Goal: Task Accomplishment & Management: Manage account settings

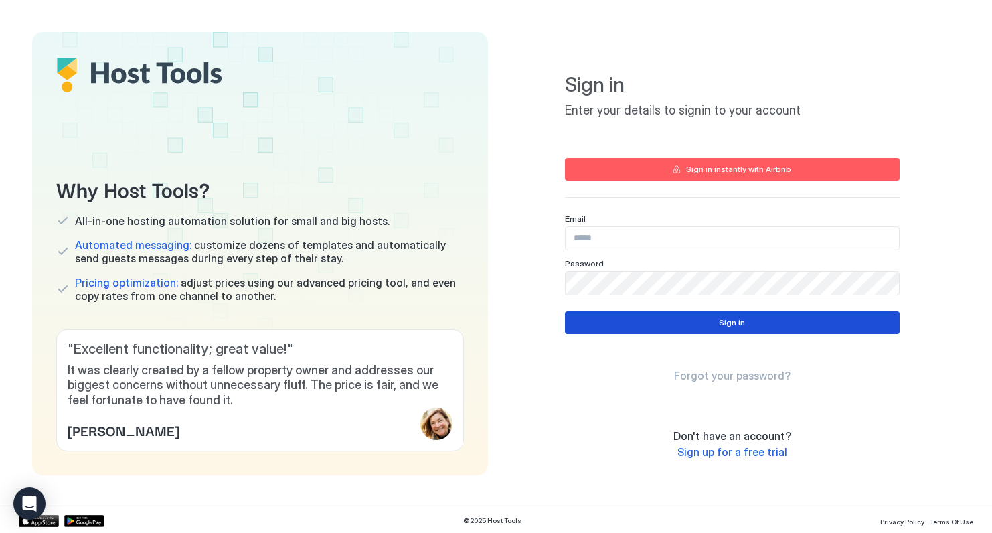
type input "**********"
click at [726, 325] on div "Sign in" at bounding box center [732, 323] width 26 height 12
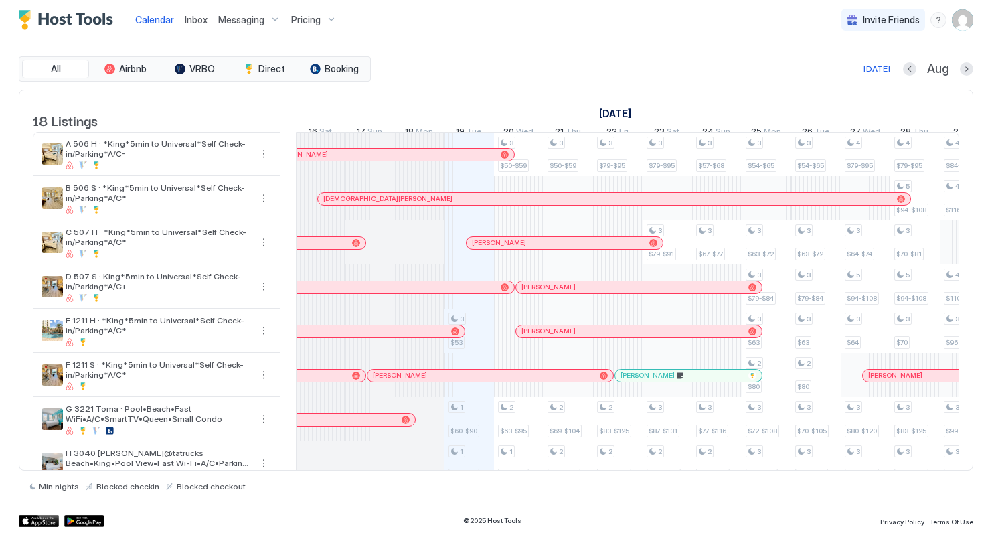
click at [959, 19] on img "User profile" at bounding box center [962, 19] width 21 height 21
click at [854, 72] on span "Settings" at bounding box center [842, 75] width 36 height 12
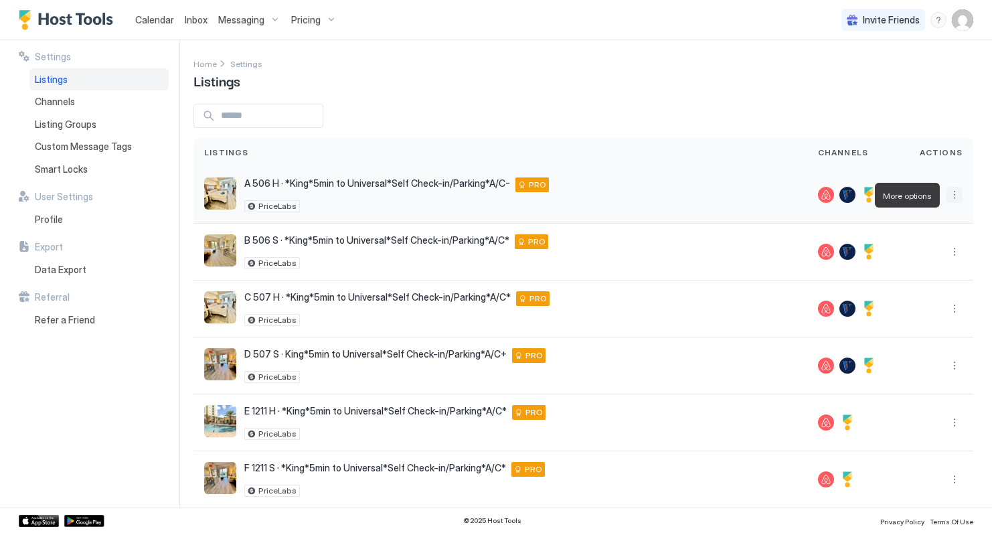
click at [952, 195] on button "More options" at bounding box center [955, 195] width 16 height 16
click at [918, 254] on span "Listing Settings" at bounding box center [932, 257] width 60 height 10
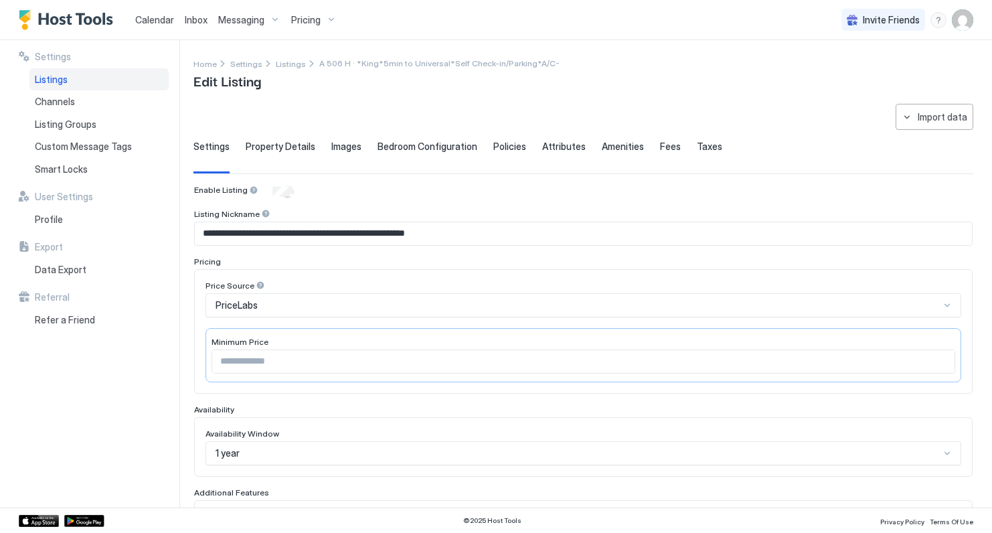
click at [153, 21] on span "Calendar" at bounding box center [154, 19] width 39 height 11
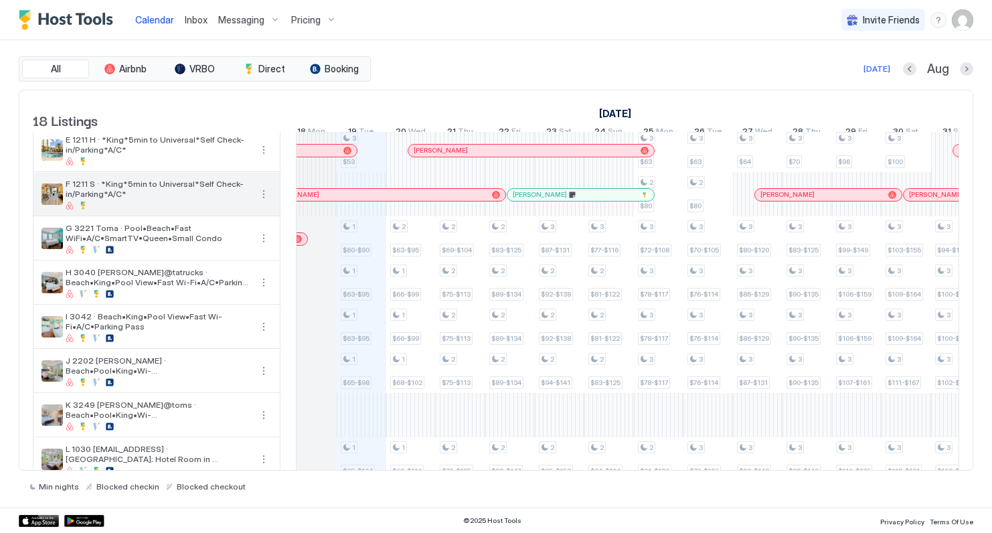
scroll to position [469, 0]
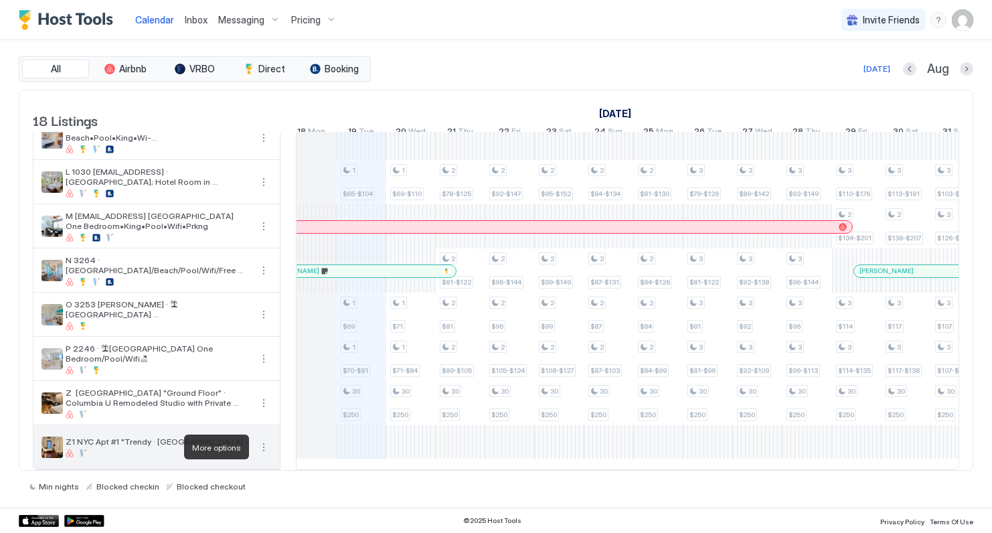
click at [266, 445] on button "More options" at bounding box center [264, 447] width 16 height 16
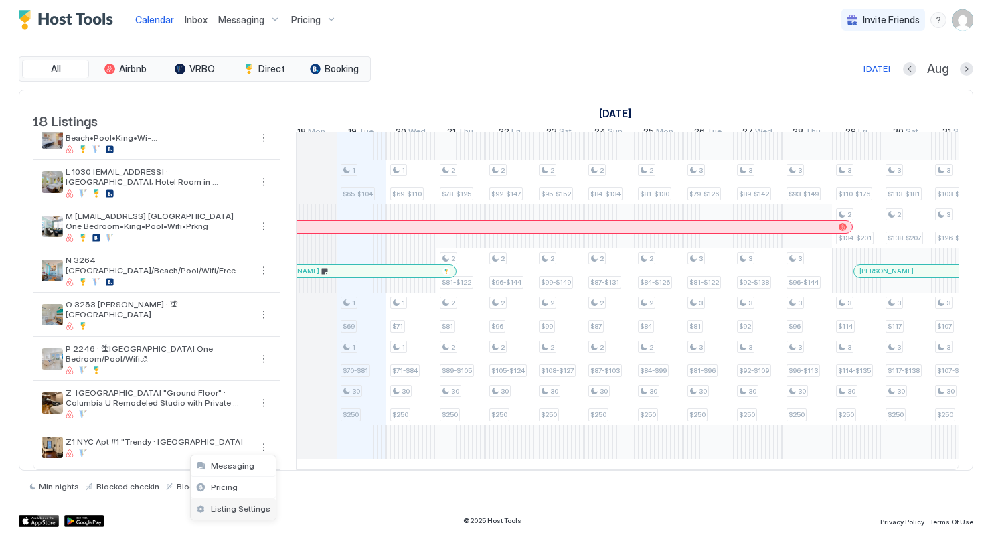
click at [222, 506] on span "Listing Settings" at bounding box center [241, 508] width 60 height 10
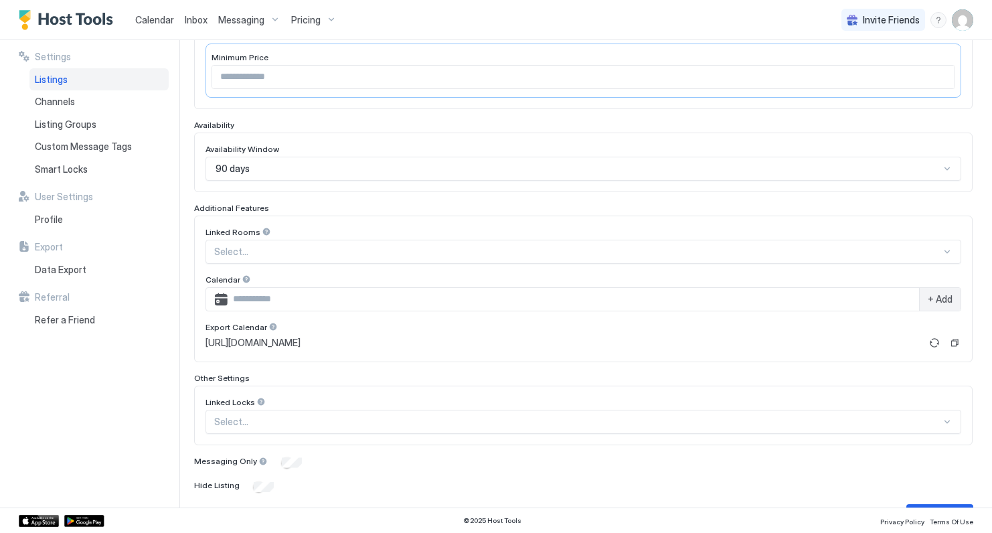
scroll to position [321, 0]
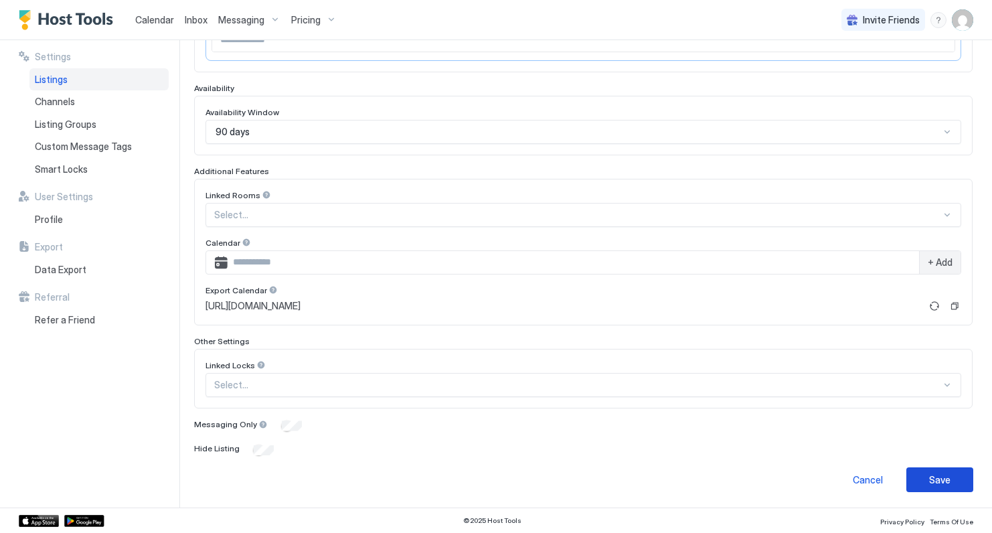
click at [945, 479] on div "Save" at bounding box center [939, 480] width 21 height 14
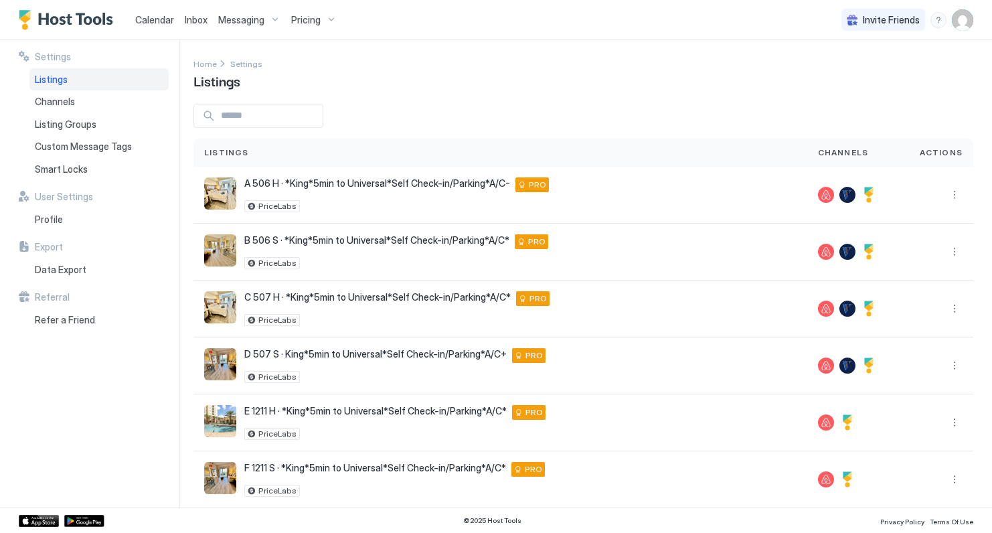
click at [158, 11] on div "Calendar" at bounding box center [155, 19] width 50 height 25
click at [164, 15] on span "Calendar" at bounding box center [154, 19] width 39 height 11
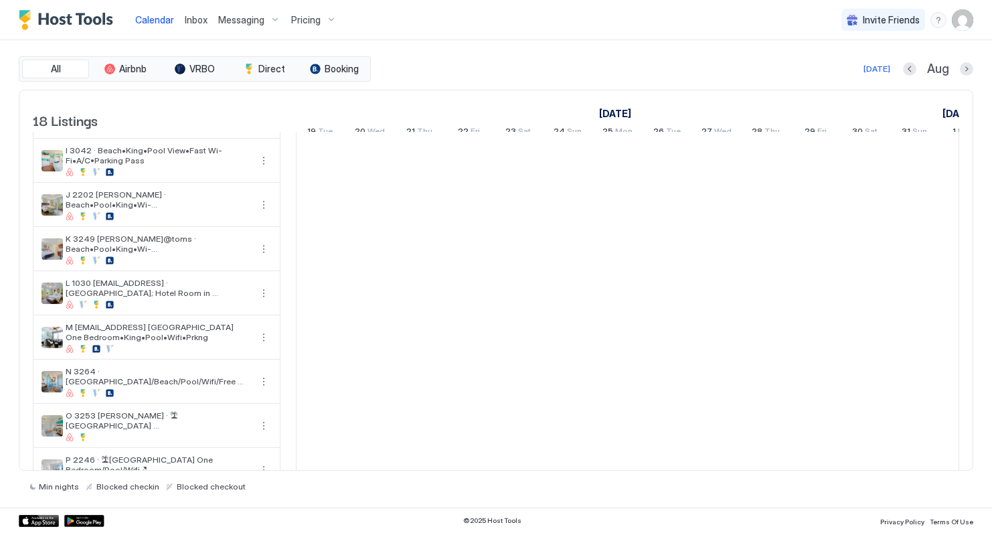
scroll to position [469, 0]
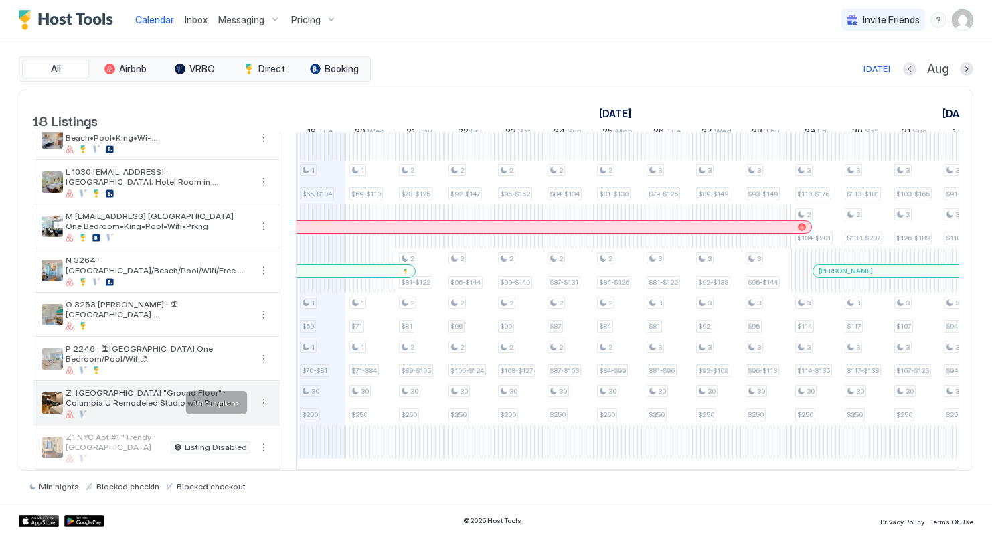
click at [263, 402] on button "More options" at bounding box center [264, 403] width 16 height 16
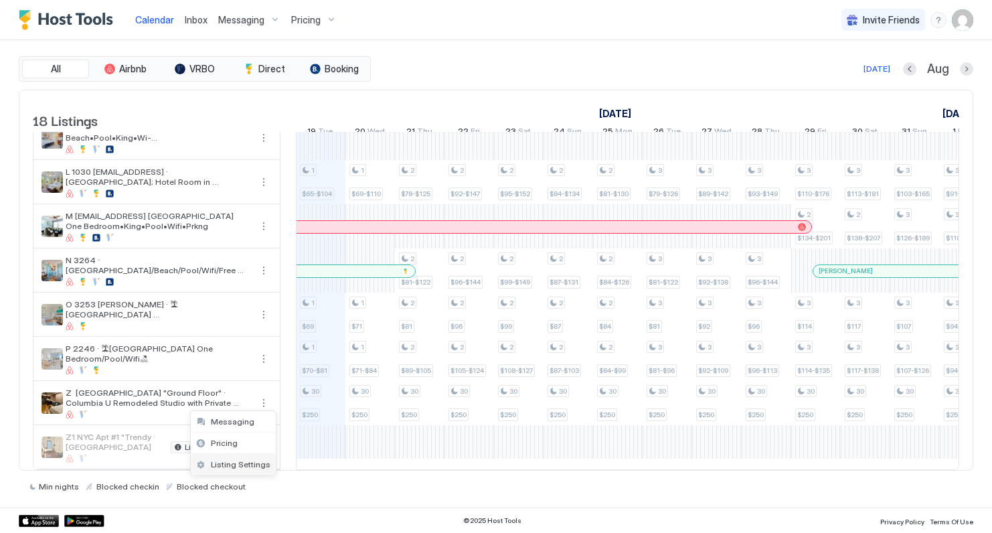
click at [234, 461] on span "Listing Settings" at bounding box center [241, 464] width 60 height 10
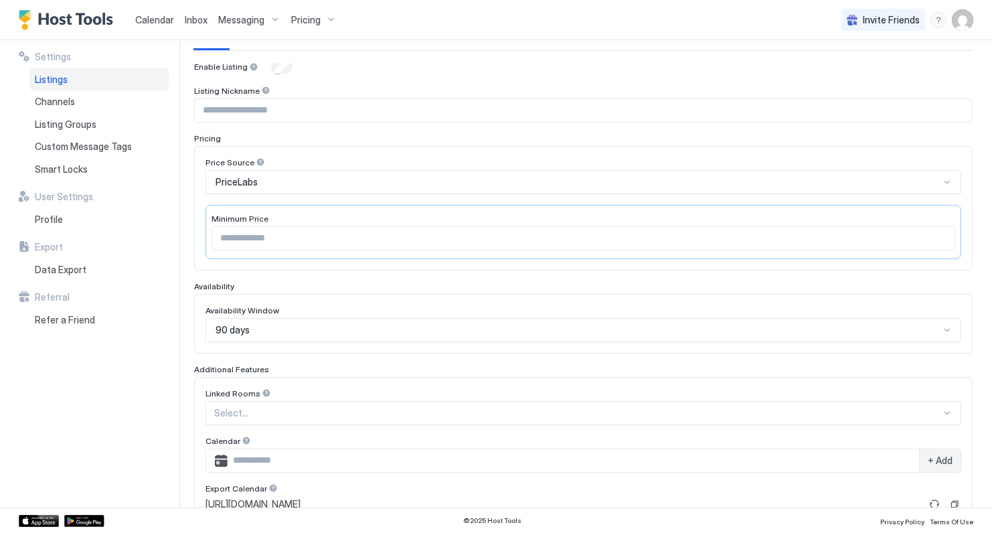
scroll to position [321, 0]
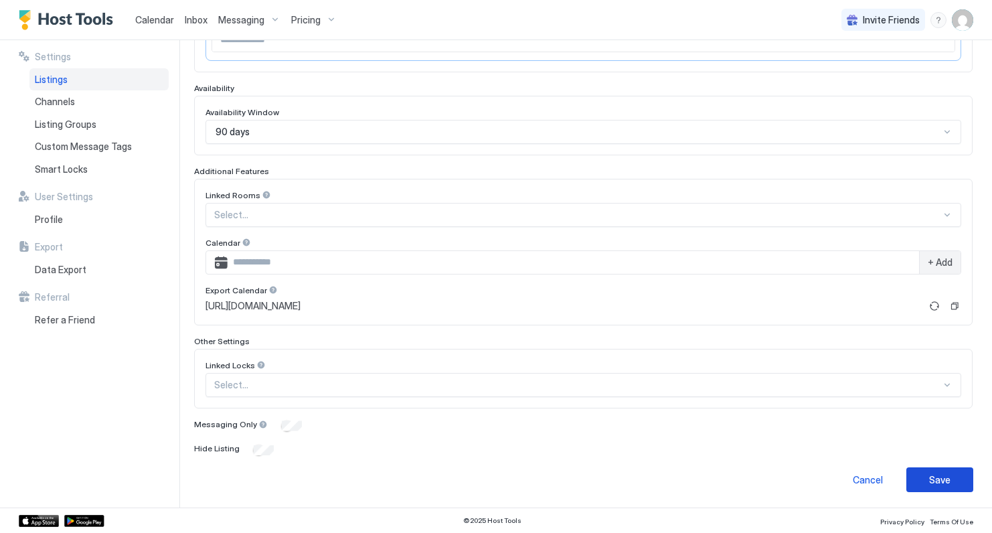
click at [943, 468] on button "Save" at bounding box center [940, 479] width 67 height 25
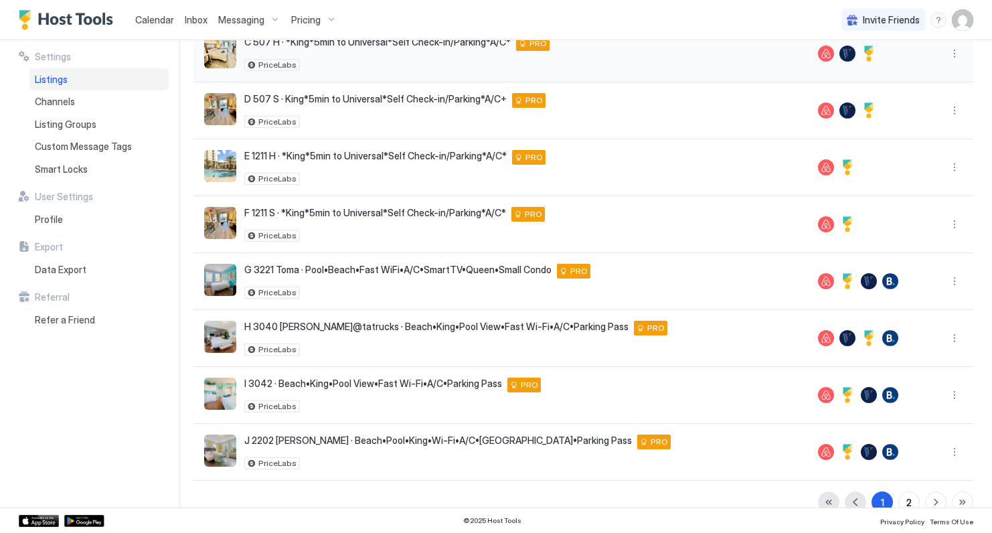
scroll to position [277, 0]
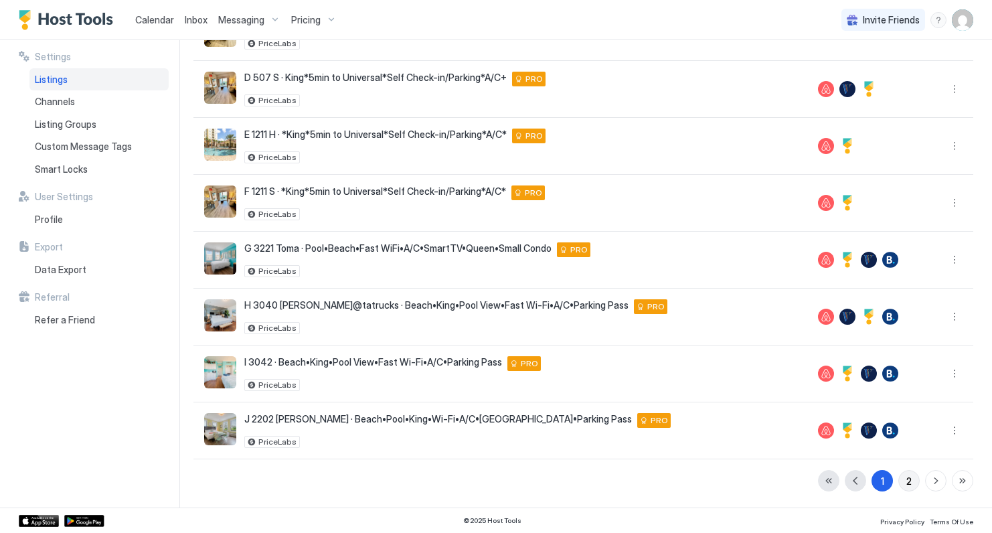
click at [911, 484] on div "2" at bounding box center [909, 481] width 5 height 14
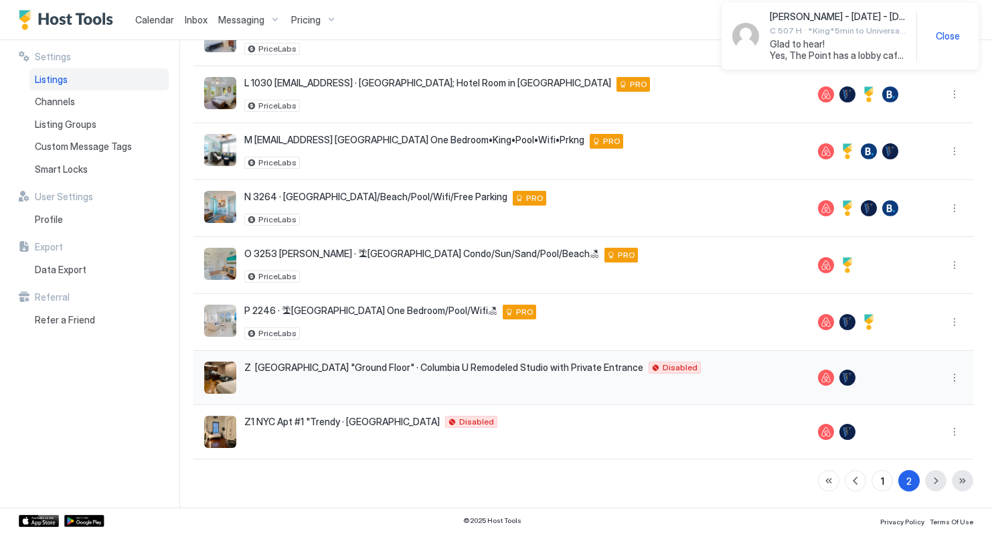
scroll to position [0, 0]
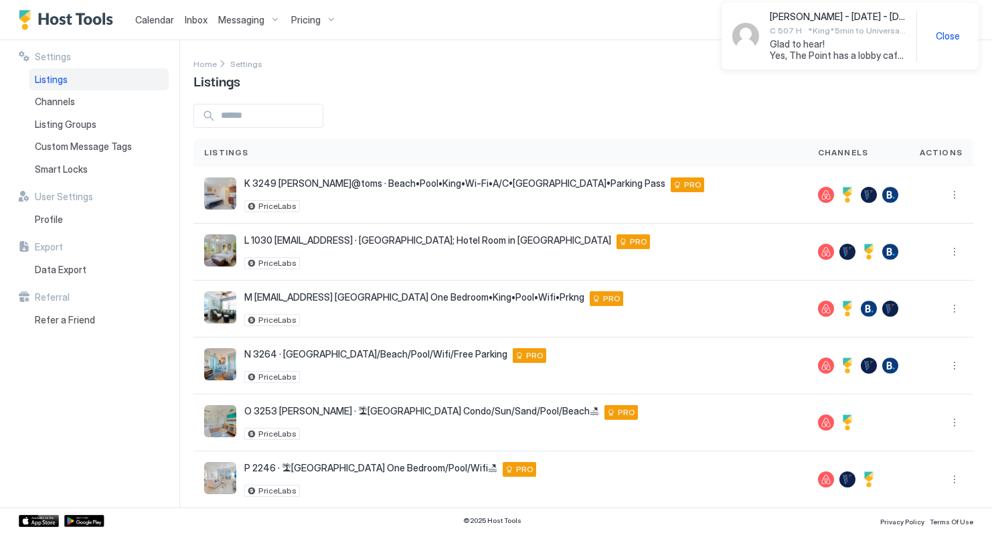
click at [947, 33] on span "Close" at bounding box center [948, 36] width 24 height 12
click at [965, 21] on img "User profile" at bounding box center [962, 19] width 21 height 21
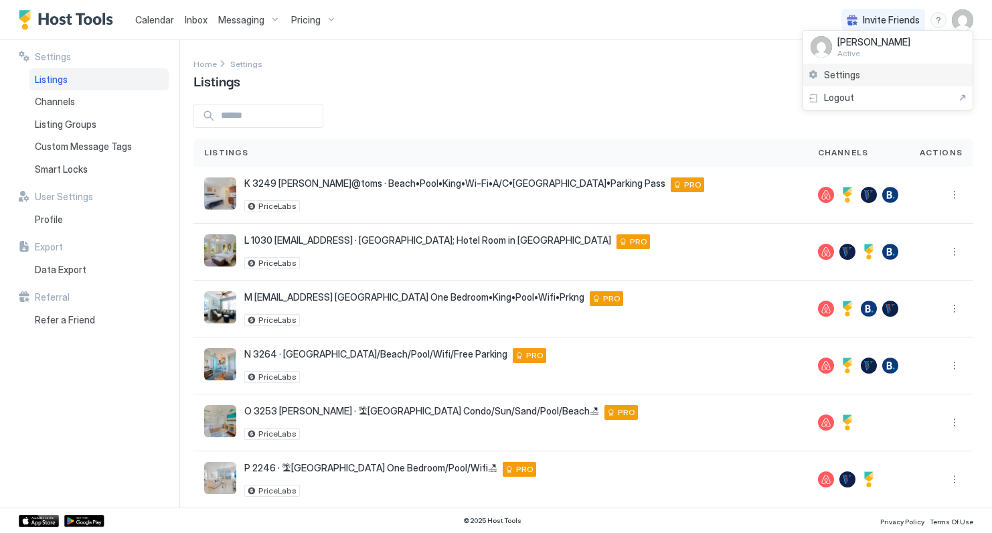
click at [863, 78] on div "Settings" at bounding box center [888, 75] width 170 height 23
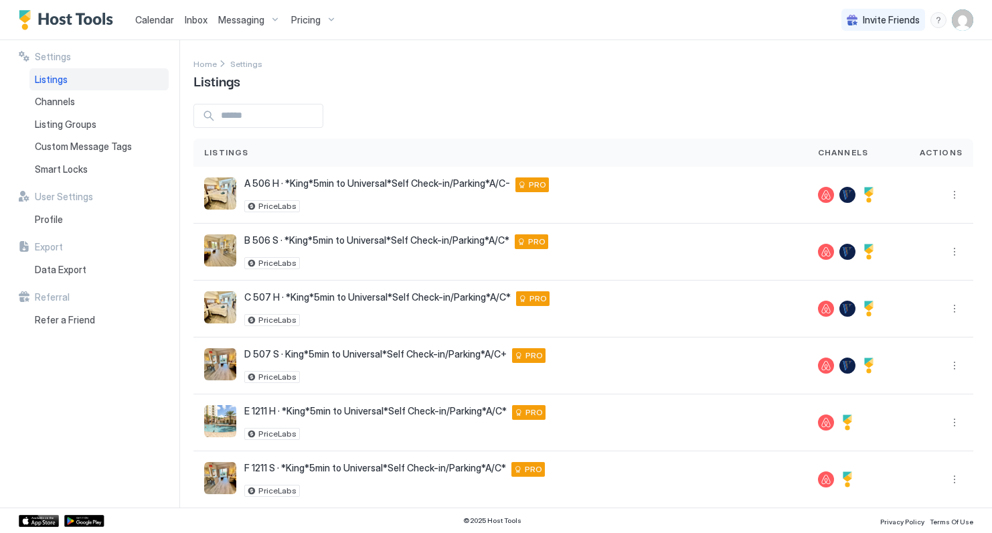
click at [66, 76] on span "Listings" at bounding box center [51, 80] width 33 height 12
click at [62, 101] on span "Channels" at bounding box center [55, 102] width 40 height 12
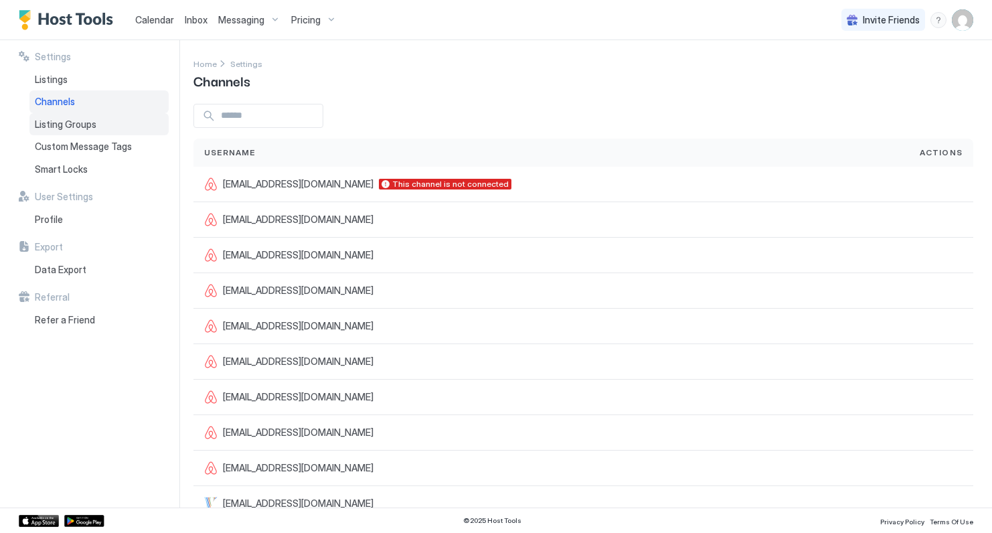
click at [71, 122] on span "Listing Groups" at bounding box center [66, 125] width 62 height 12
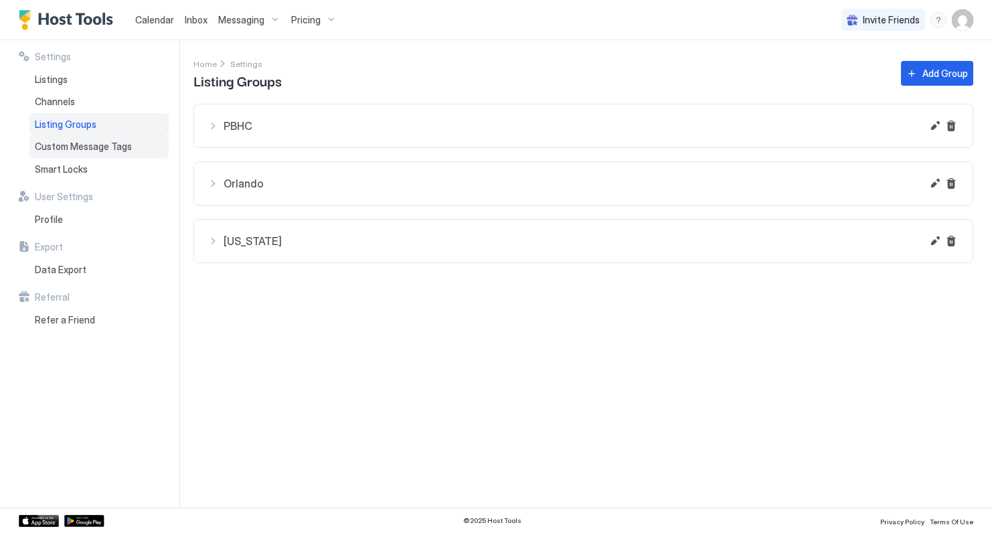
click at [78, 142] on span "Custom Message Tags" at bounding box center [83, 147] width 97 height 12
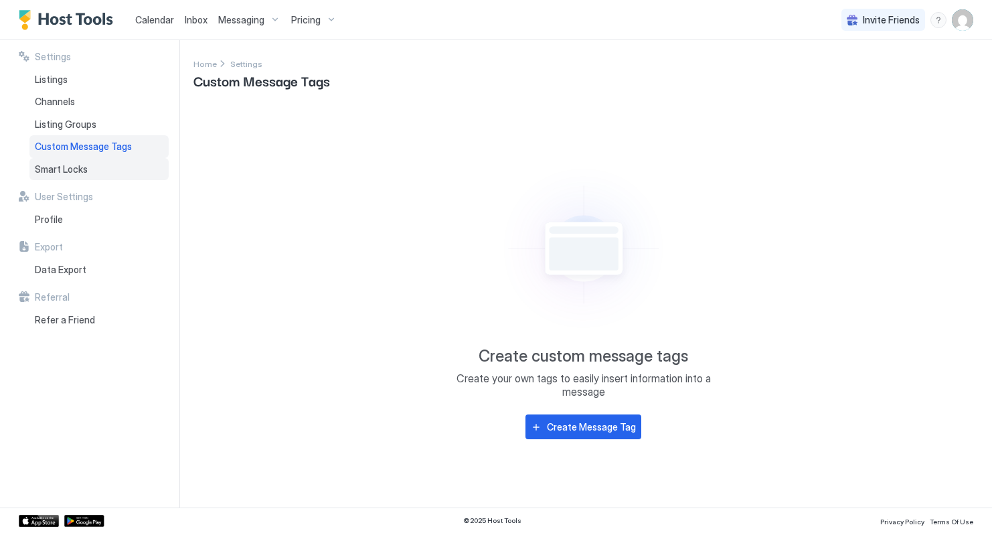
click at [70, 173] on span "Smart Locks" at bounding box center [61, 169] width 53 height 12
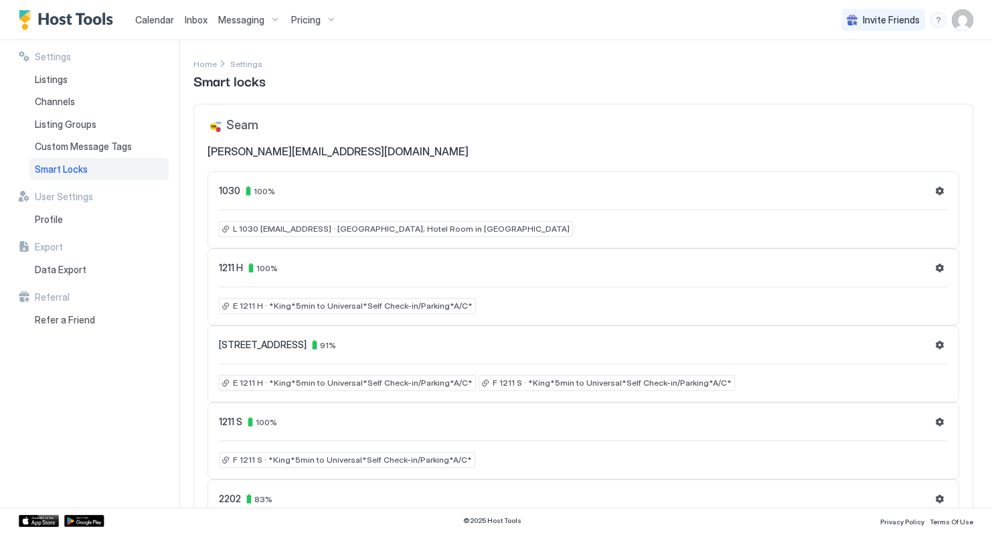
click at [68, 204] on div "User Settings Profile" at bounding box center [94, 211] width 150 height 40
click at [54, 214] on span "Profile" at bounding box center [49, 220] width 28 height 12
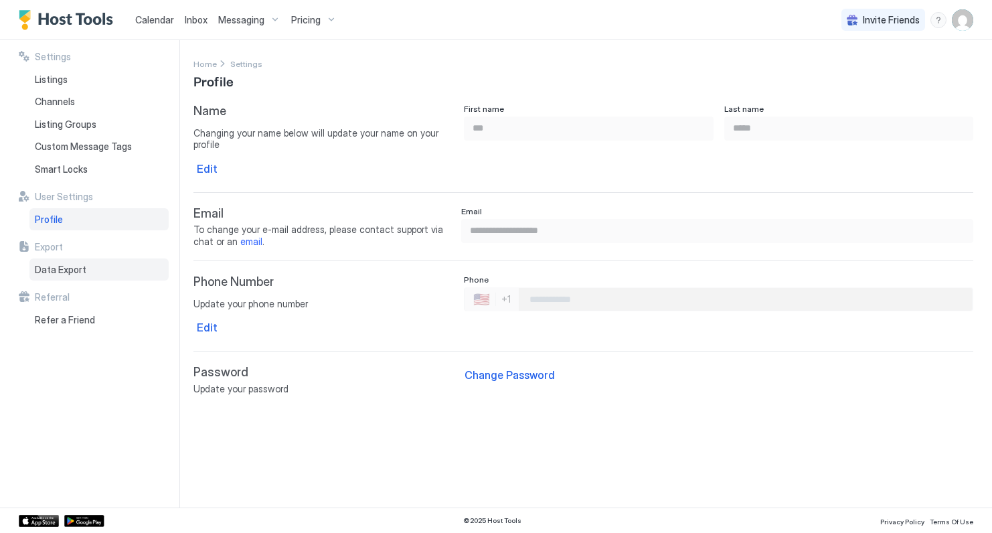
click at [56, 273] on span "Data Export" at bounding box center [61, 270] width 52 height 12
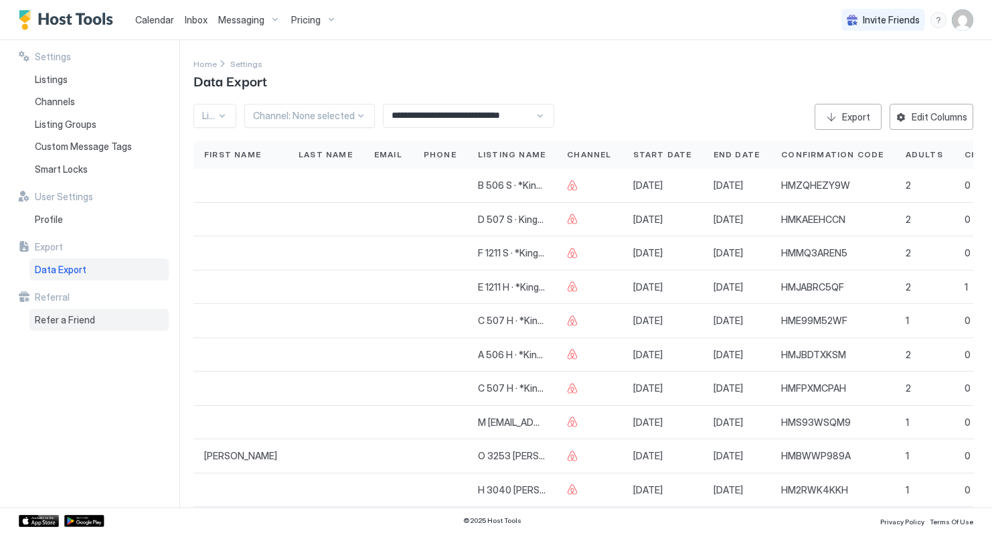
click at [75, 311] on div "Refer a Friend" at bounding box center [98, 320] width 139 height 23
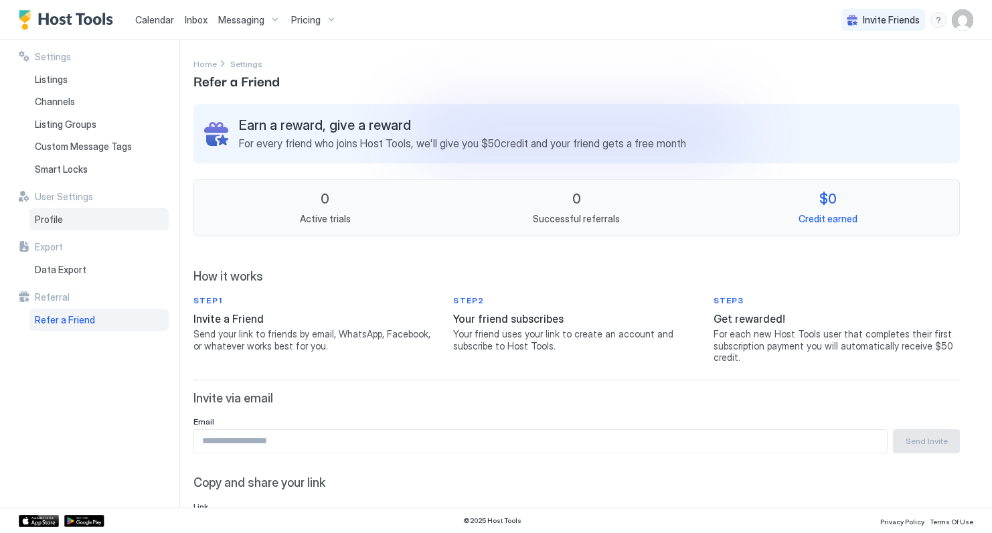
click at [53, 220] on span "Profile" at bounding box center [49, 220] width 28 height 12
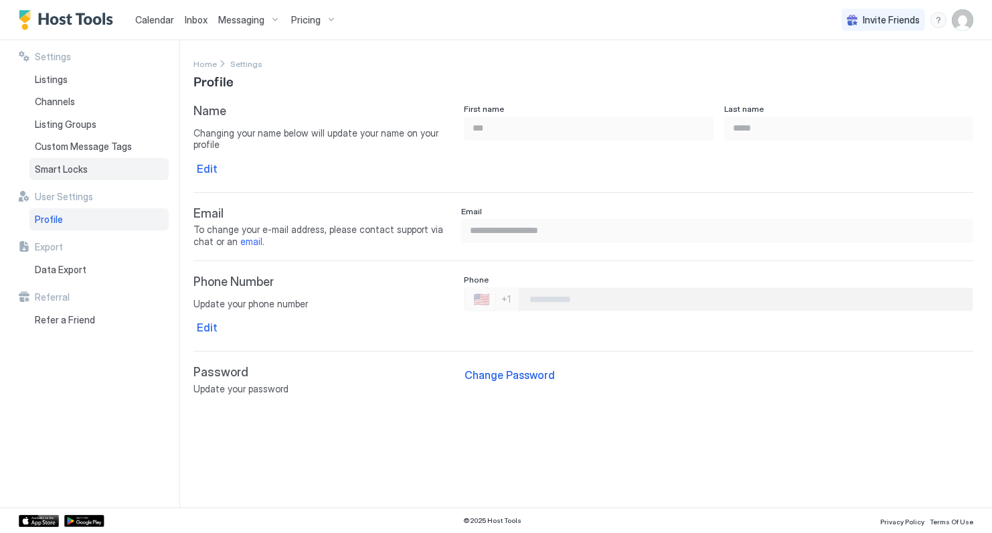
click at [76, 168] on span "Smart Locks" at bounding box center [61, 169] width 53 height 12
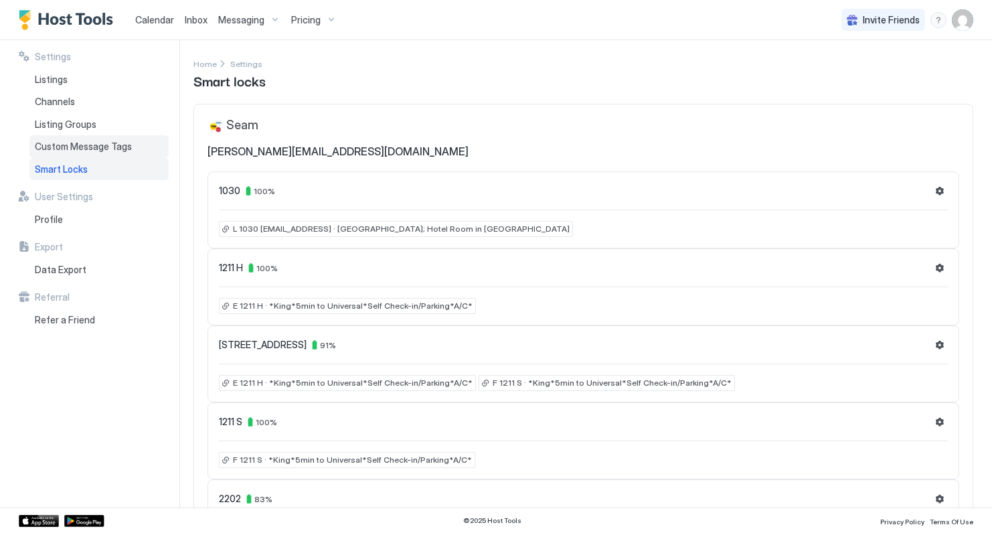
click at [79, 149] on span "Custom Message Tags" at bounding box center [83, 147] width 97 height 12
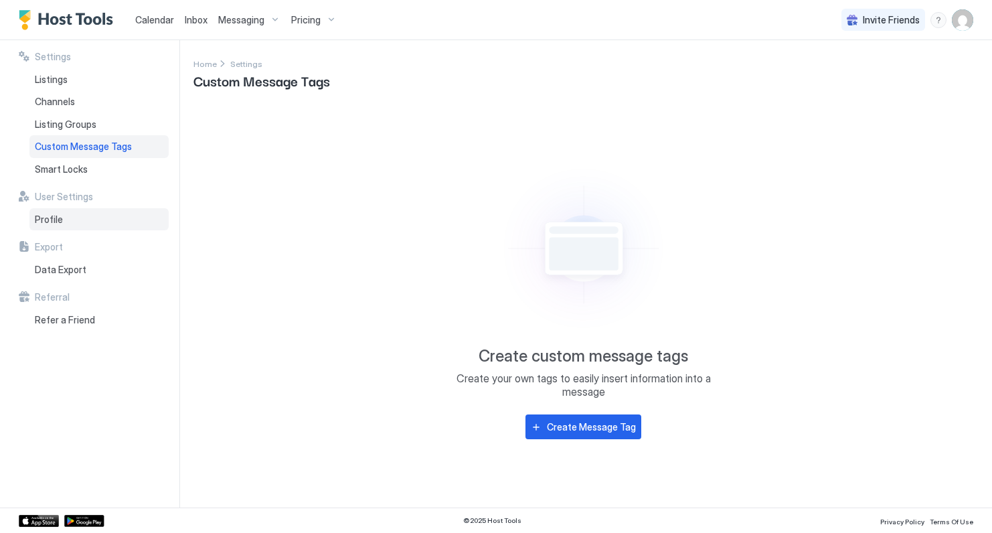
click at [59, 217] on span "Profile" at bounding box center [49, 220] width 28 height 12
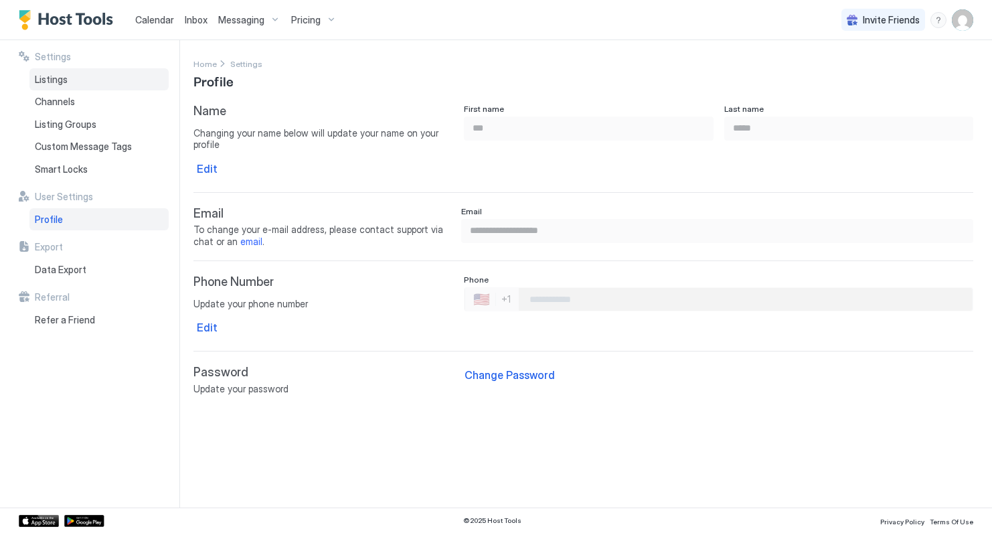
click at [64, 78] on span "Listings" at bounding box center [51, 80] width 33 height 12
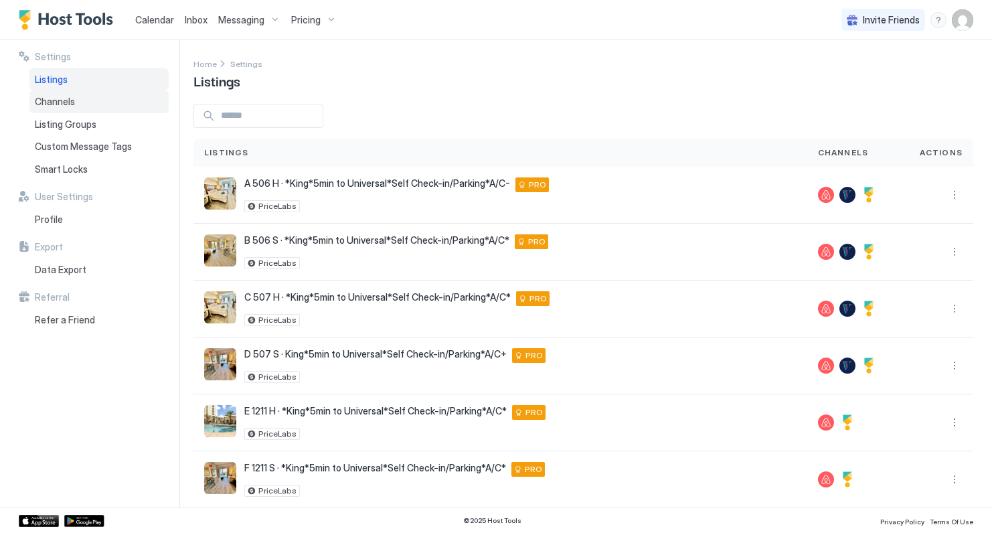
click at [65, 100] on span "Channels" at bounding box center [55, 102] width 40 height 12
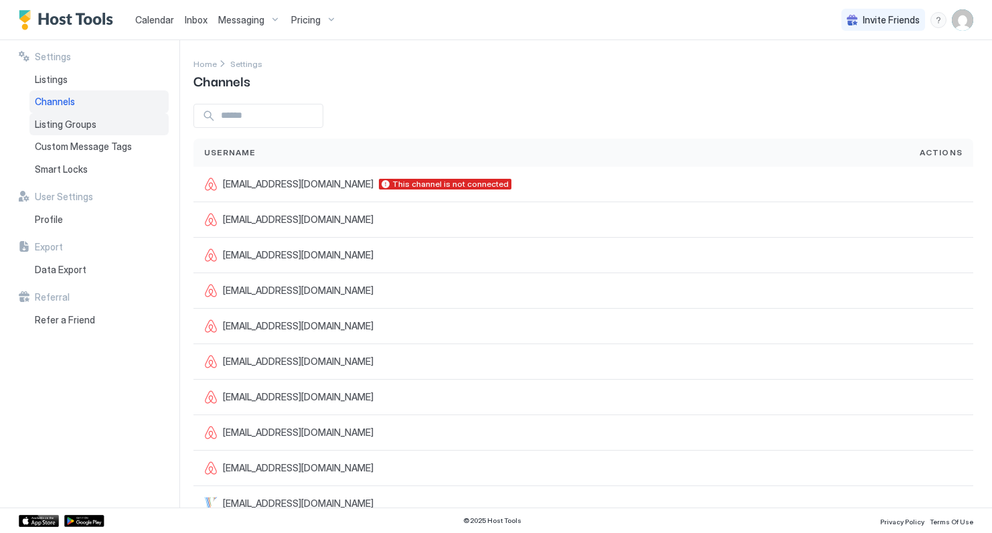
click at [62, 124] on span "Listing Groups" at bounding box center [66, 125] width 62 height 12
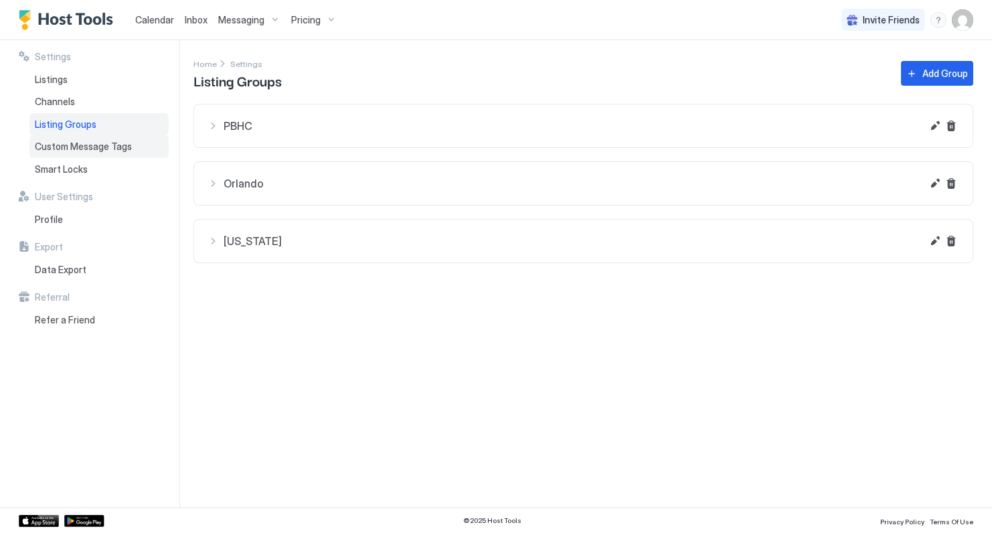
click at [73, 145] on span "Custom Message Tags" at bounding box center [83, 147] width 97 height 12
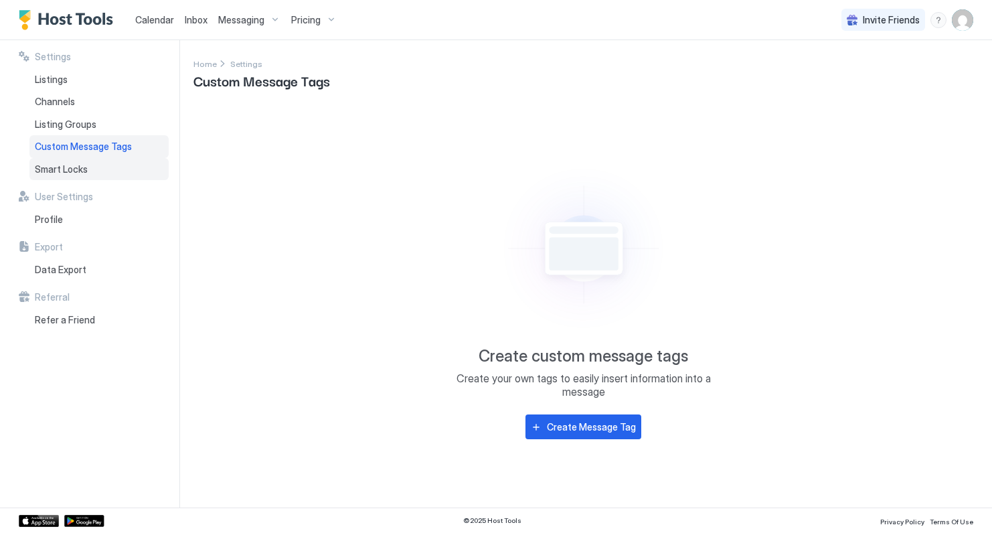
click at [74, 167] on span "Smart Locks" at bounding box center [61, 169] width 53 height 12
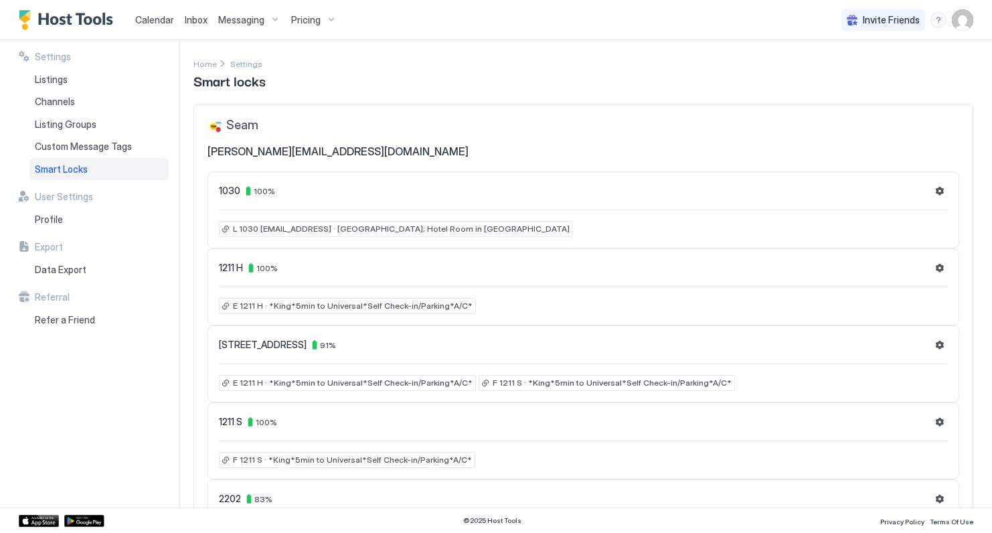
click at [153, 18] on span "Calendar" at bounding box center [154, 19] width 39 height 11
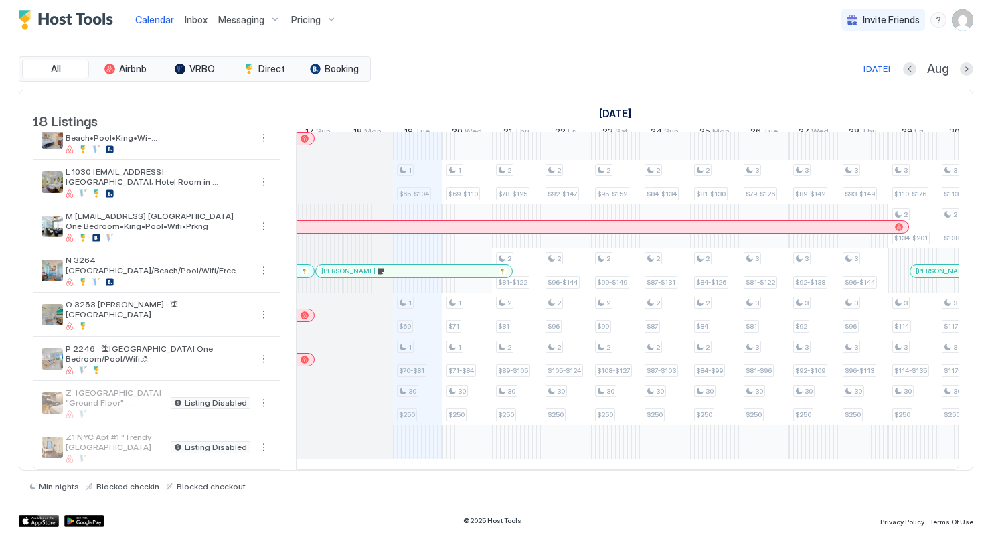
scroll to position [0, 639]
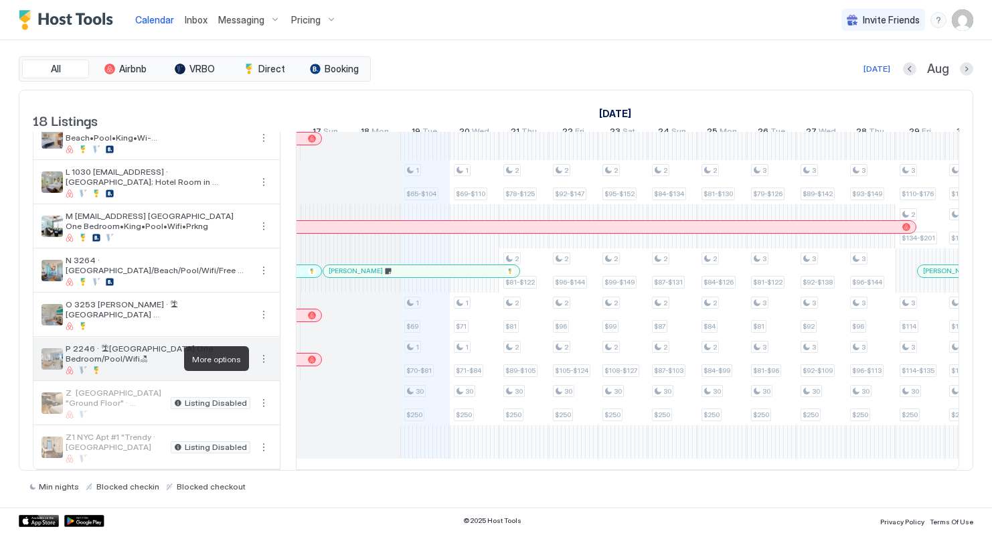
click at [262, 356] on button "More options" at bounding box center [264, 359] width 16 height 16
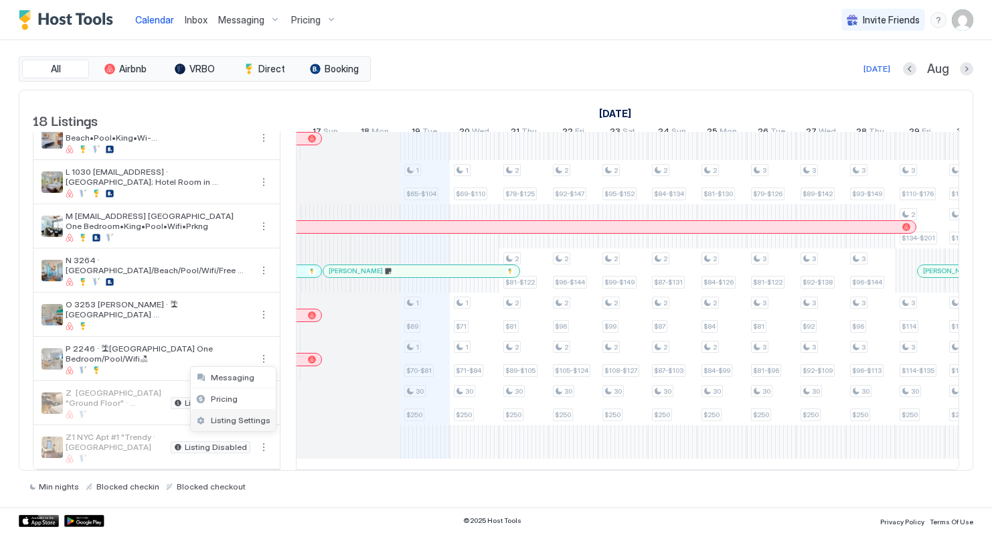
click at [246, 418] on span "Listing Settings" at bounding box center [241, 420] width 60 height 10
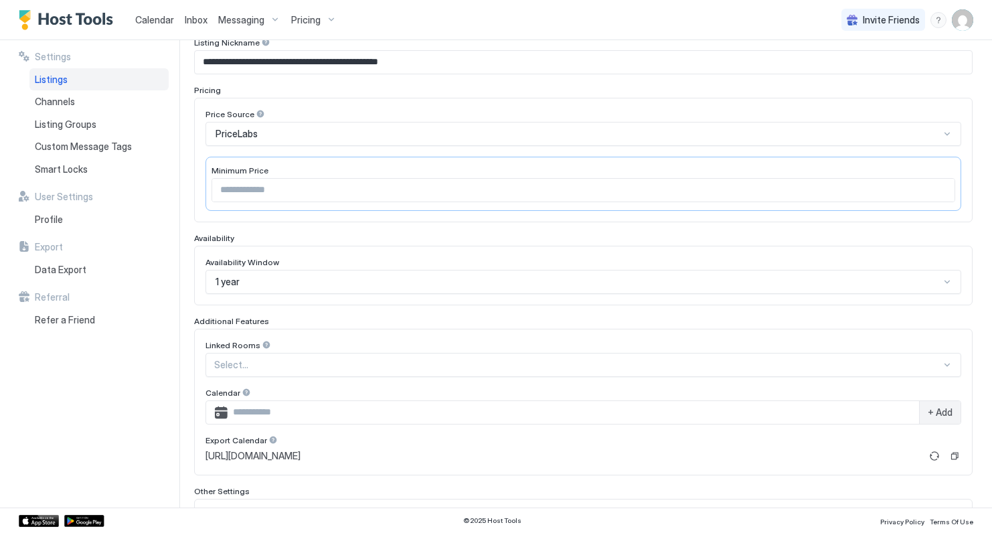
scroll to position [345, 0]
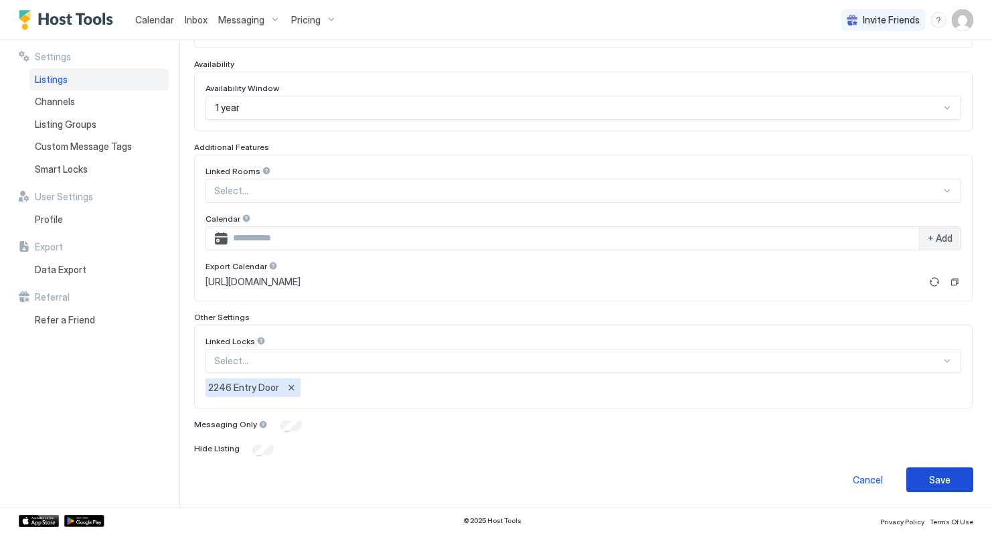
click at [942, 486] on button "Save" at bounding box center [940, 479] width 67 height 25
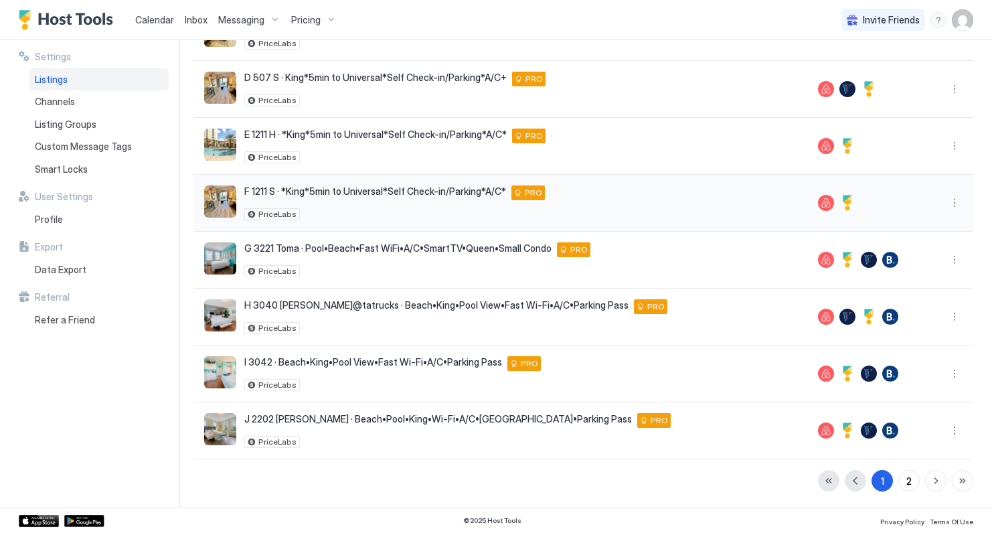
scroll to position [277, 0]
click at [147, 19] on span "Calendar" at bounding box center [154, 19] width 39 height 11
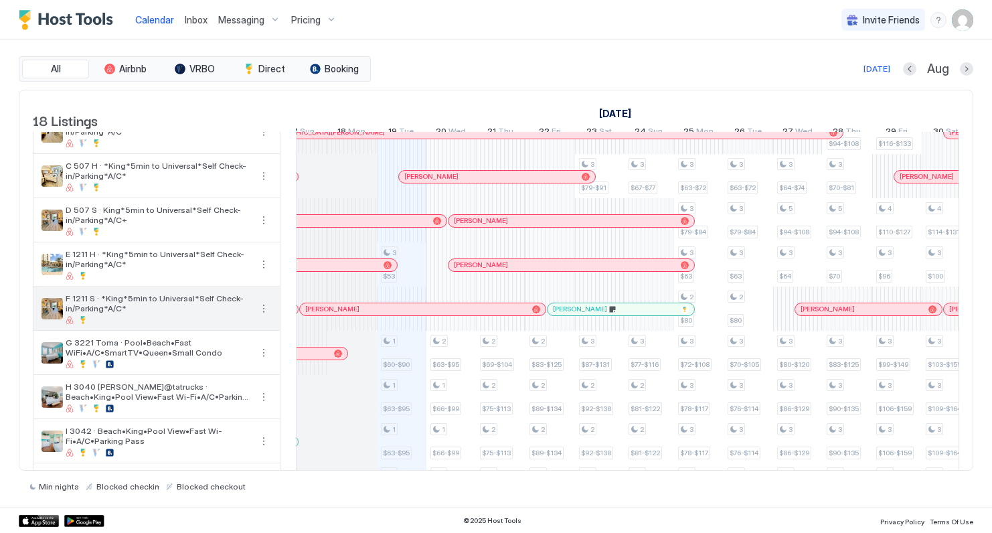
scroll to position [68, 0]
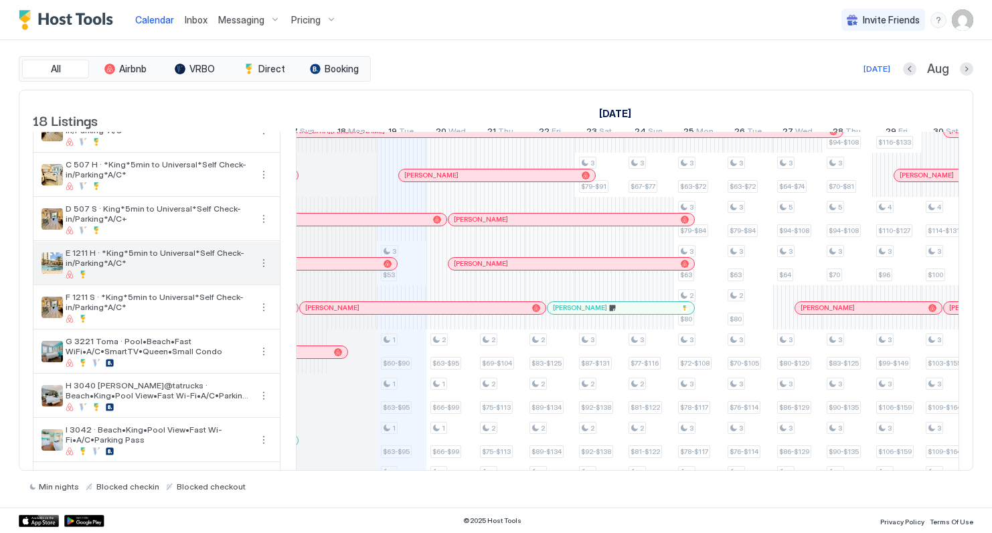
click at [262, 270] on button "More options" at bounding box center [264, 263] width 16 height 16
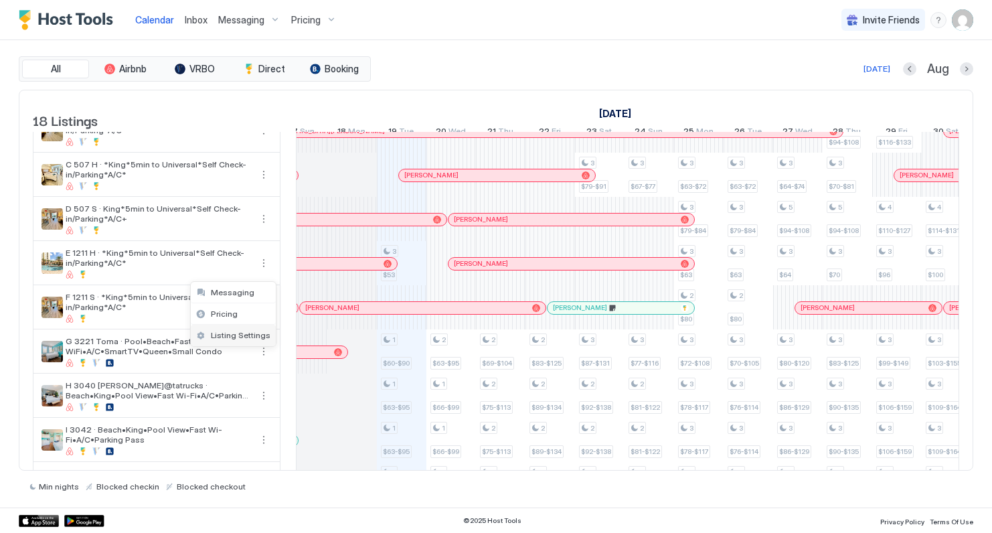
click at [240, 334] on span "Listing Settings" at bounding box center [241, 335] width 60 height 10
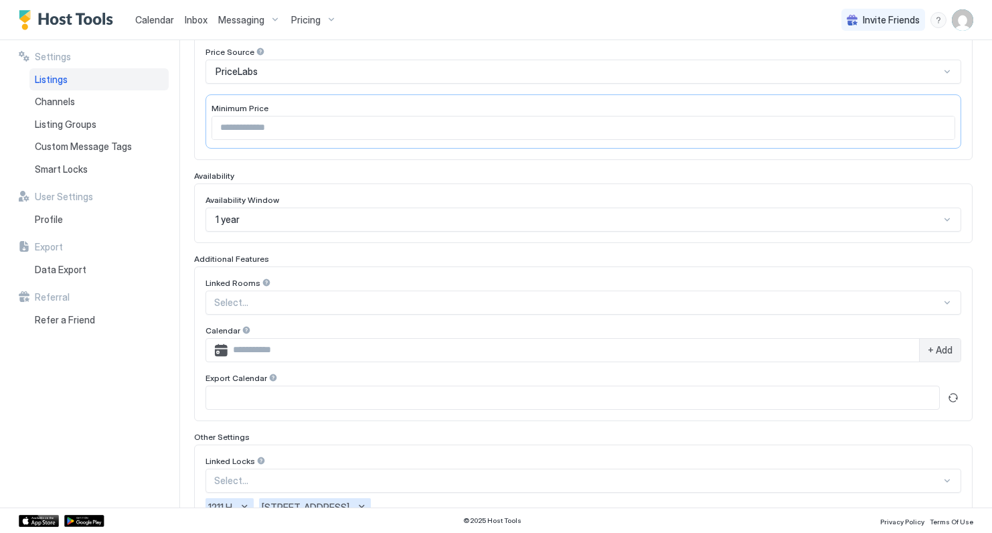
scroll to position [354, 0]
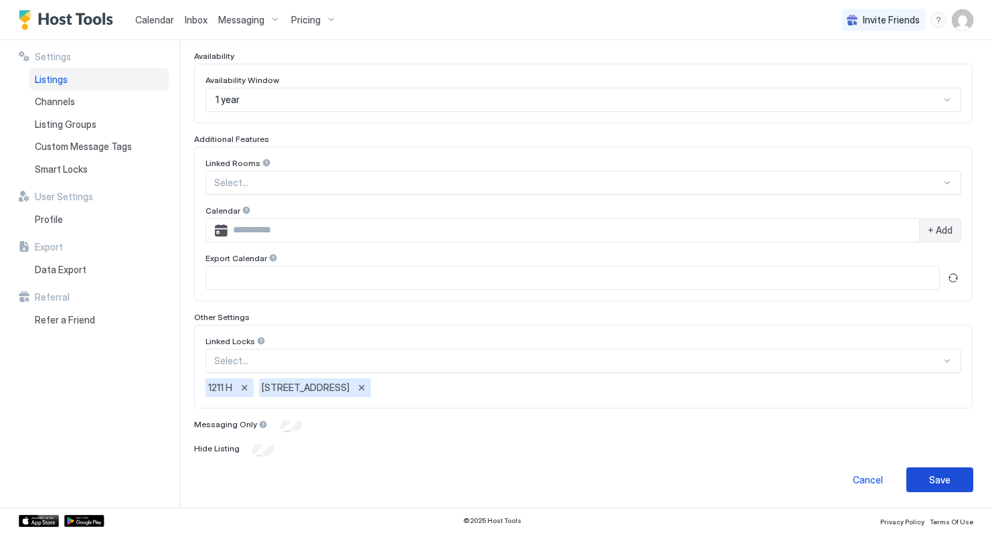
click at [934, 473] on div "Save" at bounding box center [939, 480] width 21 height 14
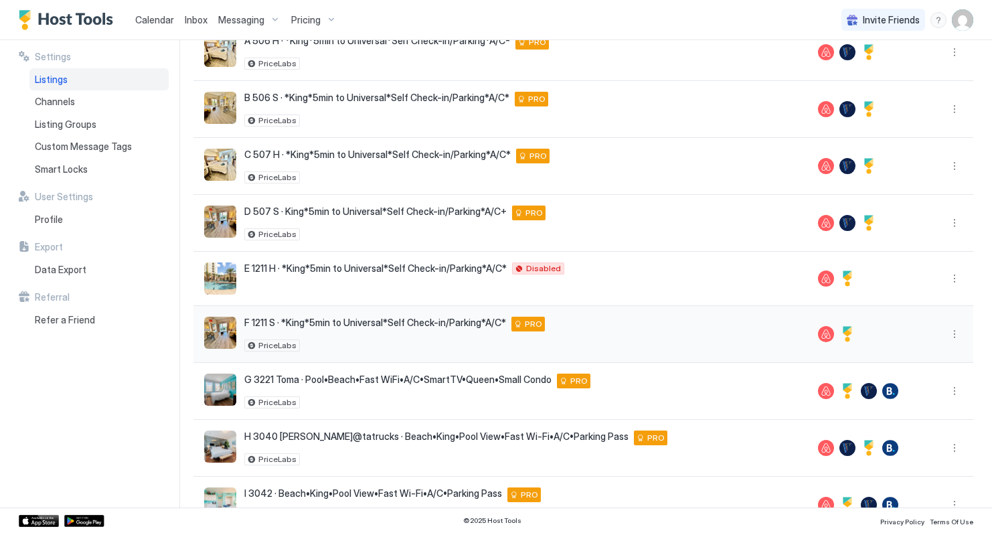
scroll to position [177, 0]
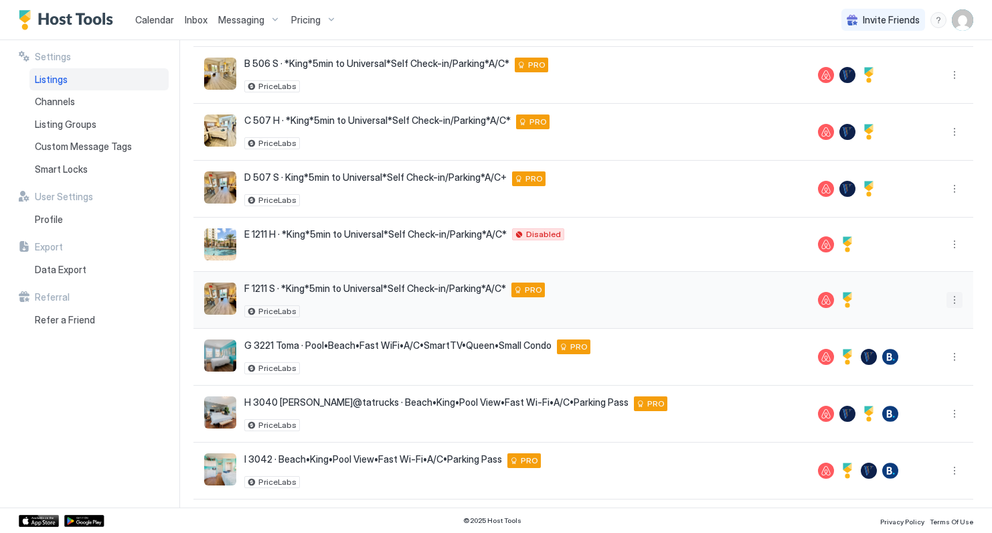
click at [954, 300] on button "More options" at bounding box center [955, 300] width 16 height 16
click at [912, 362] on span "Listing Settings" at bounding box center [932, 362] width 60 height 10
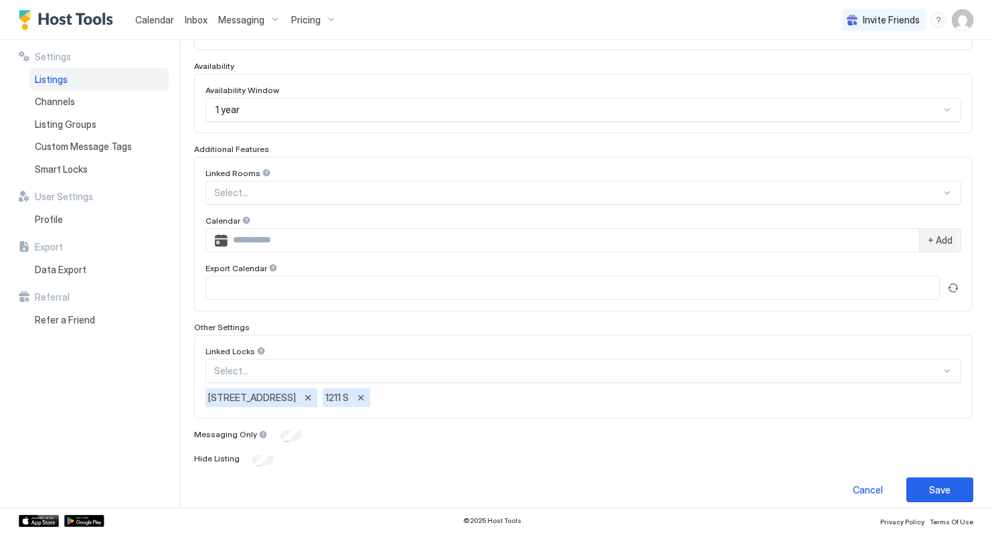
scroll to position [354, 0]
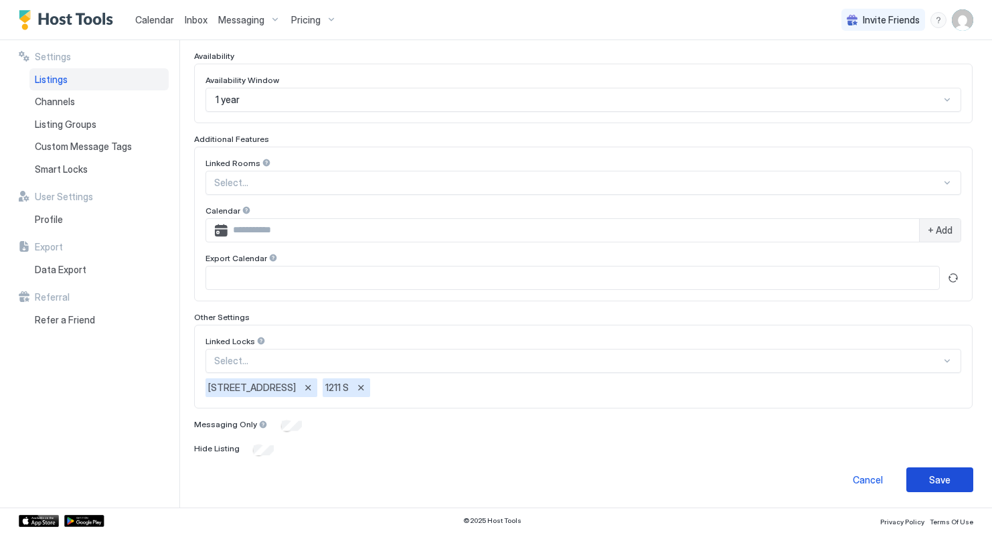
click at [948, 479] on div "Save" at bounding box center [939, 480] width 21 height 14
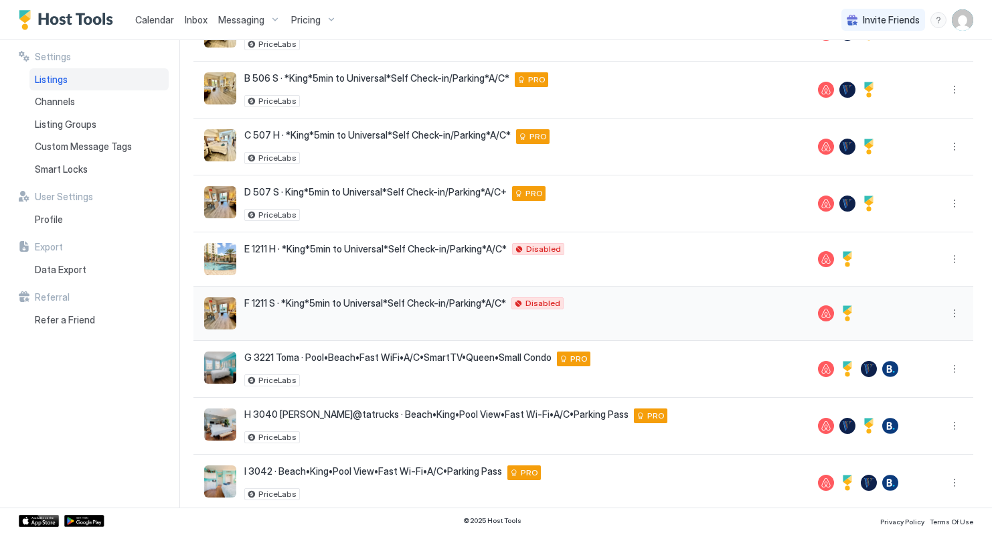
scroll to position [171, 0]
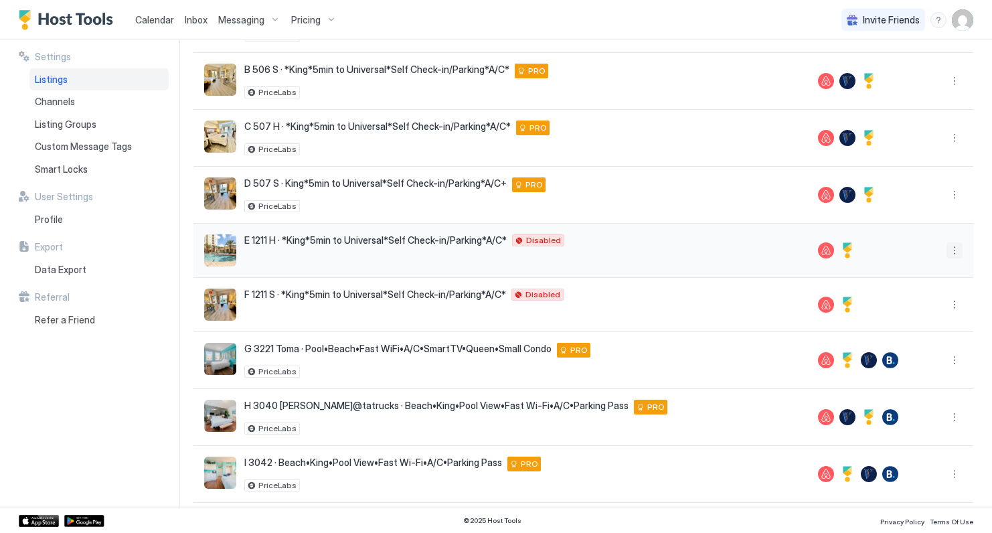
click at [955, 253] on button "More options" at bounding box center [955, 250] width 16 height 16
click at [915, 311] on span "Listing Settings" at bounding box center [932, 312] width 60 height 10
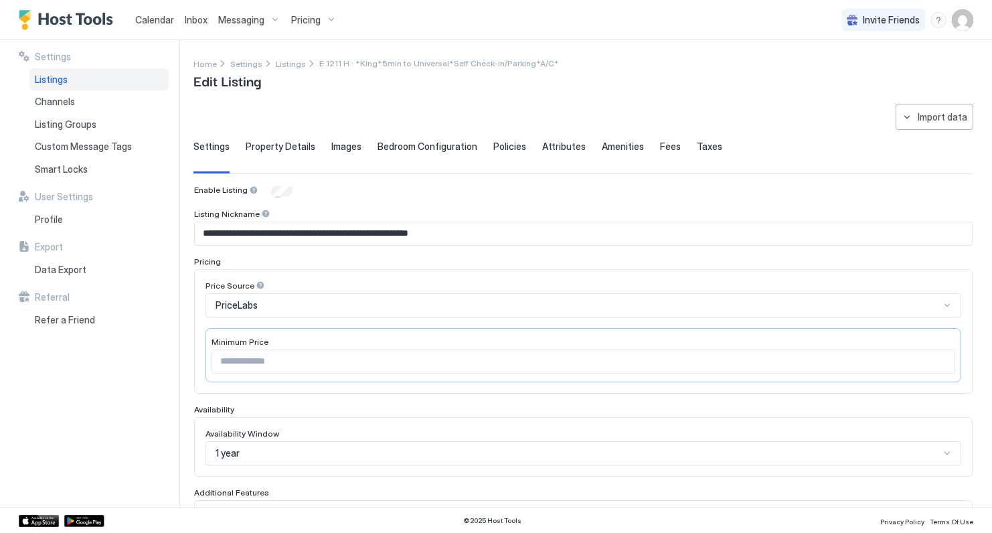
click at [152, 19] on span "Calendar" at bounding box center [154, 19] width 39 height 11
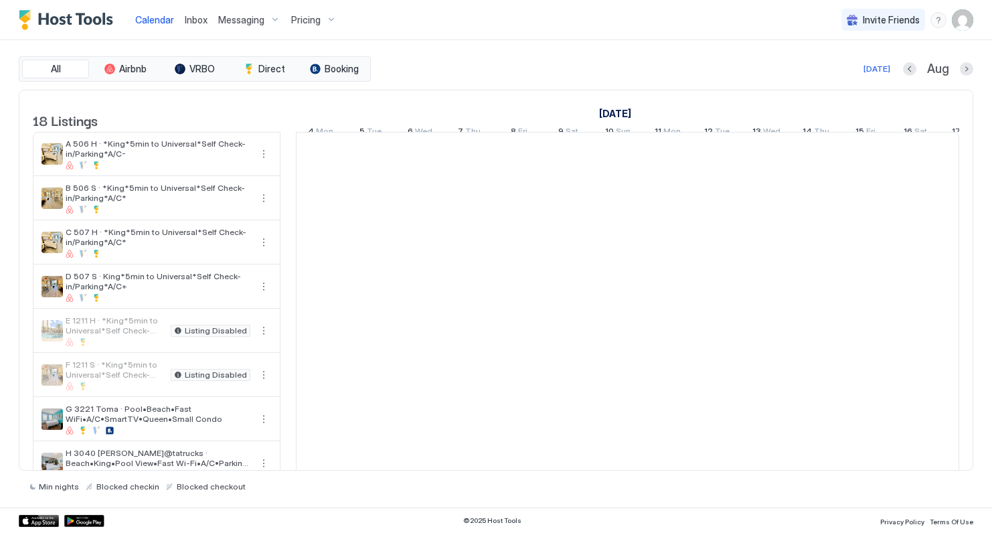
scroll to position [0, 744]
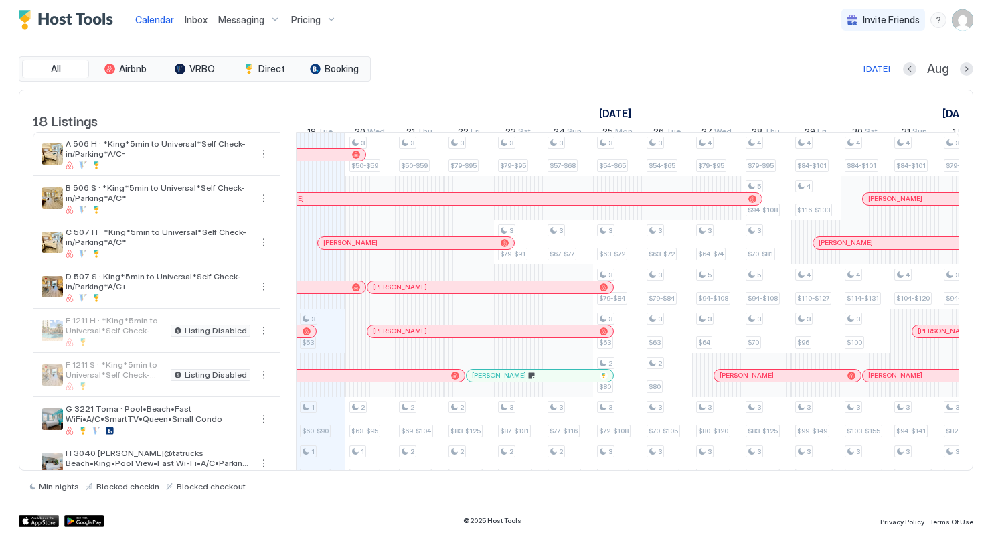
click at [965, 18] on img "User profile" at bounding box center [962, 19] width 21 height 21
click at [835, 72] on span "Settings" at bounding box center [842, 75] width 36 height 12
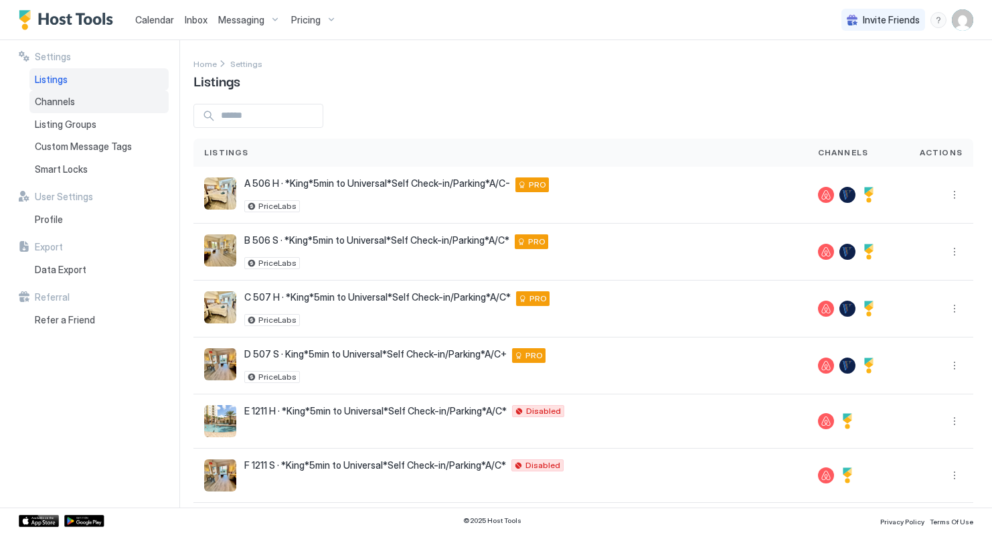
click at [72, 108] on div "Channels" at bounding box center [98, 101] width 139 height 23
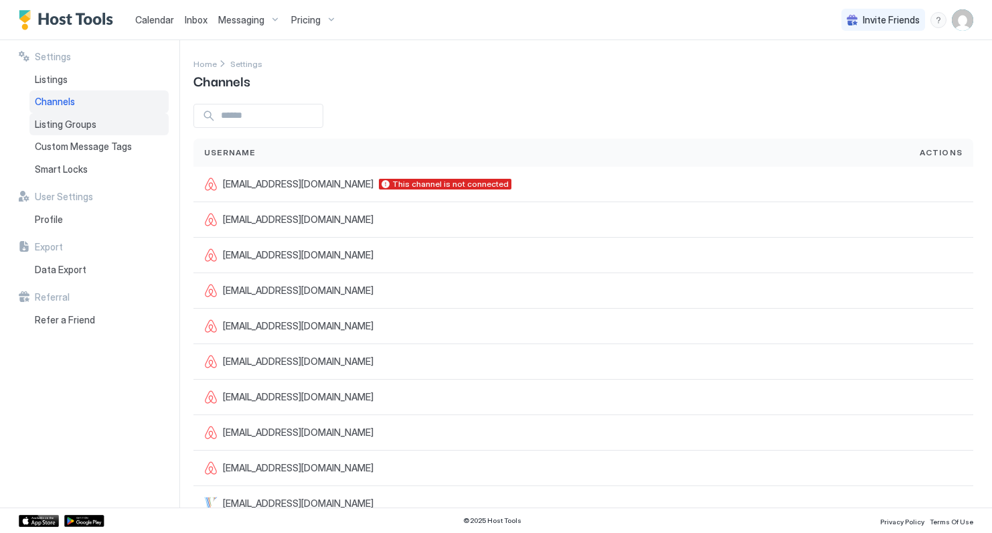
click at [66, 126] on span "Listing Groups" at bounding box center [66, 125] width 62 height 12
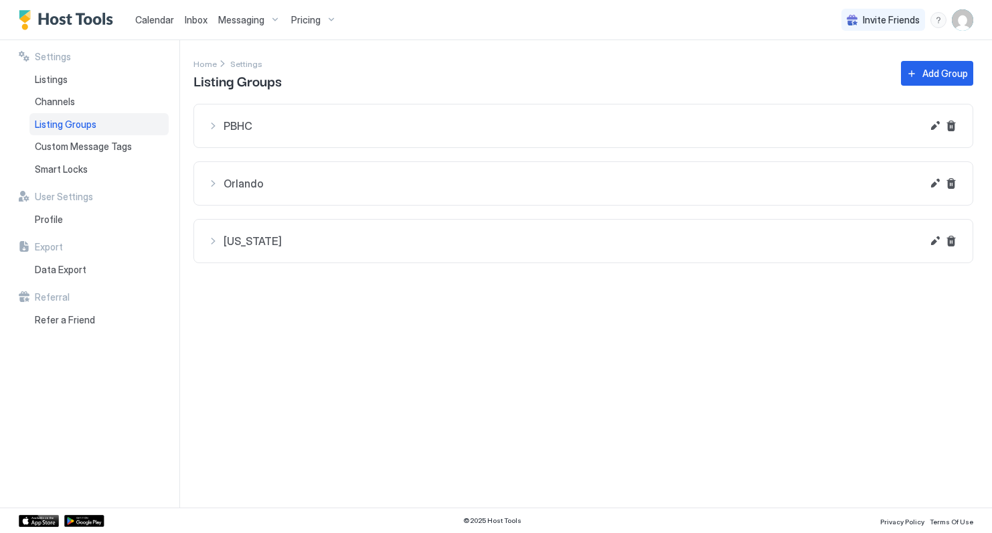
click at [208, 124] on div "PBHC" at bounding box center [565, 126] width 714 height 16
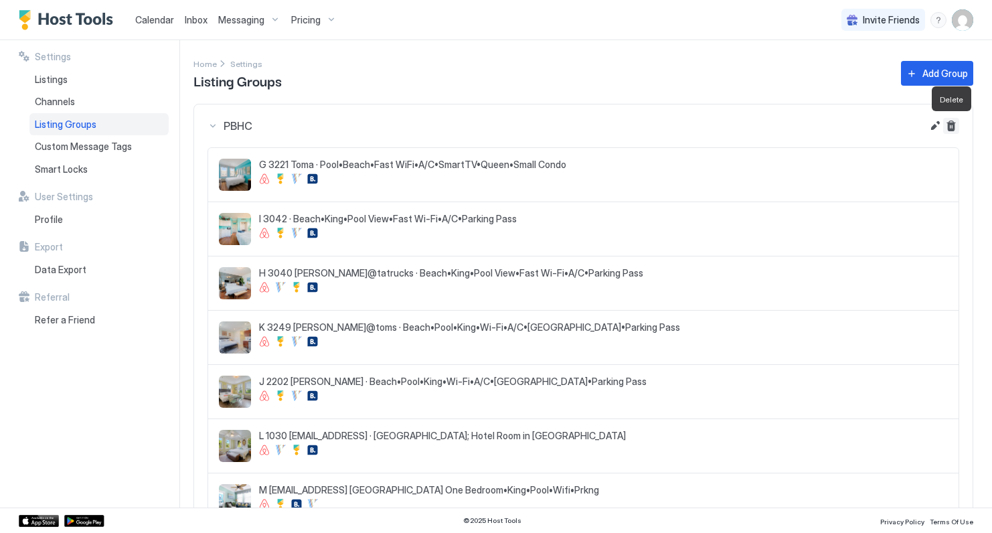
click at [953, 126] on button "Delete" at bounding box center [951, 126] width 16 height 16
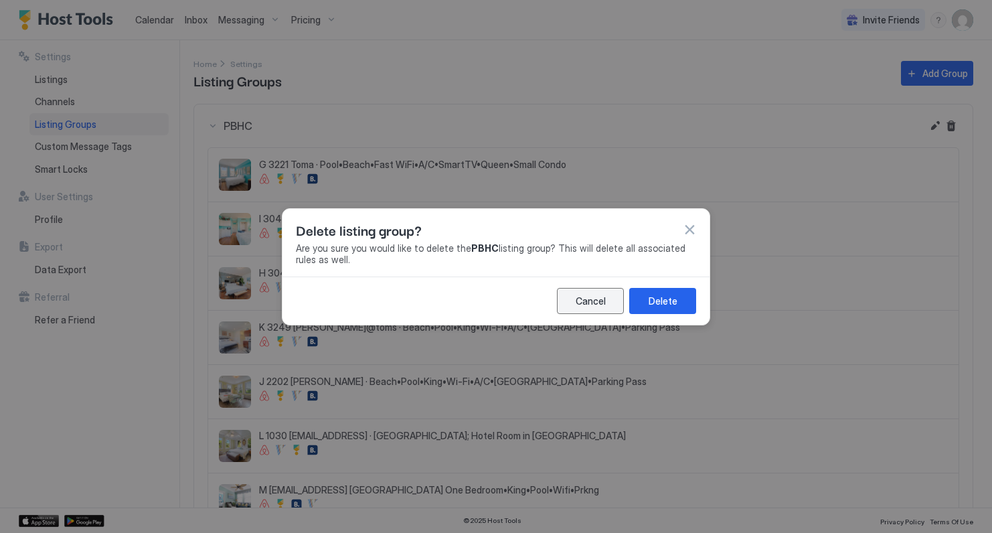
click at [600, 301] on div "Cancel" at bounding box center [591, 301] width 30 height 14
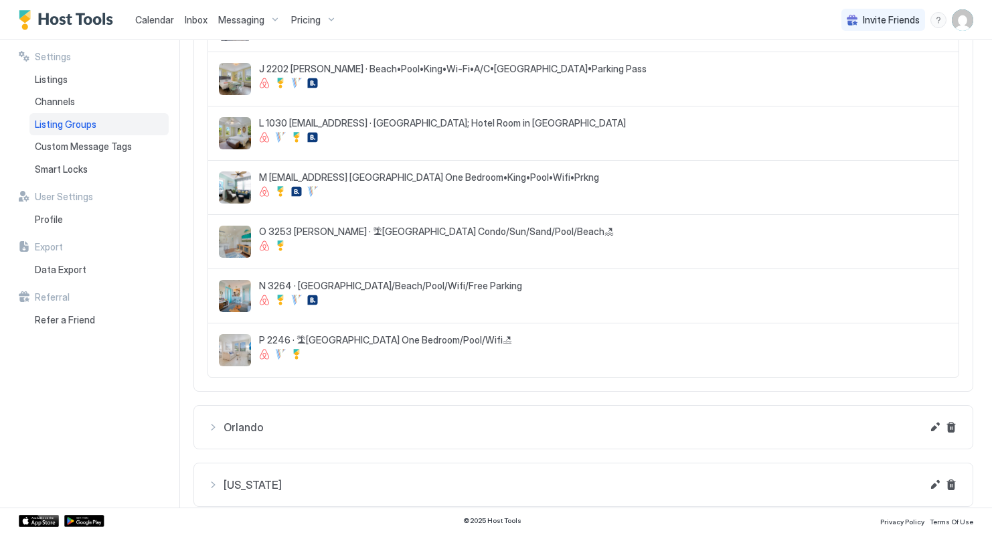
scroll to position [328, 0]
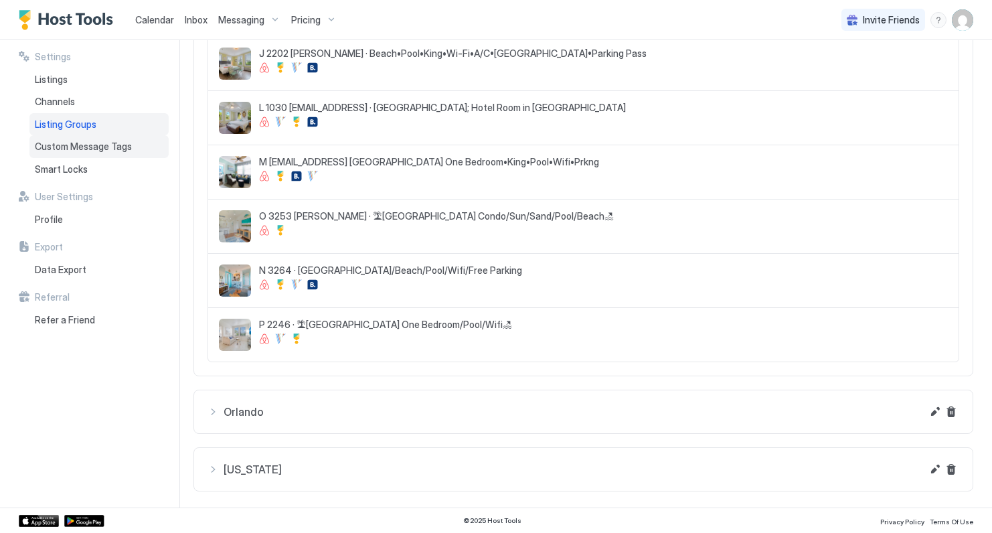
click at [87, 149] on span "Custom Message Tags" at bounding box center [83, 147] width 97 height 12
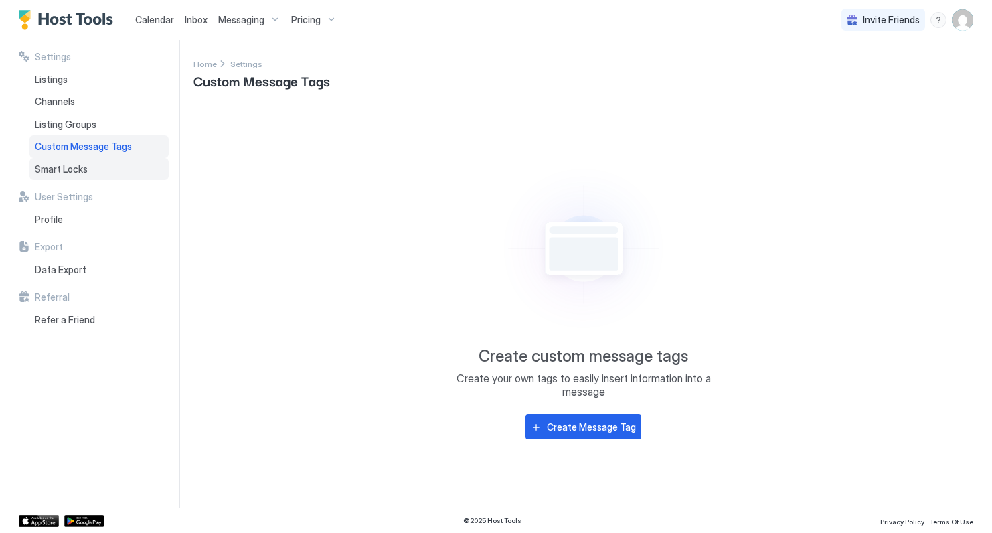
click at [70, 169] on span "Smart Locks" at bounding box center [61, 169] width 53 height 12
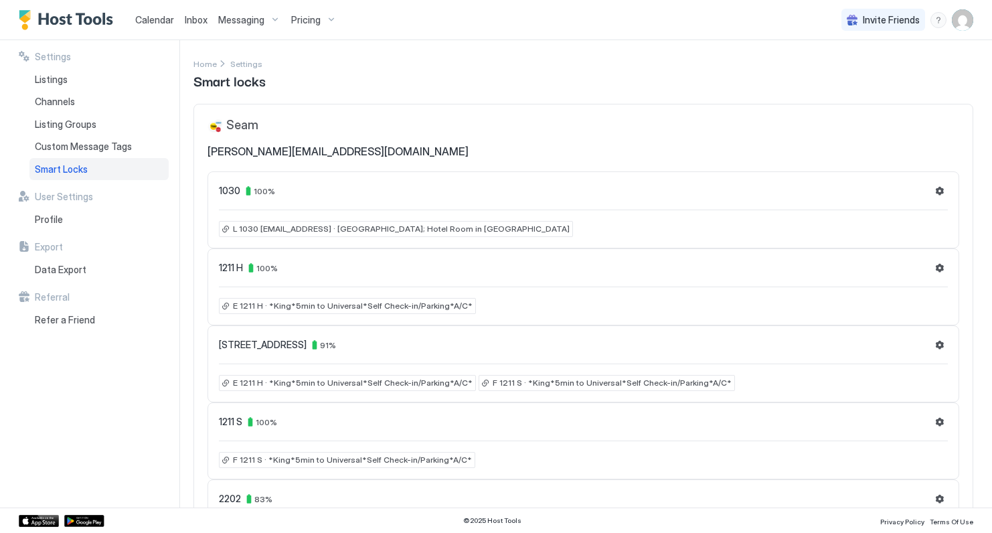
click at [159, 19] on span "Calendar" at bounding box center [154, 19] width 39 height 11
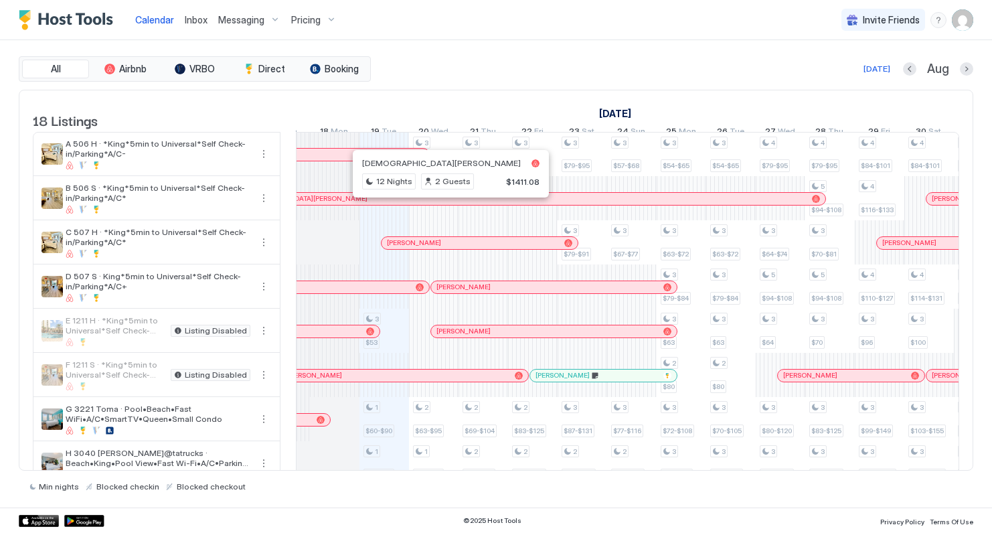
scroll to position [0, 676]
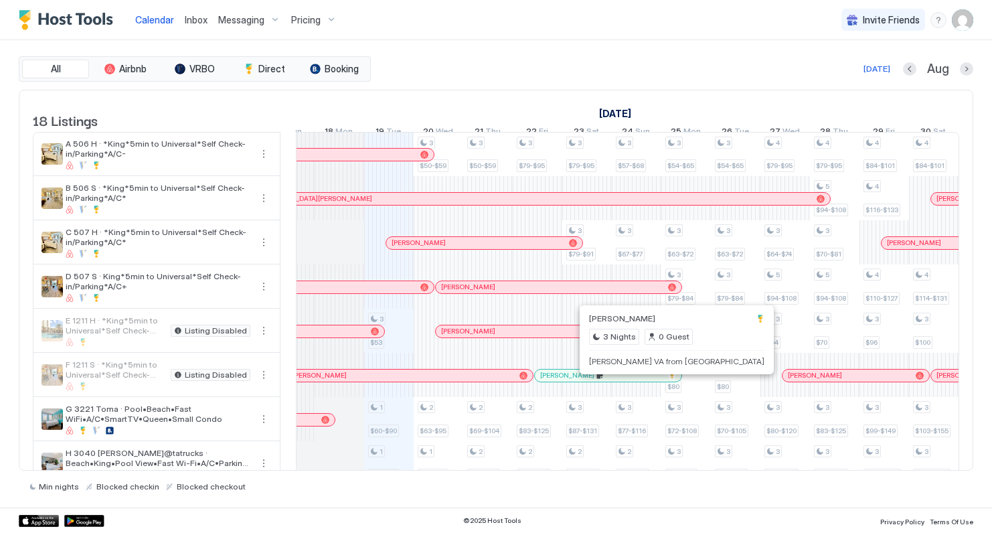
click at [595, 381] on div at bounding box center [594, 375] width 11 height 11
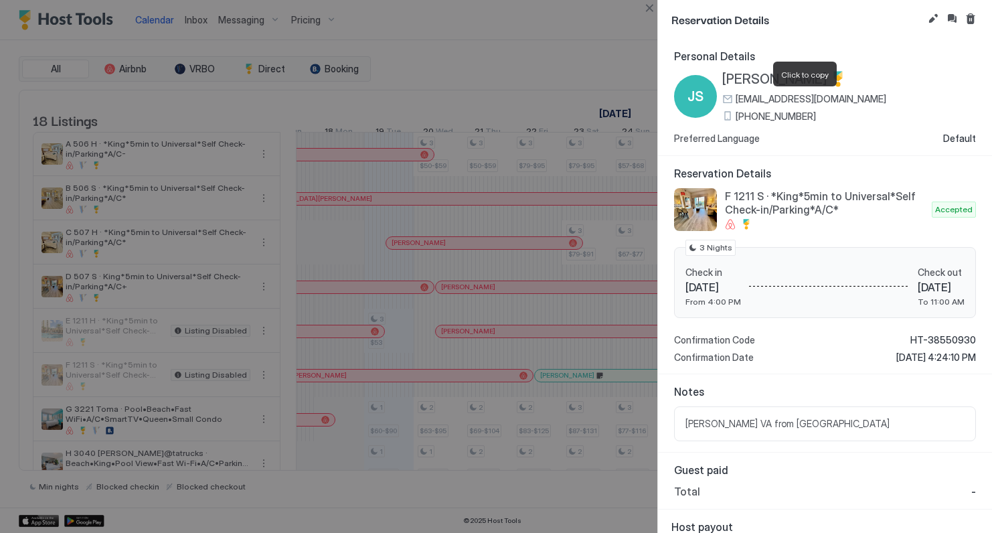
drag, startPoint x: 873, startPoint y: 97, endPoint x: 860, endPoint y: 127, distance: 33.0
click at [860, 127] on div "JS Juan Sebastian Thorne juansebastianthorne@gmail.com +57-302-115-9421 Preferr…" at bounding box center [825, 108] width 302 height 74
click at [903, 72] on div "JS Juan Sebastian Thorne juansebastianthorne@gmail.com +57-302-115-9421" at bounding box center [825, 96] width 302 height 51
click at [786, 97] on span "juansebastianthorne@gmail.com" at bounding box center [811, 99] width 151 height 12
click at [765, 117] on span "+57-302-115-9421" at bounding box center [776, 116] width 80 height 12
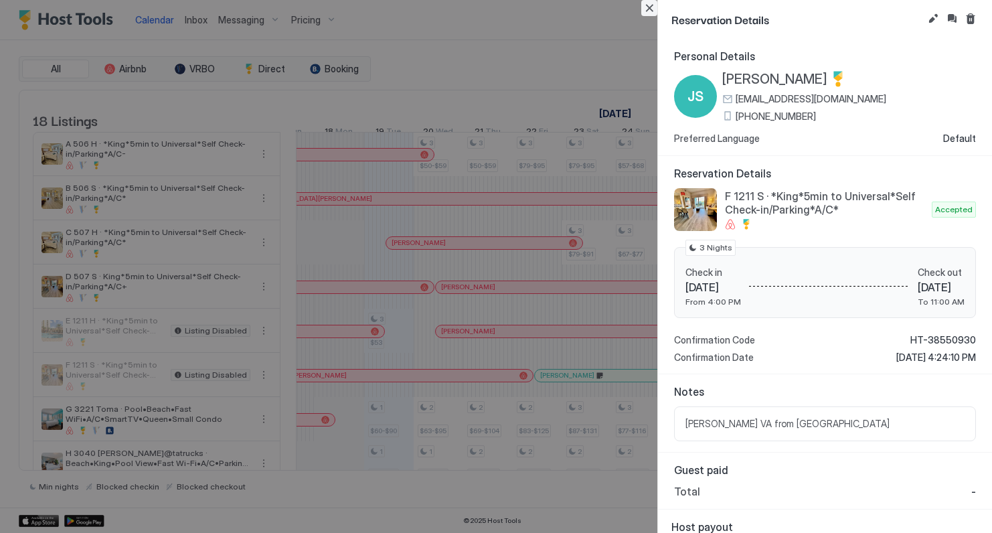
click at [647, 8] on button "Close" at bounding box center [649, 8] width 16 height 16
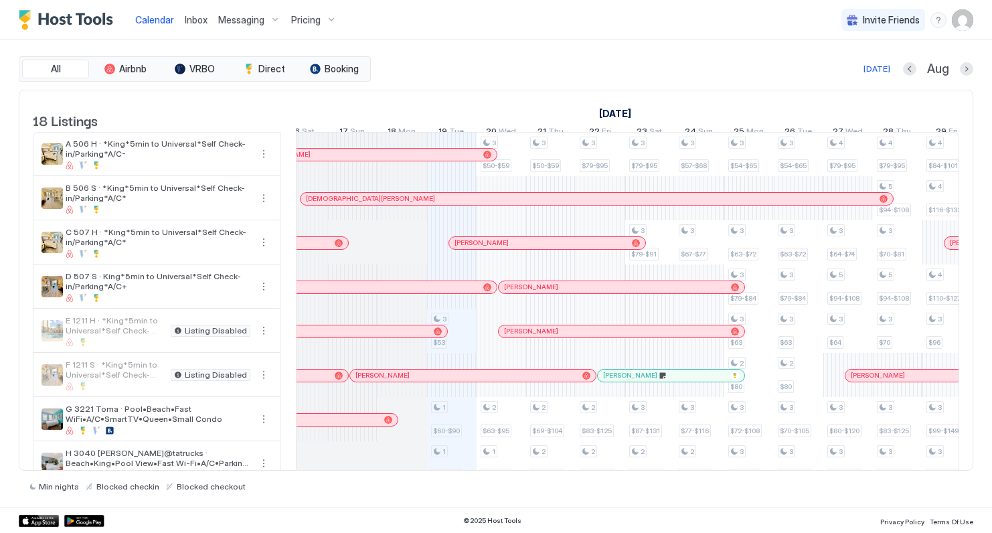
scroll to position [0, 633]
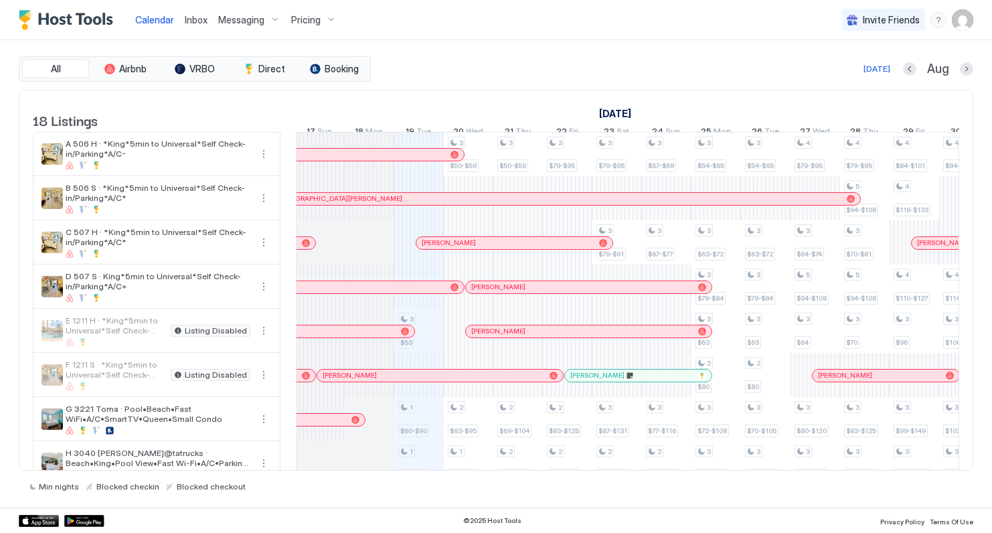
click at [962, 17] on img "User profile" at bounding box center [962, 19] width 21 height 21
click at [653, 34] on div at bounding box center [496, 266] width 992 height 533
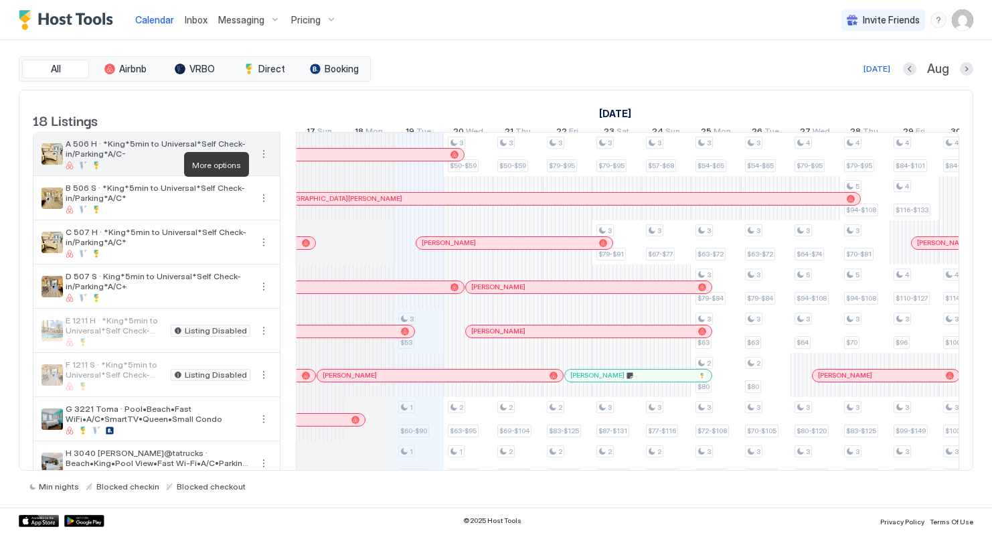
click at [262, 162] on button "More options" at bounding box center [264, 154] width 16 height 16
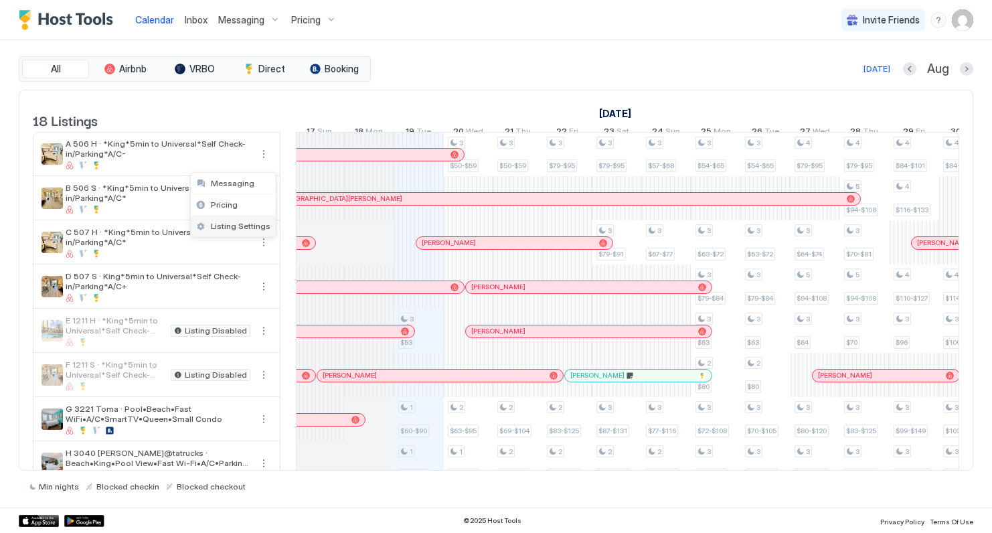
click at [243, 226] on span "Listing Settings" at bounding box center [241, 226] width 60 height 10
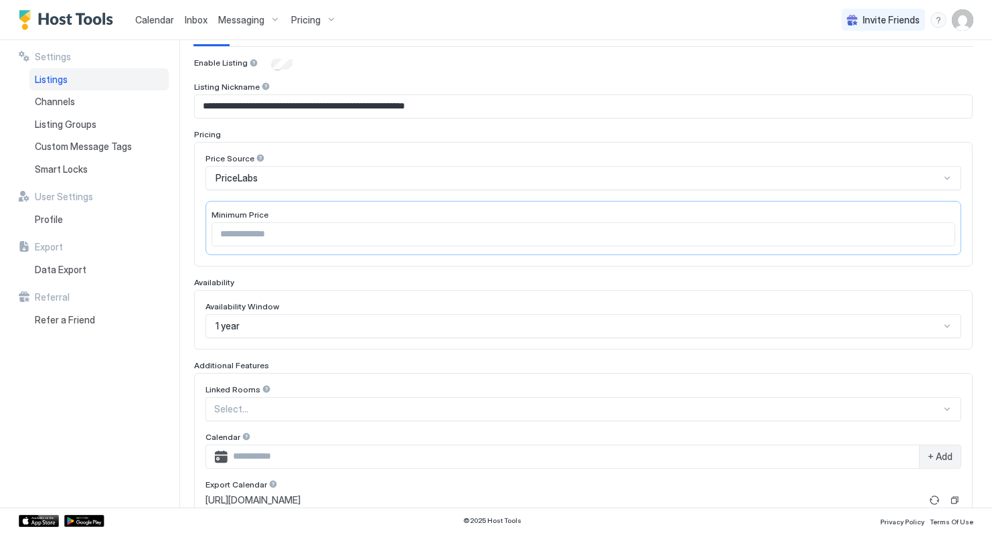
scroll to position [345, 0]
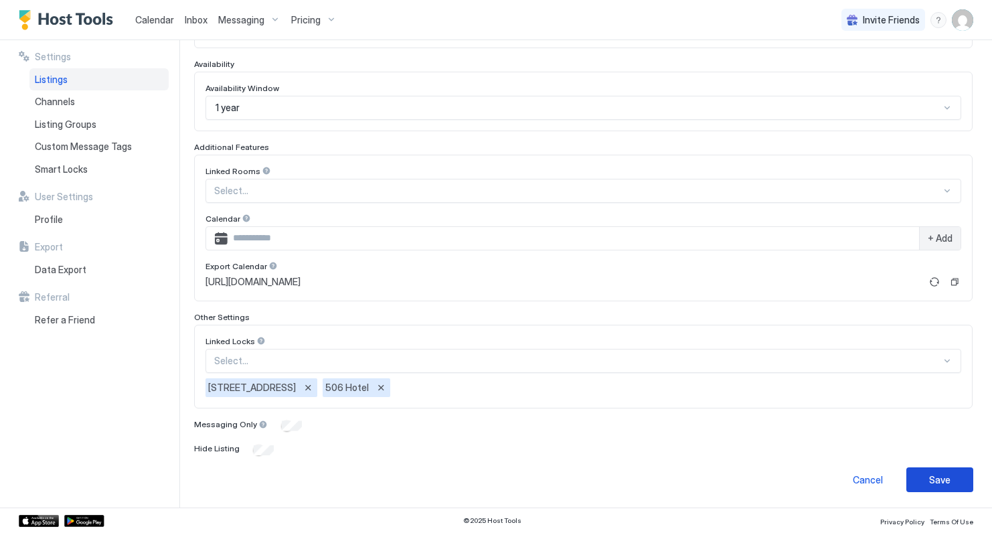
click at [930, 473] on div "Save" at bounding box center [939, 480] width 21 height 14
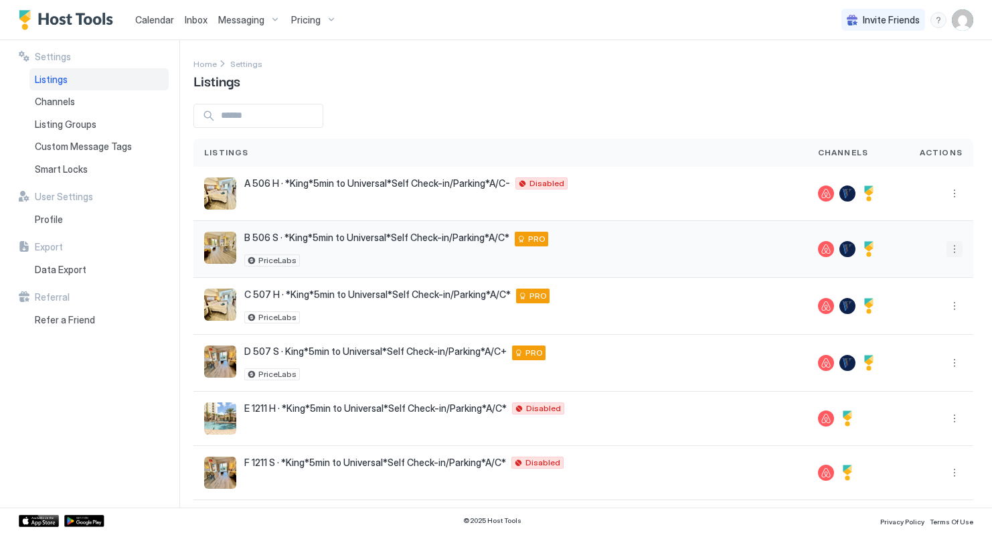
click at [958, 250] on button "More options" at bounding box center [955, 249] width 16 height 16
click at [912, 312] on span "Listing Settings" at bounding box center [932, 311] width 60 height 10
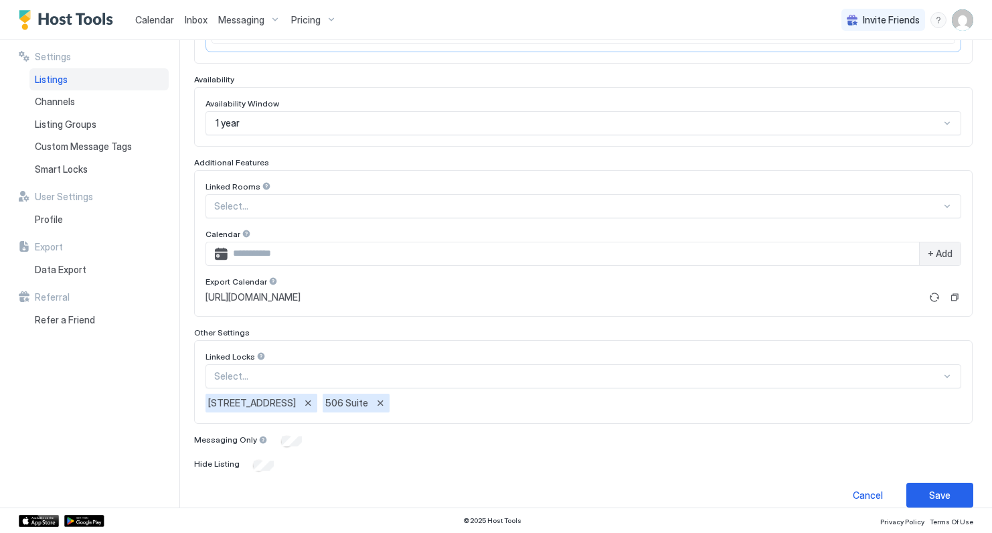
scroll to position [345, 0]
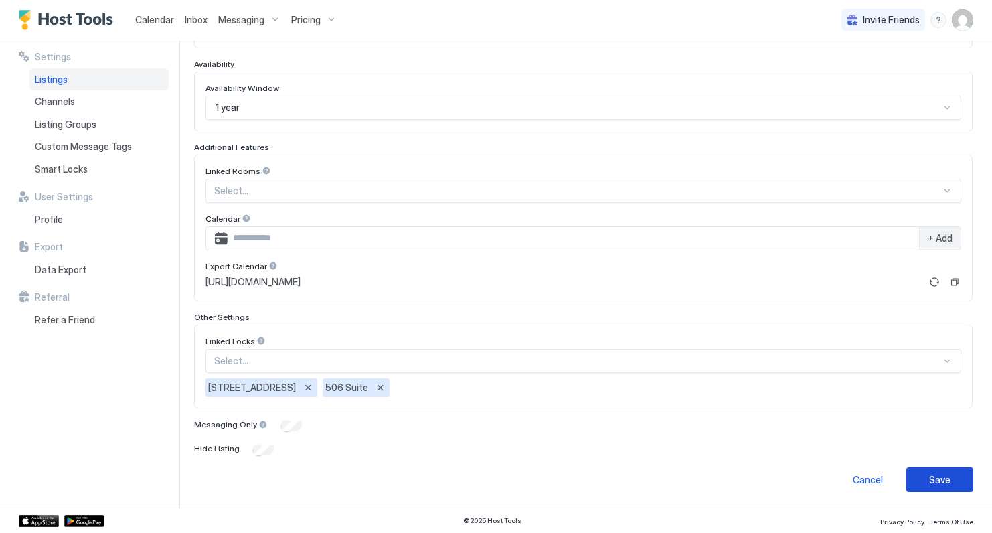
click at [936, 479] on div "Save" at bounding box center [939, 480] width 21 height 14
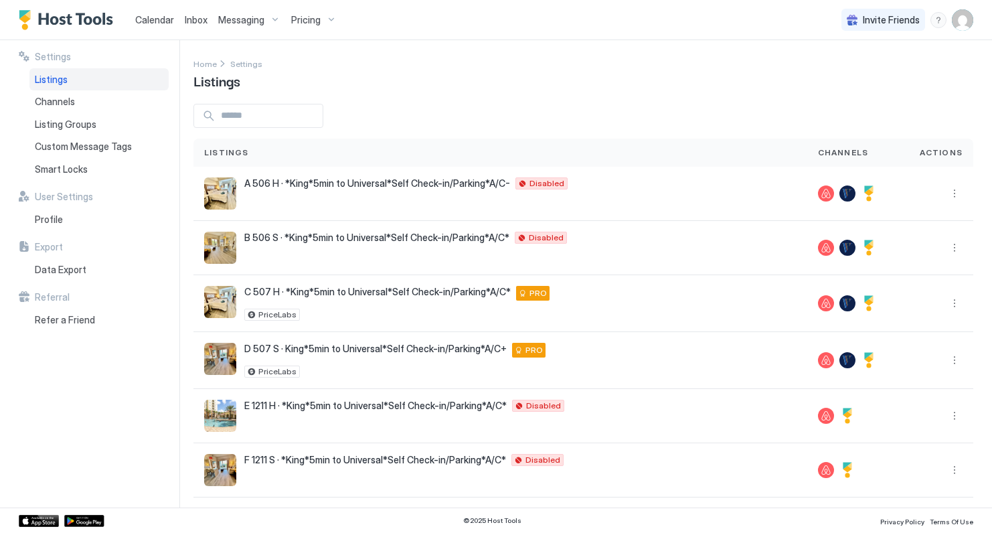
click at [965, 19] on img "User profile" at bounding box center [962, 19] width 21 height 21
click at [566, 90] on div at bounding box center [496, 266] width 992 height 533
click at [955, 303] on button "More options" at bounding box center [955, 303] width 16 height 16
click at [923, 368] on span "Listing Settings" at bounding box center [932, 365] width 60 height 10
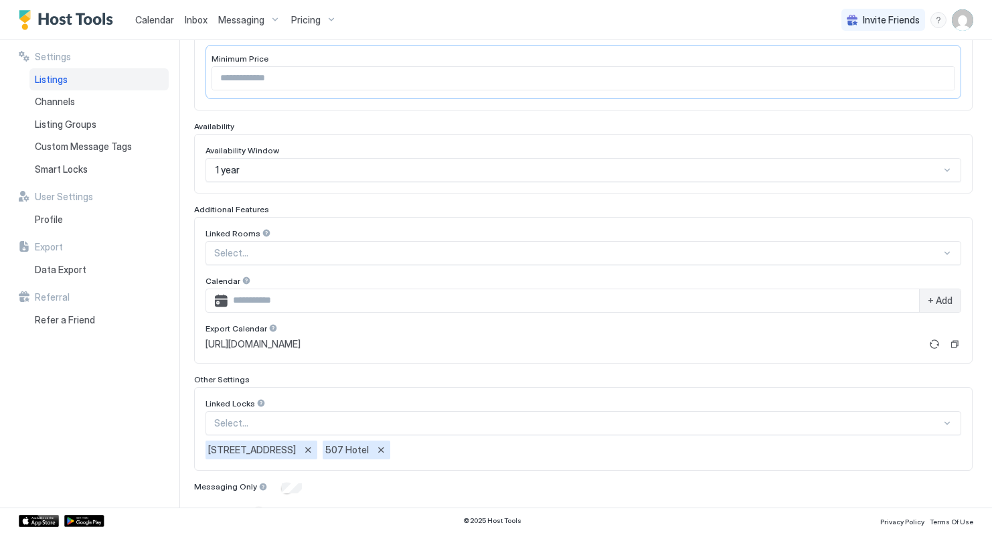
scroll to position [345, 0]
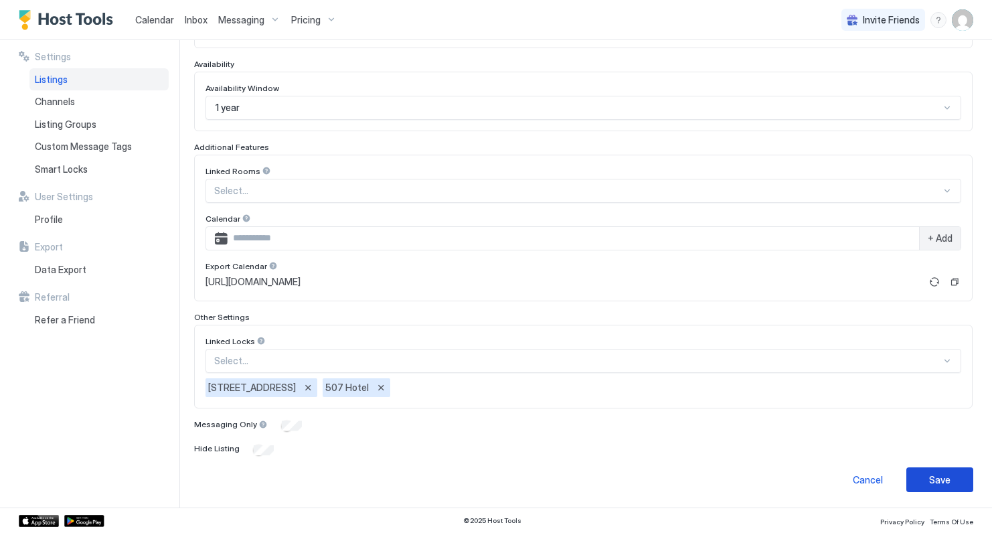
click at [936, 478] on div "Save" at bounding box center [939, 480] width 21 height 14
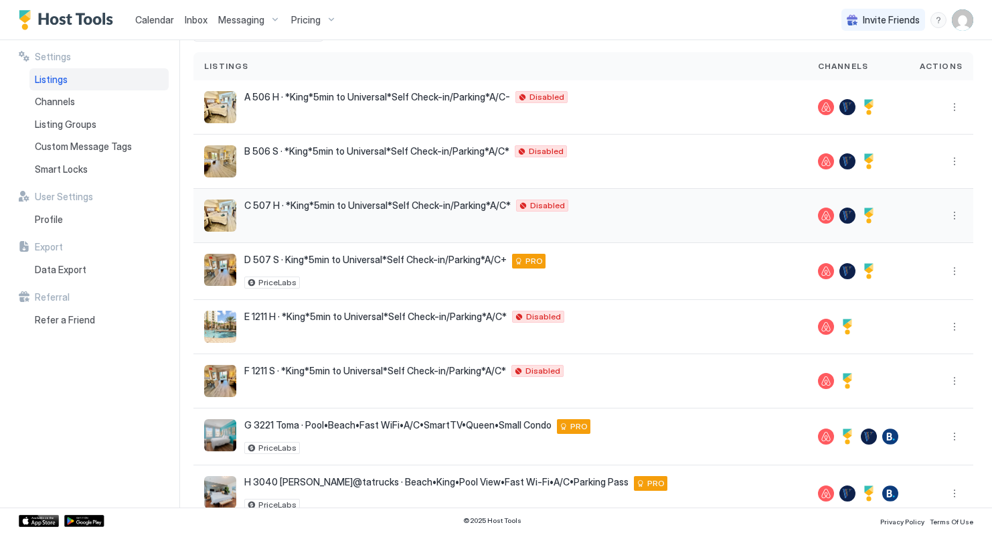
scroll to position [87, 0]
click at [954, 270] on button "More options" at bounding box center [955, 270] width 16 height 16
click at [912, 336] on span "Listing Settings" at bounding box center [932, 332] width 60 height 10
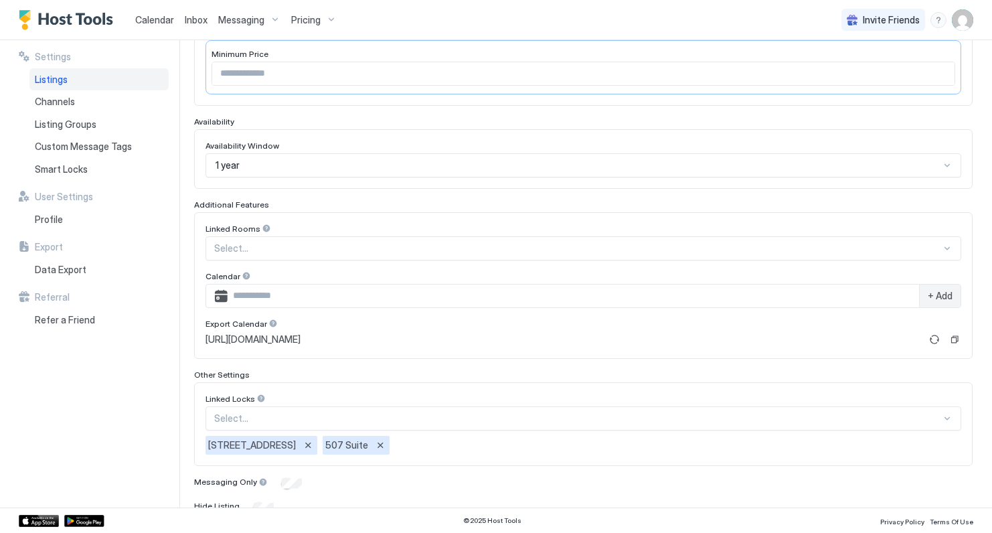
scroll to position [345, 0]
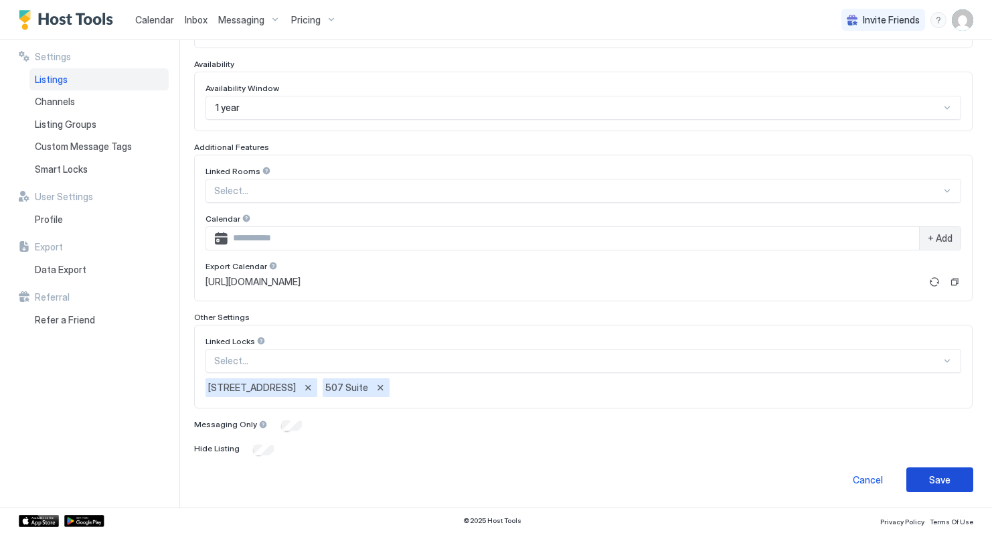
click at [943, 478] on div "Save" at bounding box center [939, 480] width 21 height 14
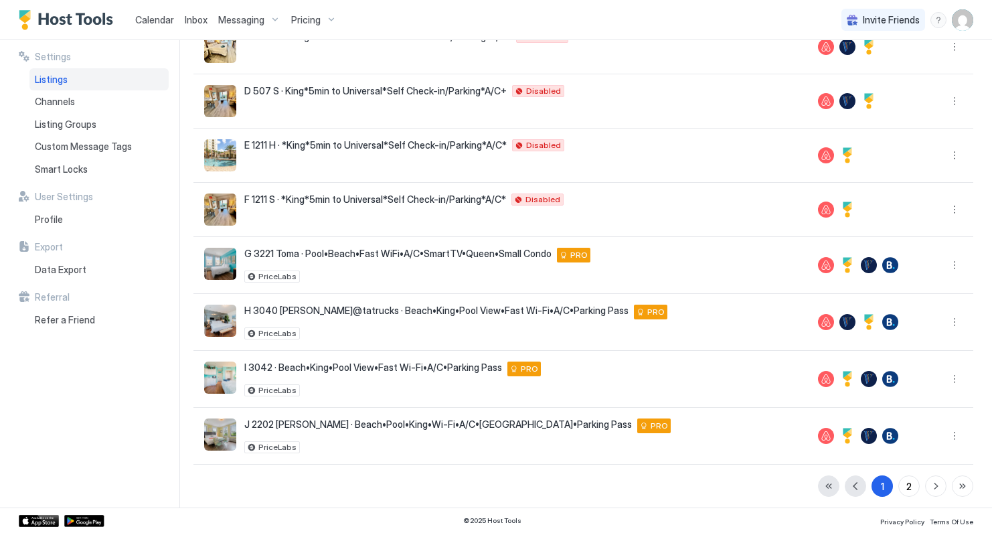
scroll to position [256, 0]
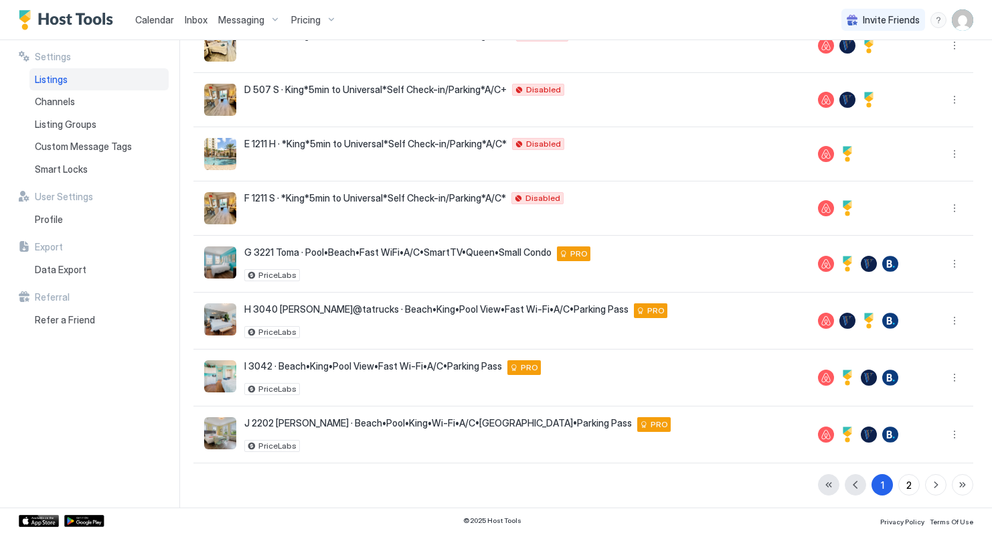
click at [155, 23] on span "Calendar" at bounding box center [154, 19] width 39 height 11
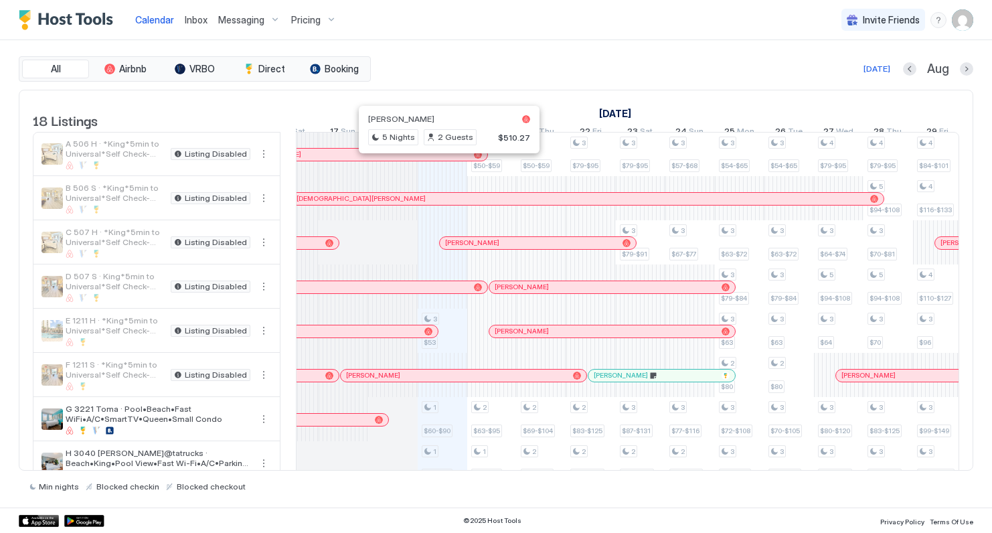
click at [444, 160] on div at bounding box center [444, 154] width 11 height 11
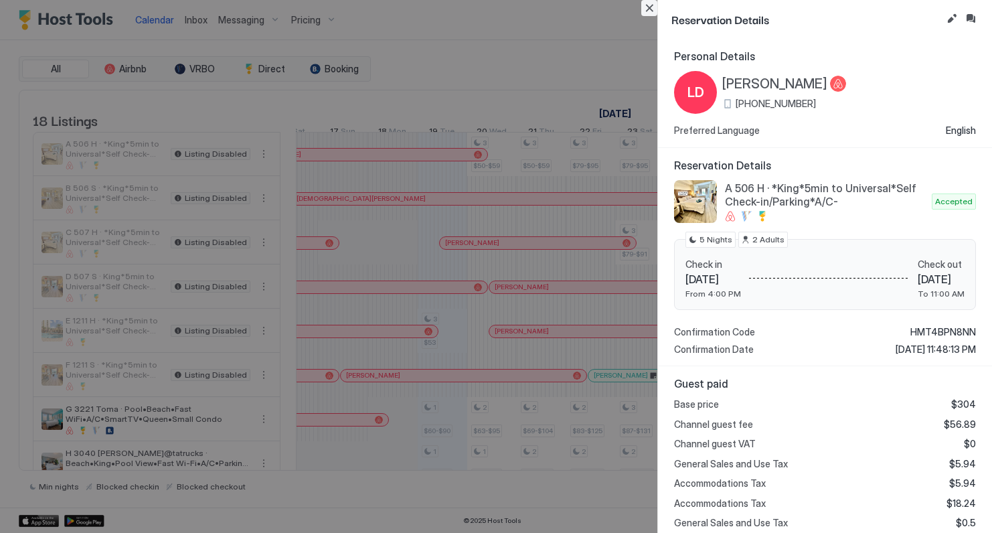
click at [648, 9] on button "Close" at bounding box center [649, 8] width 16 height 16
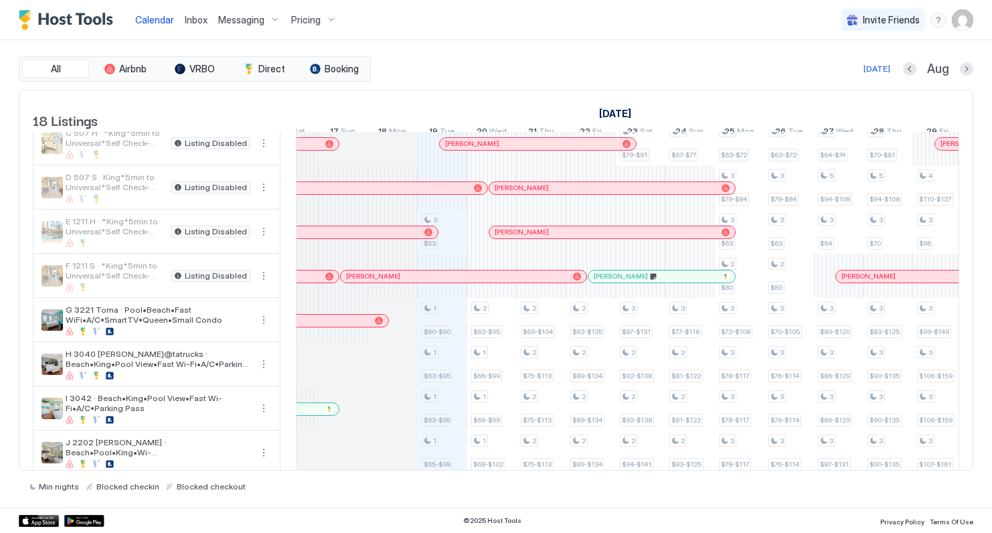
scroll to position [117, 0]
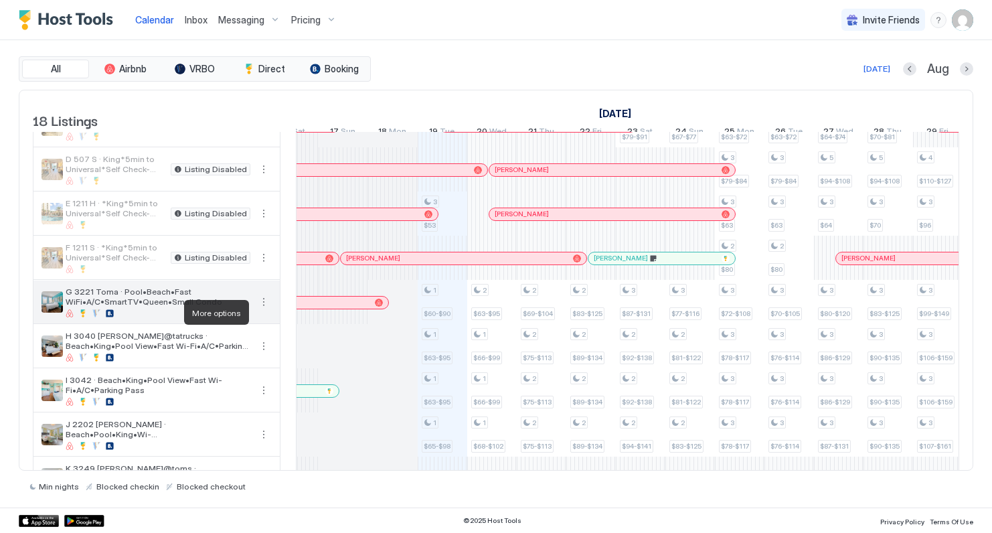
click at [264, 310] on button "More options" at bounding box center [264, 302] width 16 height 16
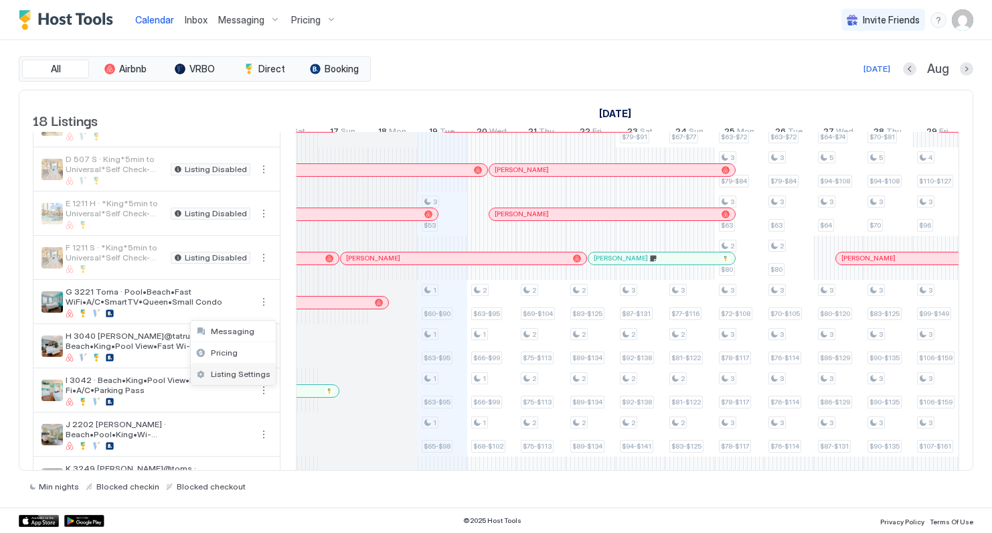
click at [241, 370] on span "Listing Settings" at bounding box center [241, 374] width 60 height 10
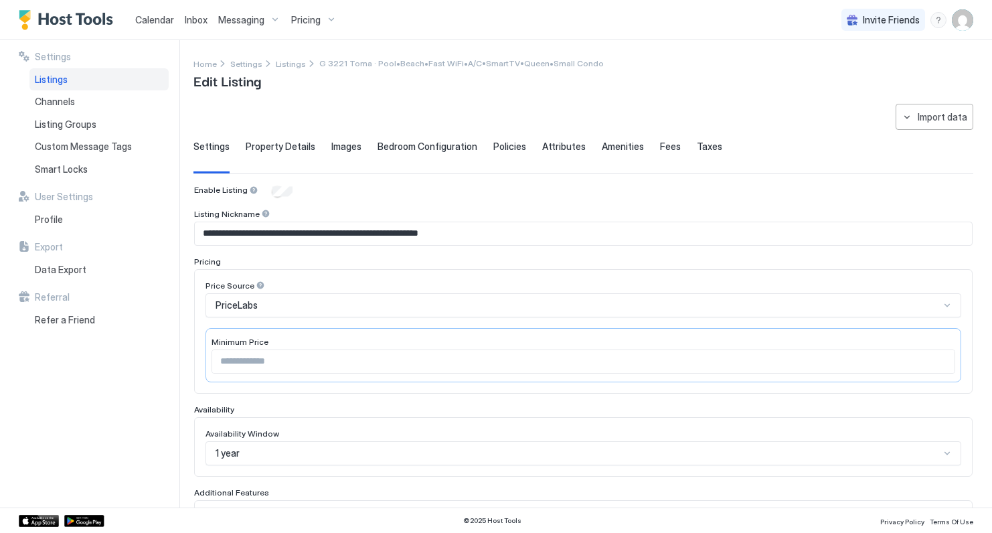
scroll to position [345, 0]
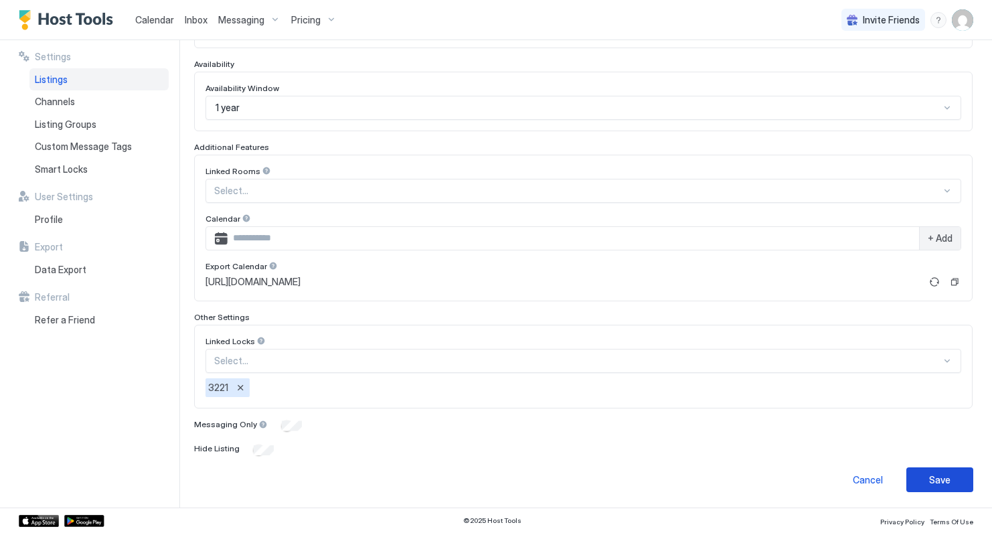
click at [933, 473] on div "Save" at bounding box center [939, 480] width 21 height 14
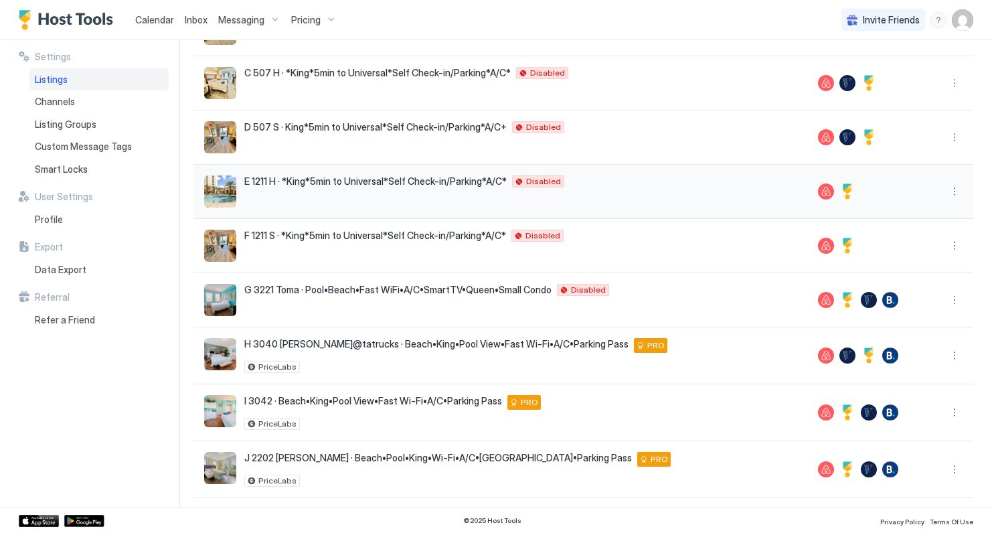
scroll to position [258, 0]
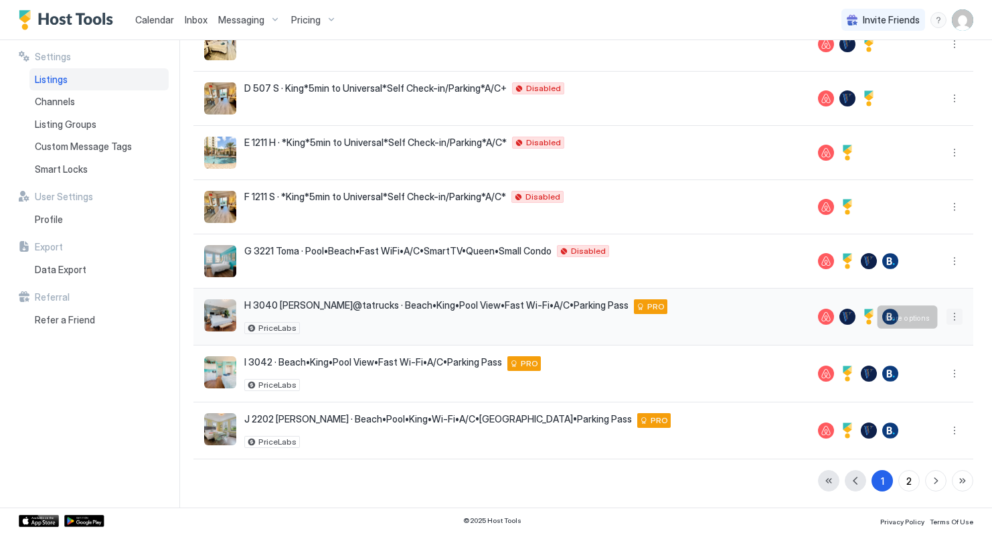
click at [955, 316] on button "More options" at bounding box center [955, 317] width 16 height 16
click at [922, 380] on span "Listing Settings" at bounding box center [932, 379] width 60 height 10
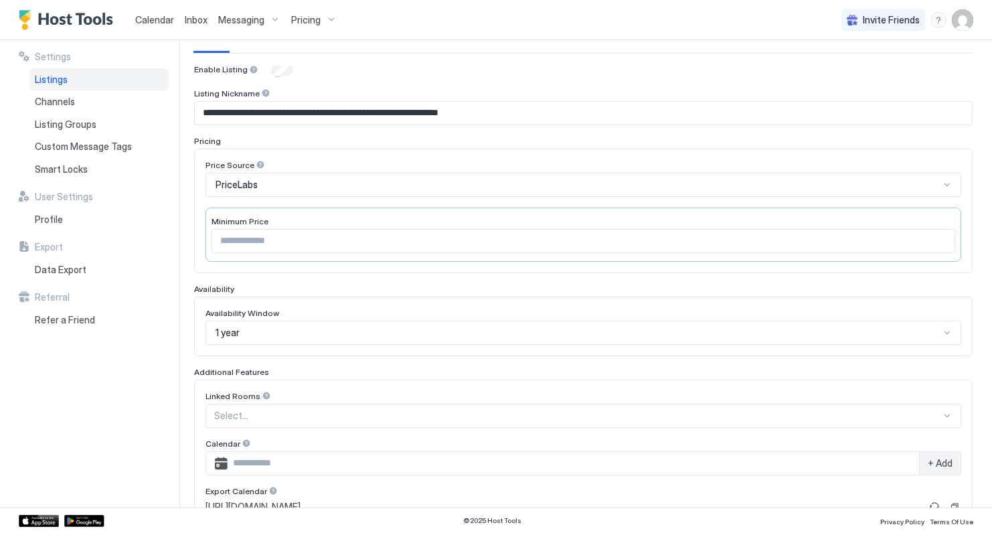
scroll to position [345, 0]
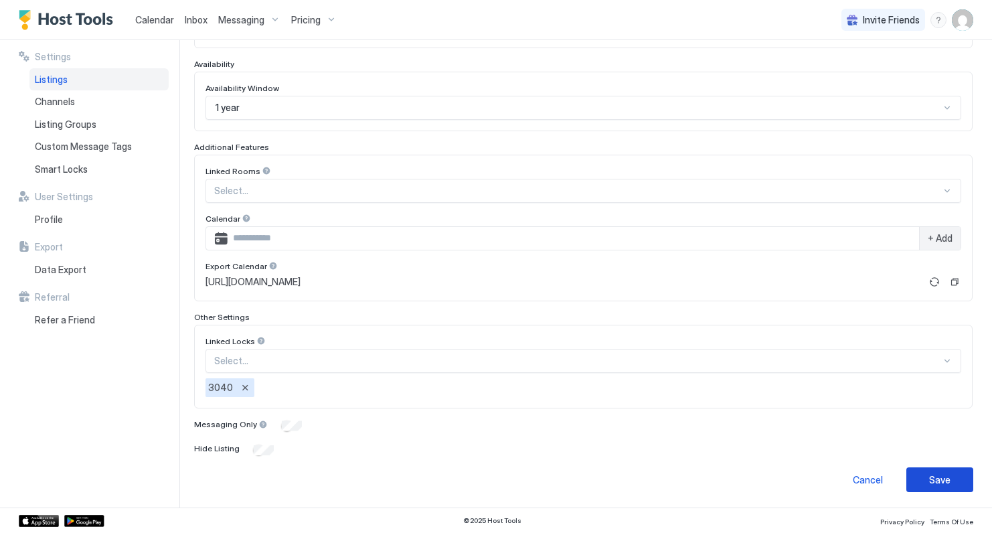
click at [953, 485] on button "Save" at bounding box center [940, 479] width 67 height 25
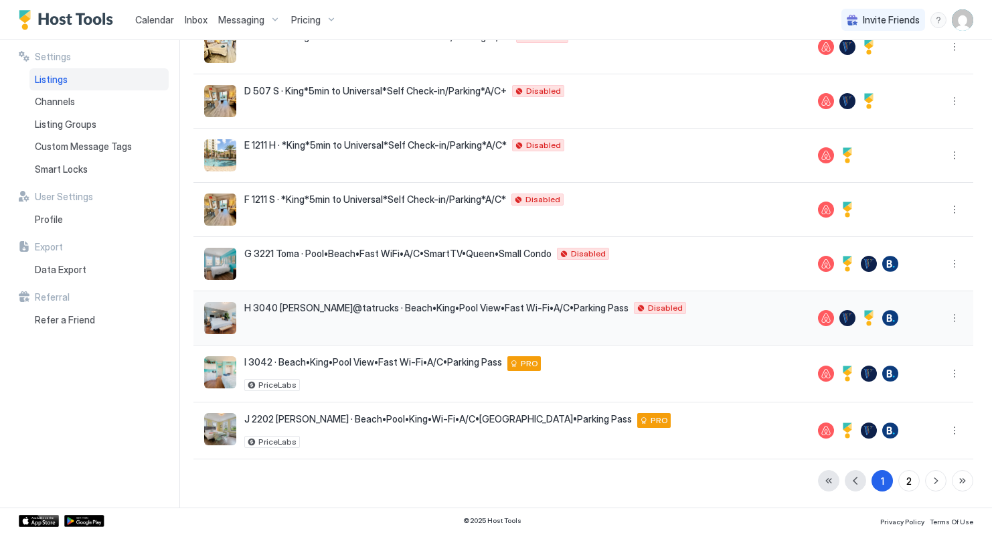
scroll to position [255, 0]
click at [954, 374] on button "More options" at bounding box center [955, 374] width 16 height 16
click at [907, 435] on span "Listing Settings" at bounding box center [932, 436] width 60 height 10
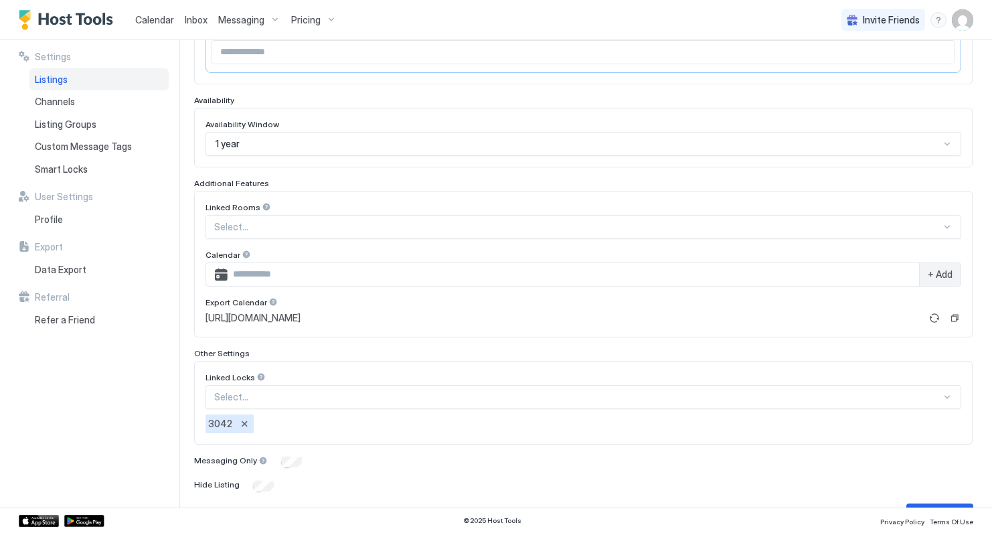
scroll to position [345, 0]
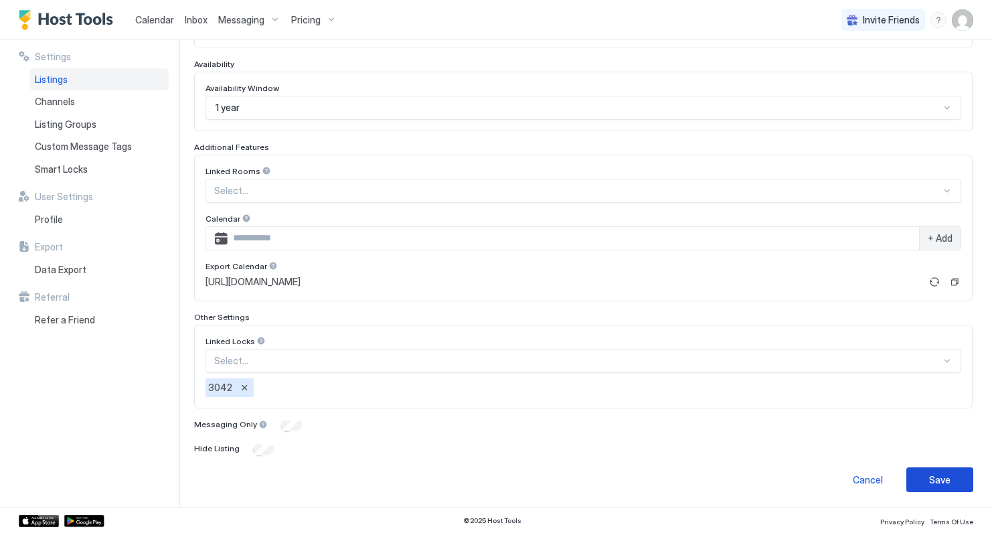
click at [944, 481] on div "Save" at bounding box center [939, 480] width 21 height 14
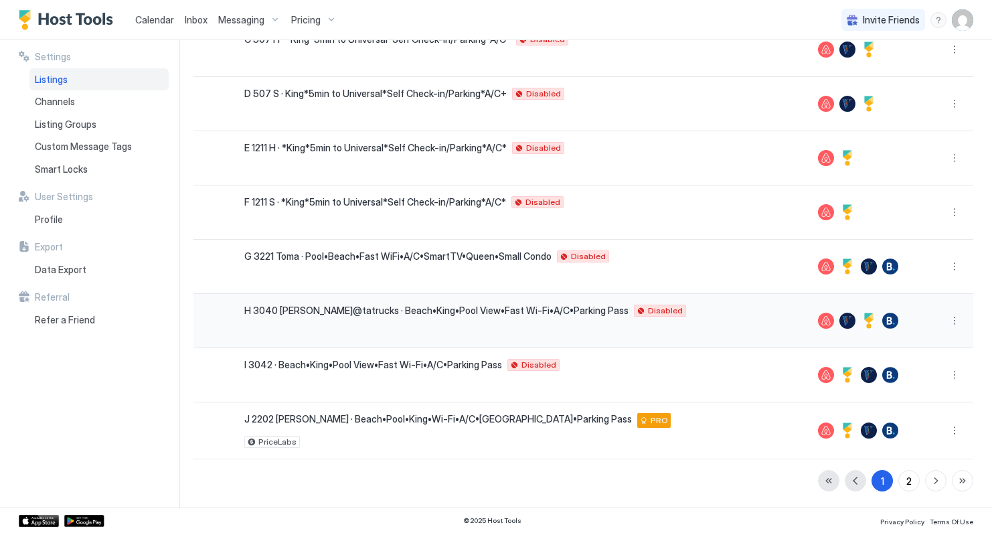
scroll to position [252, 0]
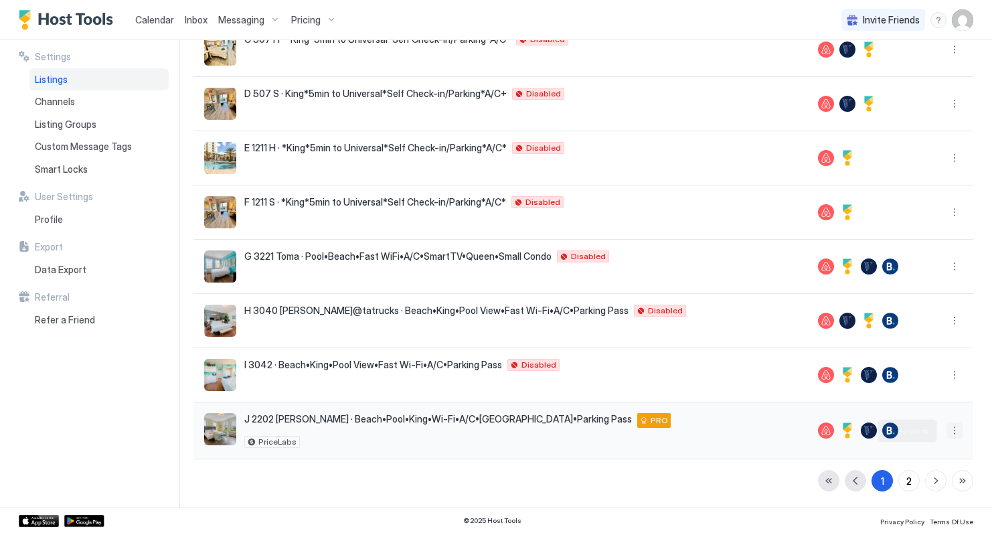
click at [956, 429] on button "More options" at bounding box center [955, 430] width 16 height 16
click at [915, 495] on span "Listing Settings" at bounding box center [932, 492] width 60 height 10
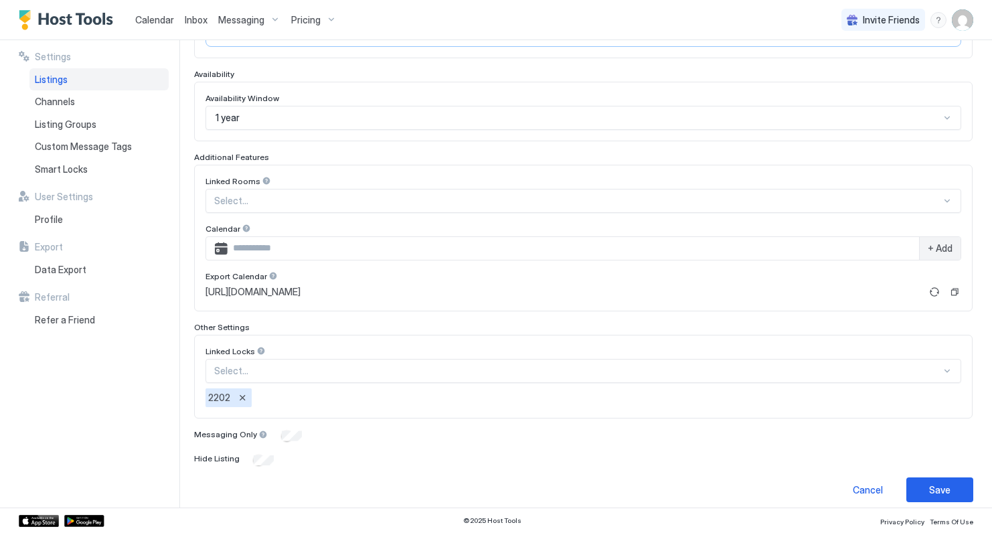
scroll to position [345, 0]
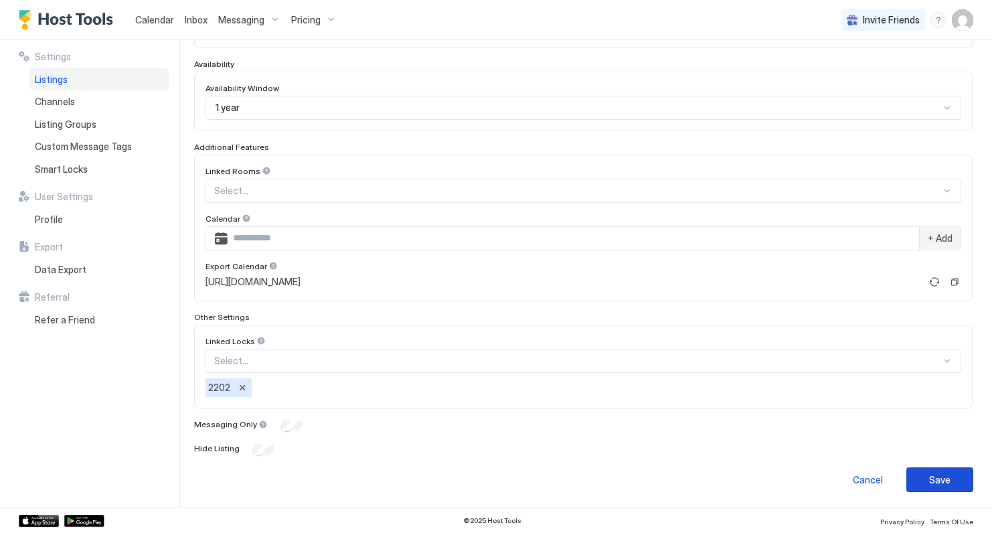
click at [942, 481] on div "Save" at bounding box center [939, 480] width 21 height 14
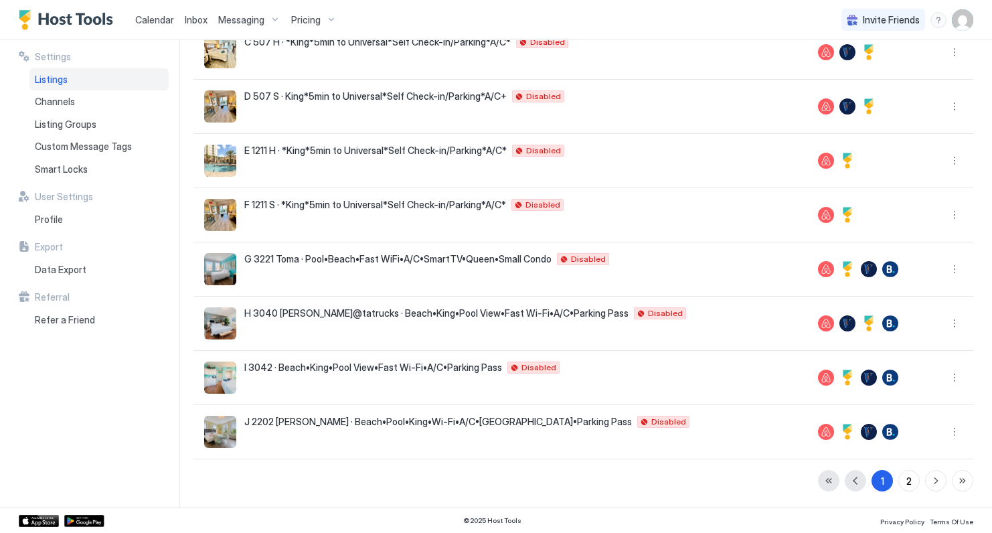
scroll to position [250, 0]
click at [910, 481] on div "2" at bounding box center [909, 481] width 5 height 14
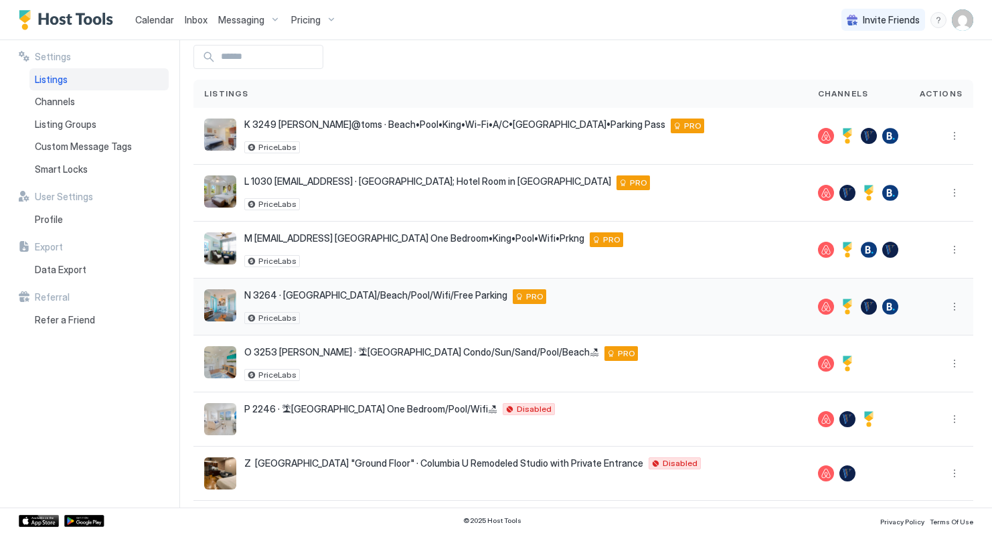
scroll to position [0, 0]
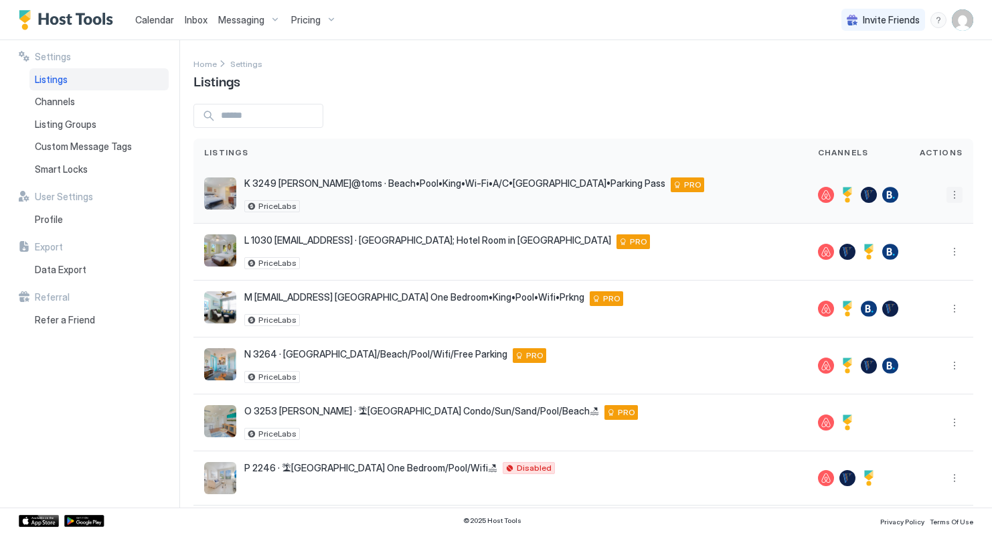
click at [958, 194] on button "More options" at bounding box center [955, 195] width 16 height 16
click at [925, 255] on span "Listing Settings" at bounding box center [932, 257] width 60 height 10
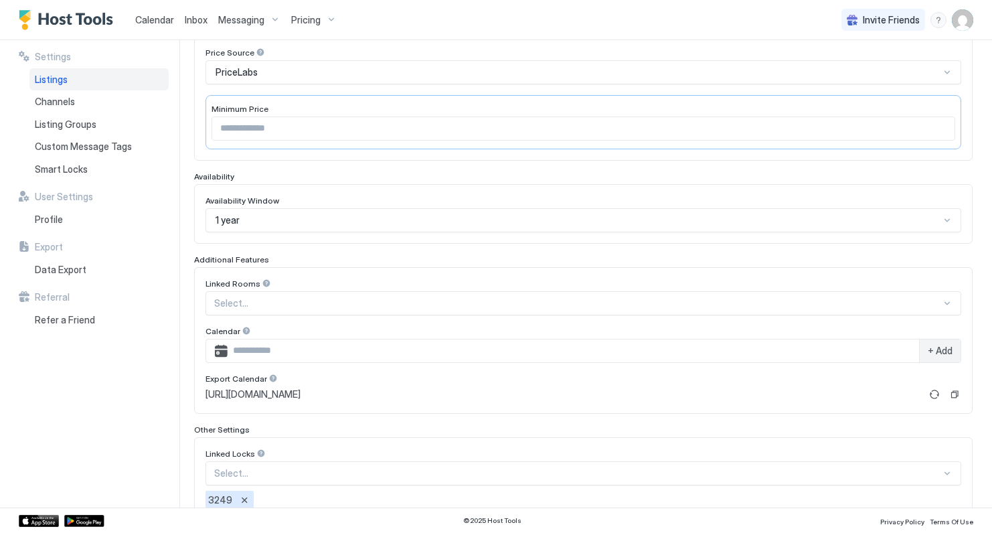
scroll to position [345, 0]
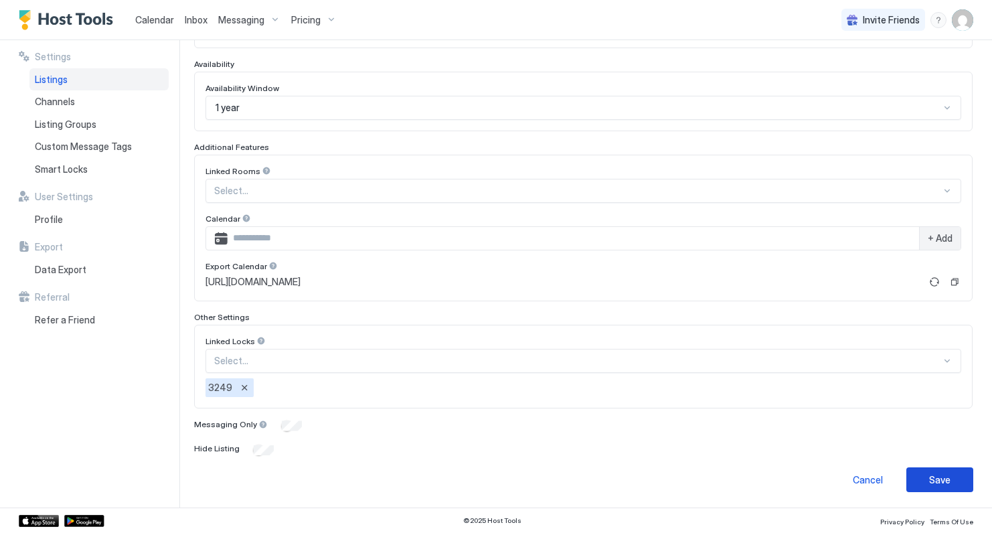
click at [943, 483] on div "Save" at bounding box center [939, 480] width 21 height 14
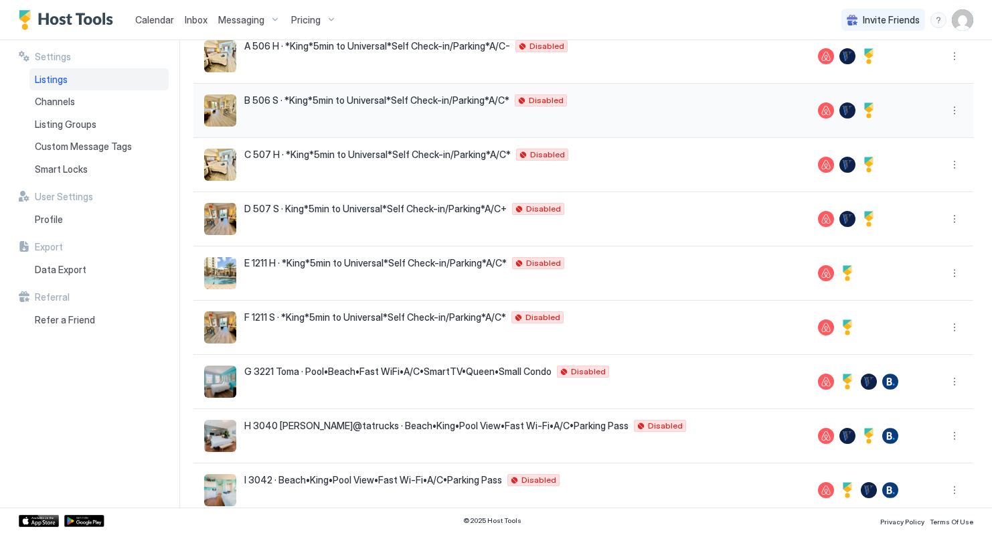
scroll to position [250, 0]
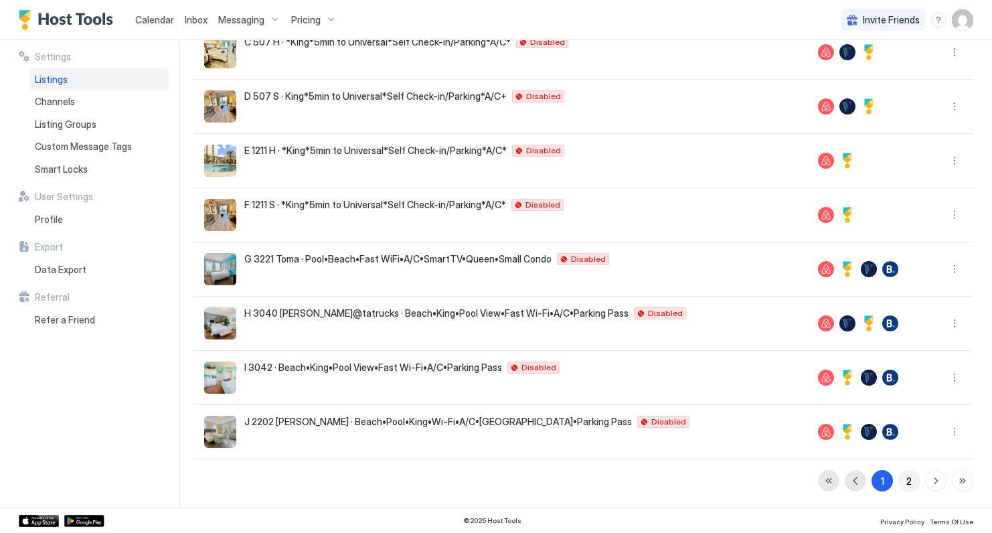
click at [911, 477] on div "2" at bounding box center [909, 481] width 5 height 14
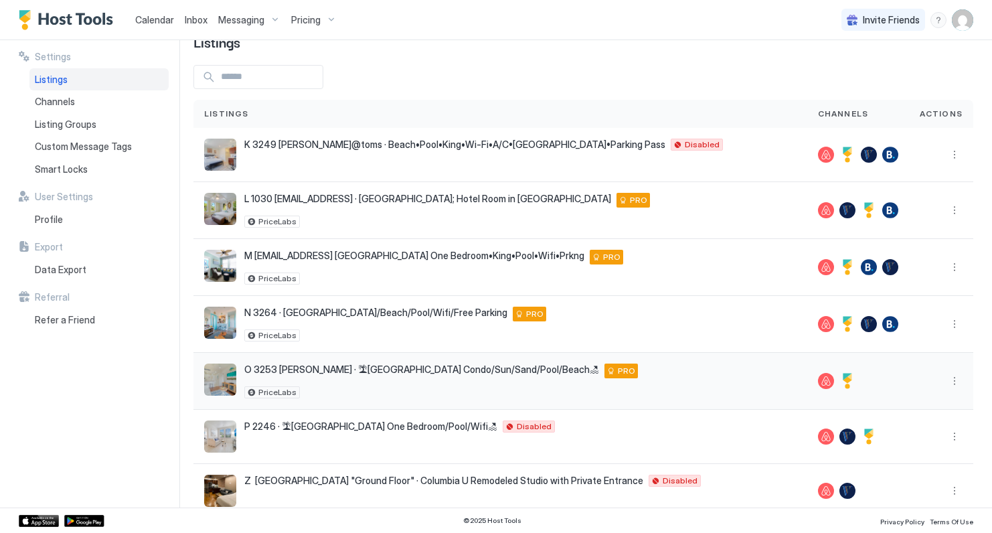
scroll to position [37, 0]
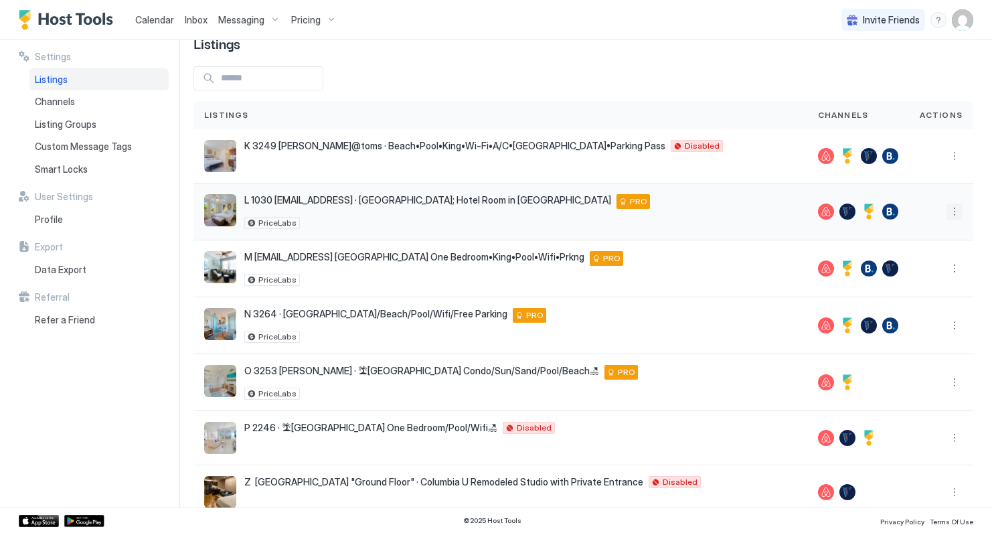
click at [957, 214] on button "More options" at bounding box center [955, 212] width 16 height 16
click at [914, 272] on span "Listing Settings" at bounding box center [932, 273] width 60 height 10
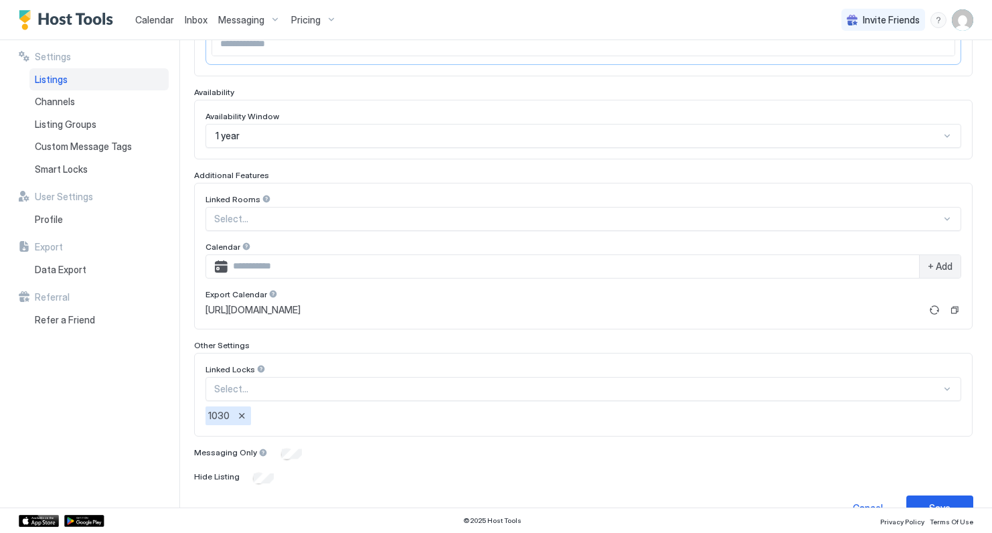
scroll to position [345, 0]
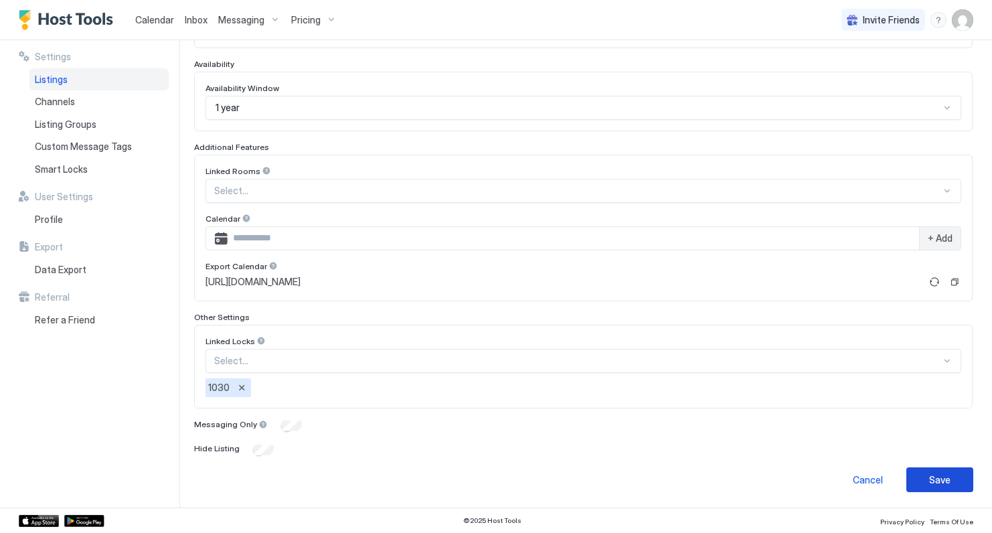
click at [948, 477] on div "Save" at bounding box center [939, 480] width 21 height 14
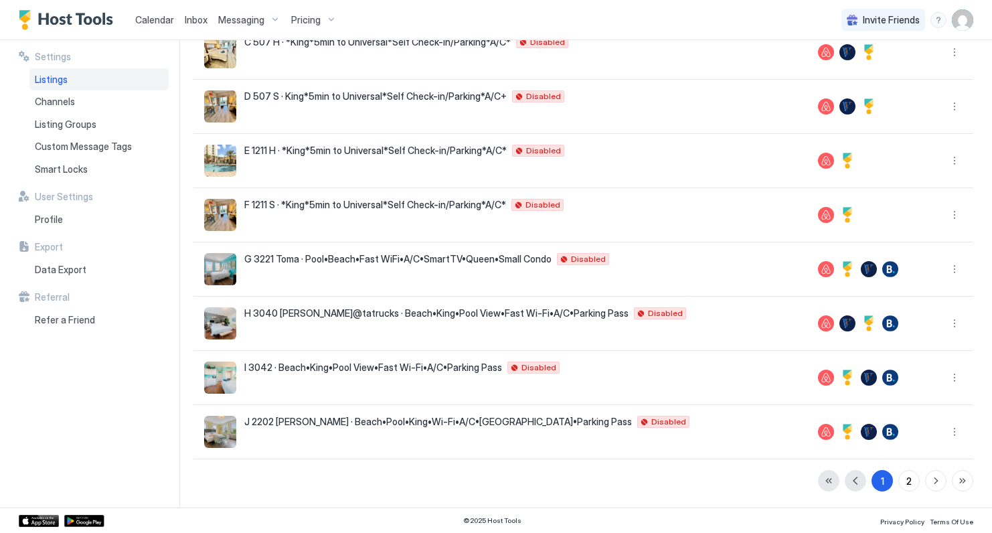
scroll to position [250, 0]
click at [909, 483] on div "2" at bounding box center [909, 481] width 5 height 14
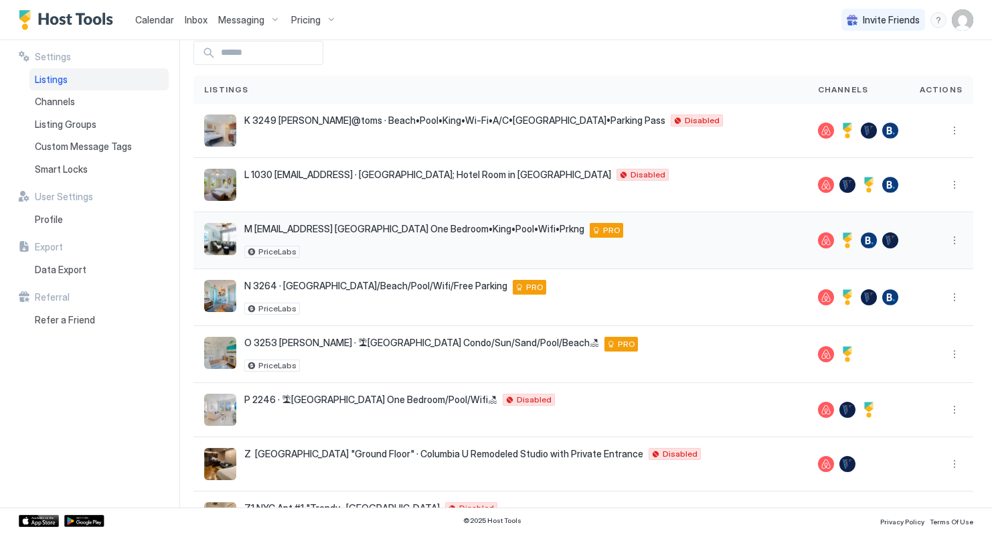
scroll to position [66, 0]
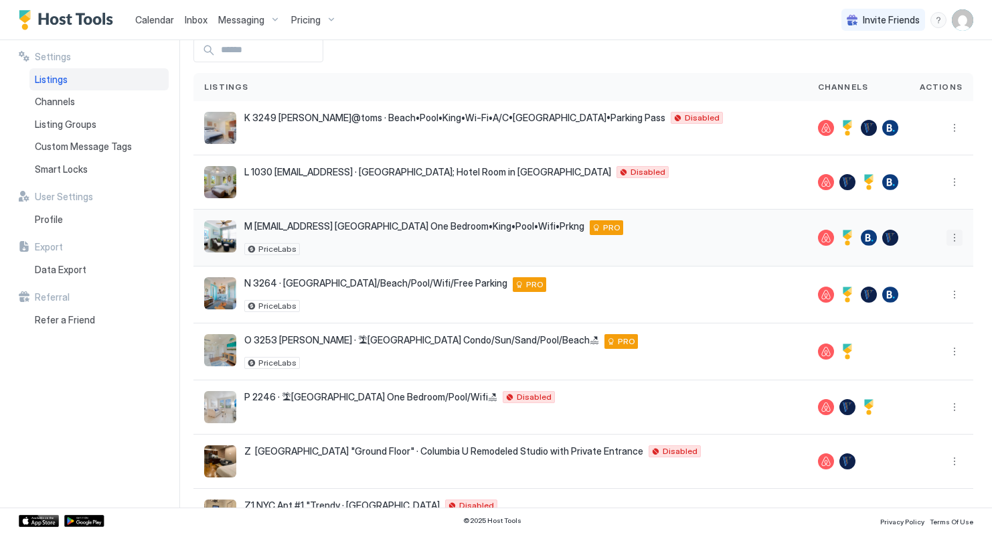
click at [951, 237] on button "More options" at bounding box center [955, 238] width 16 height 16
click at [914, 299] on span "Listing Settings" at bounding box center [932, 300] width 60 height 10
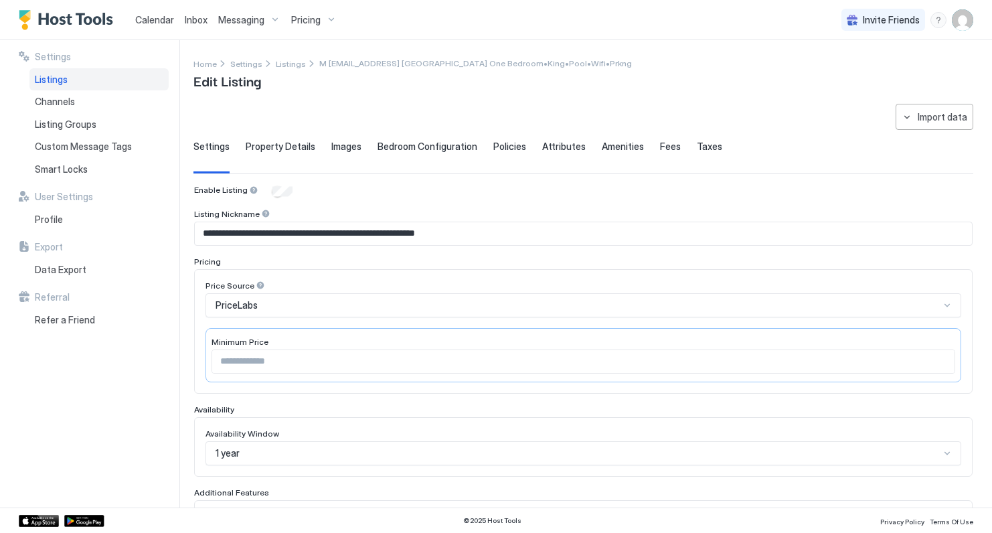
scroll to position [374, 0]
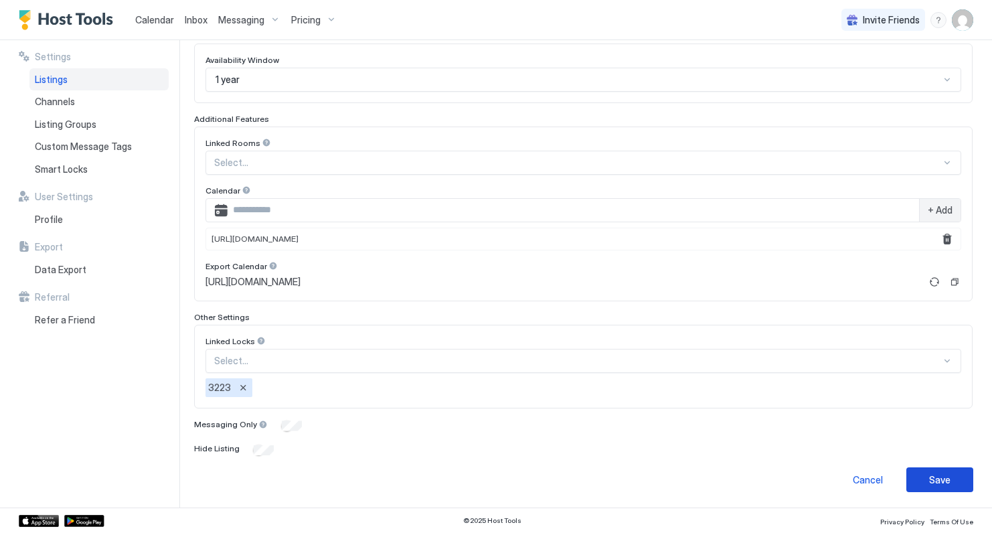
click at [936, 481] on div "Save" at bounding box center [939, 480] width 21 height 14
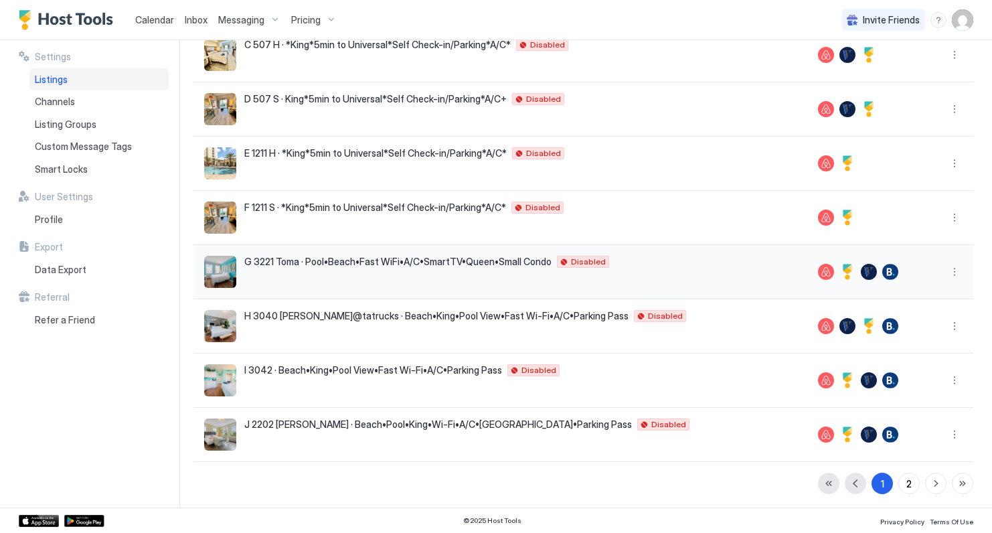
scroll to position [250, 0]
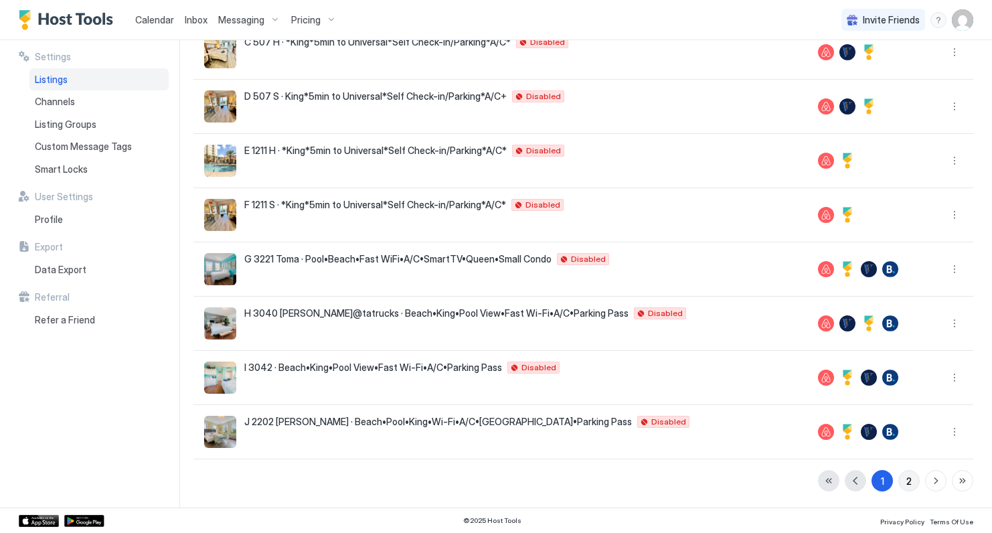
click at [907, 482] on div "2" at bounding box center [909, 481] width 5 height 14
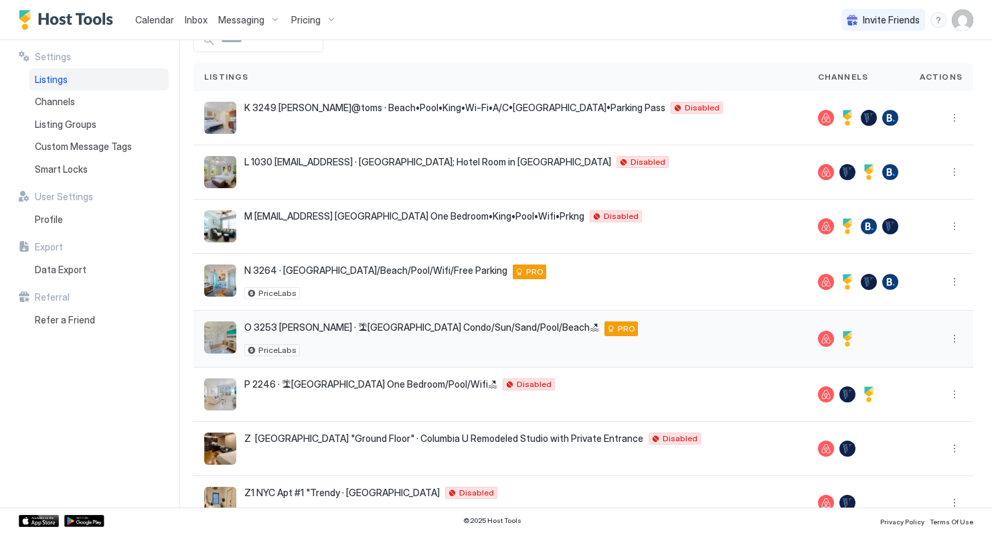
scroll to position [112, 0]
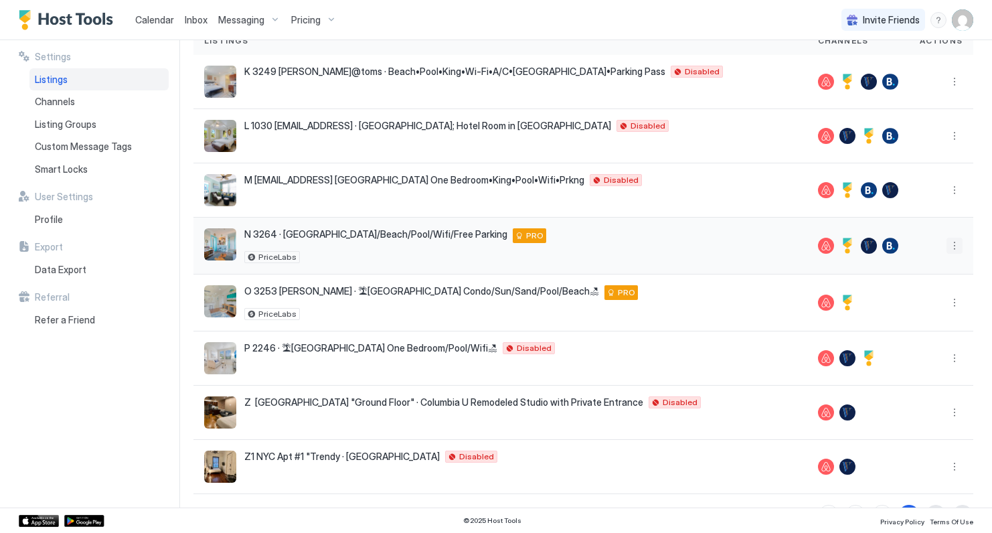
click at [955, 248] on button "More options" at bounding box center [955, 246] width 16 height 16
click at [911, 308] on span "Listing Settings" at bounding box center [932, 308] width 60 height 10
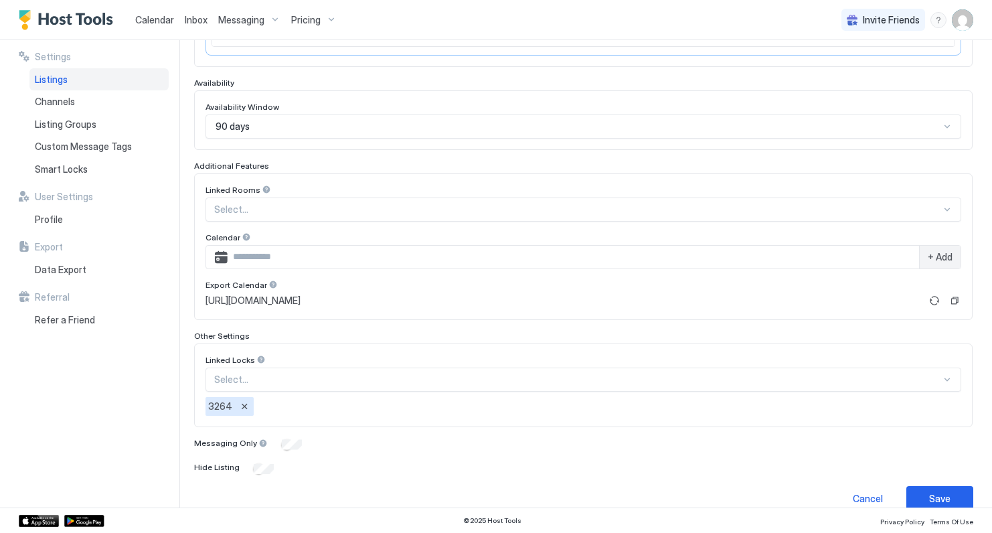
scroll to position [345, 0]
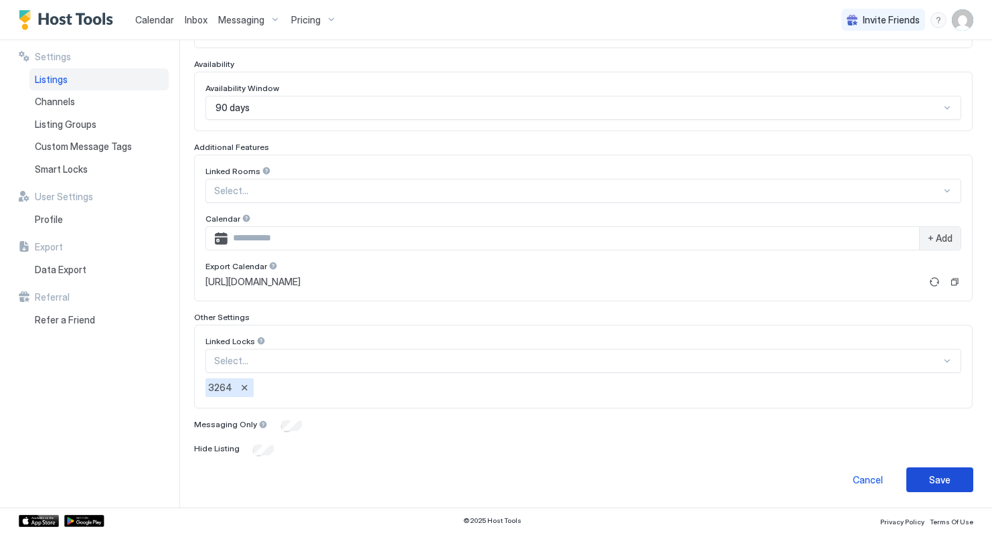
click at [947, 479] on div "Save" at bounding box center [939, 480] width 21 height 14
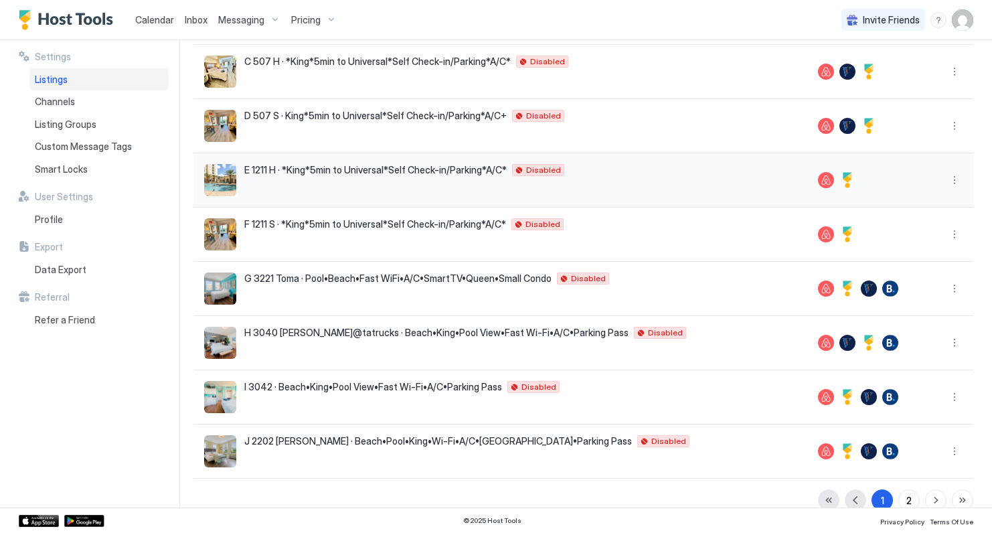
scroll to position [250, 0]
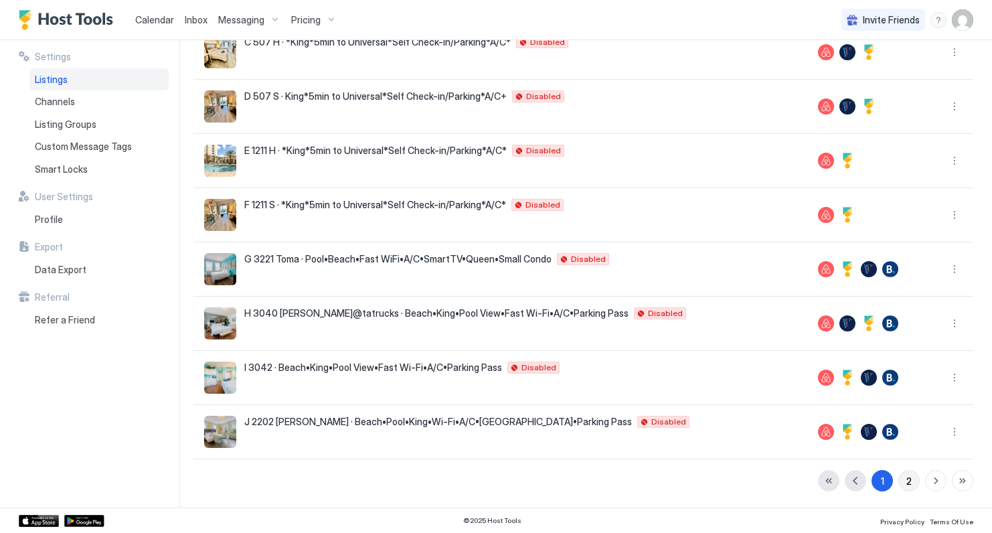
click at [903, 479] on button "2" at bounding box center [909, 480] width 21 height 21
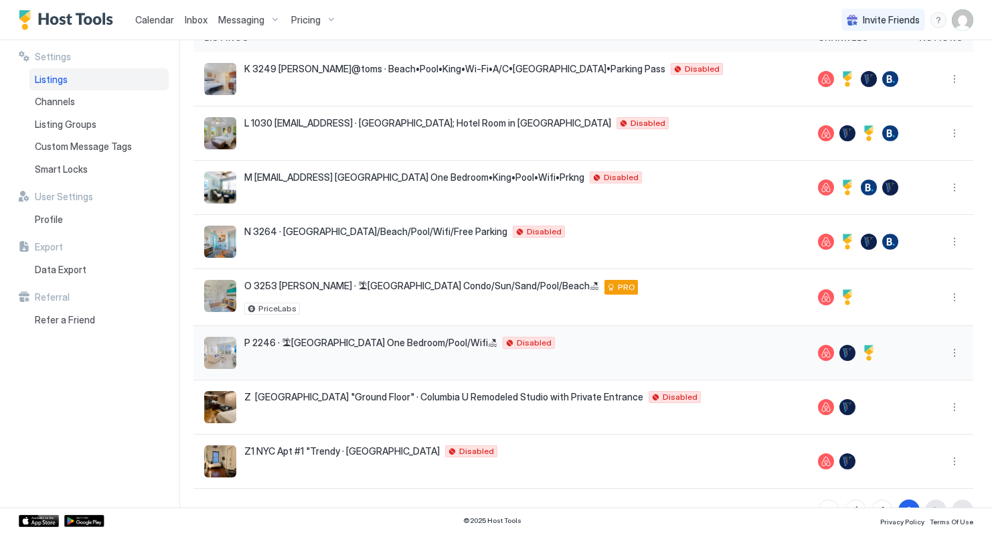
scroll to position [108, 0]
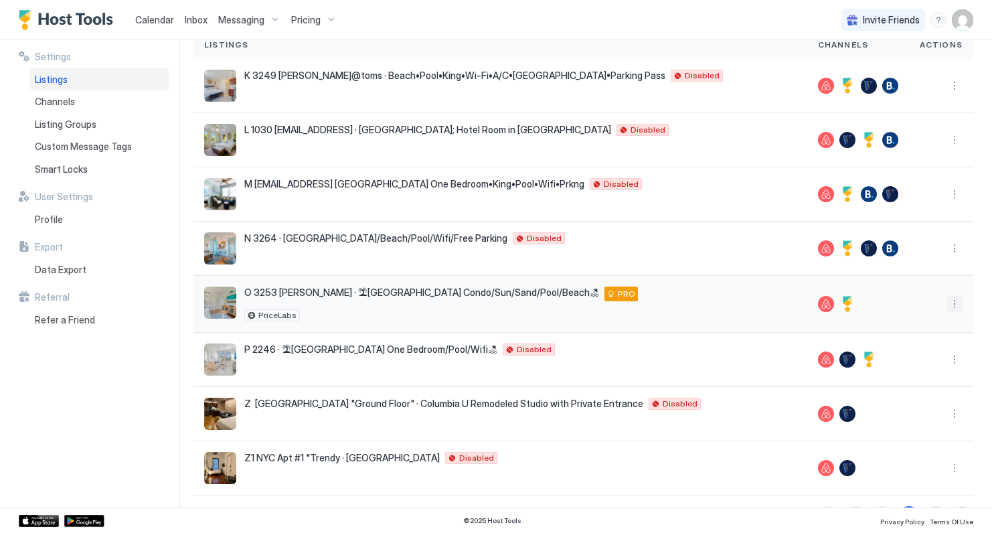
click at [957, 303] on button "More options" at bounding box center [955, 304] width 16 height 16
click at [909, 369] on span "Listing Settings" at bounding box center [932, 366] width 60 height 10
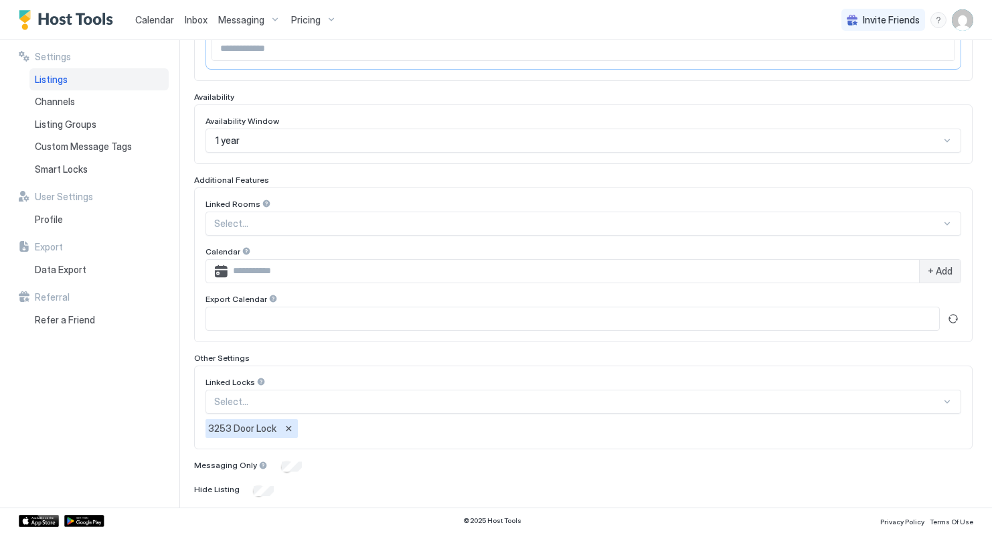
scroll to position [354, 0]
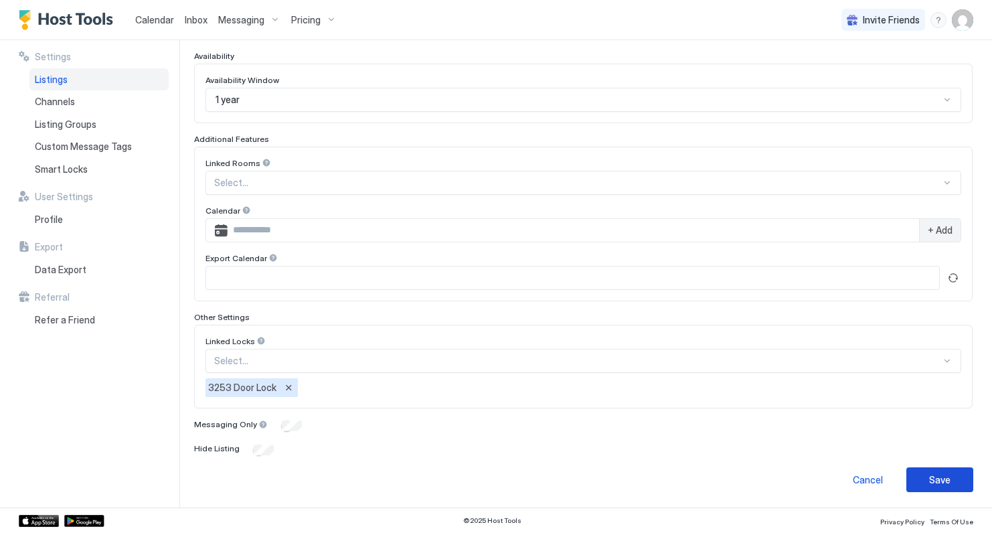
click at [949, 486] on button "Save" at bounding box center [940, 479] width 67 height 25
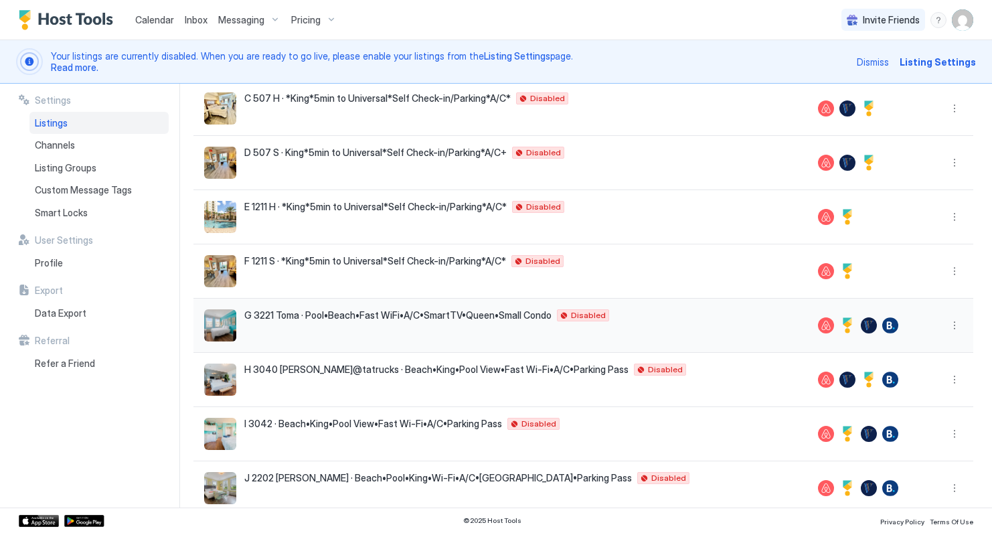
scroll to position [293, 0]
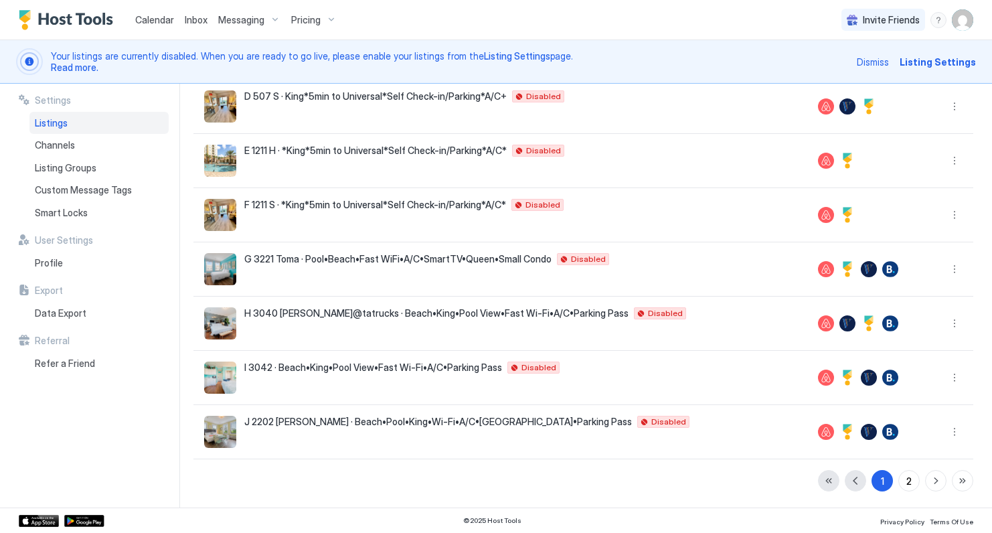
click at [878, 65] on span "Dismiss" at bounding box center [873, 62] width 32 height 14
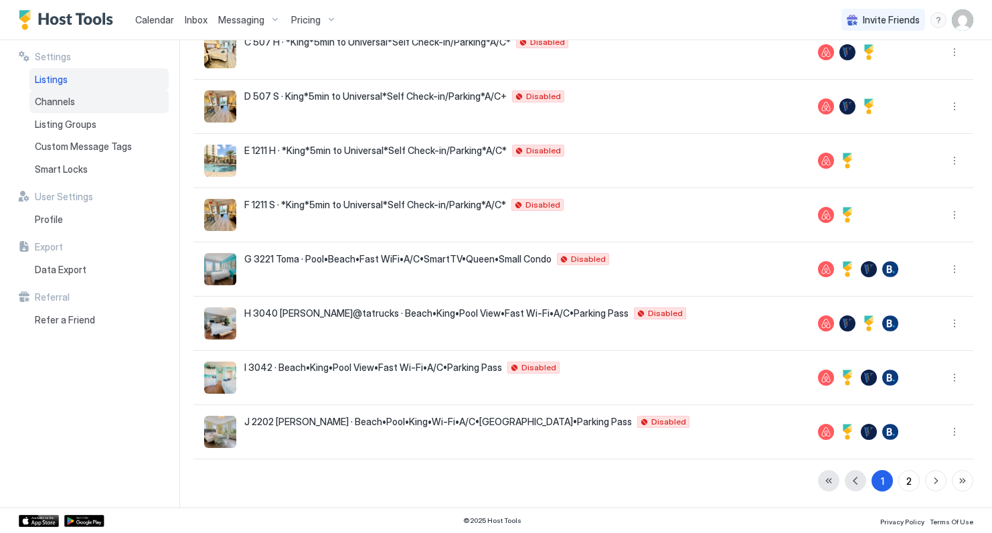
click at [63, 102] on span "Channels" at bounding box center [55, 102] width 40 height 12
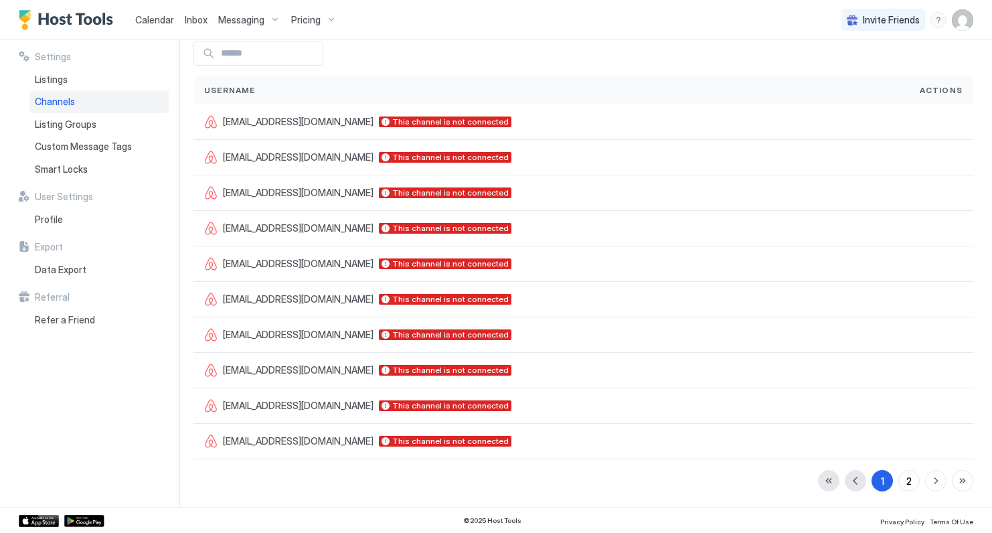
scroll to position [62, 0]
click at [95, 121] on div "Listing Groups" at bounding box center [98, 124] width 139 height 23
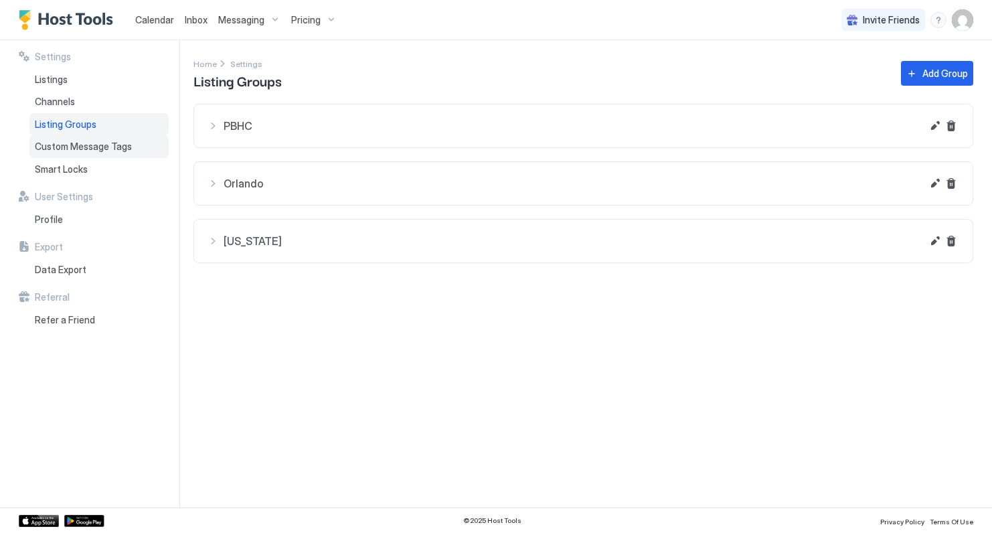
click at [72, 149] on span "Custom Message Tags" at bounding box center [83, 147] width 97 height 12
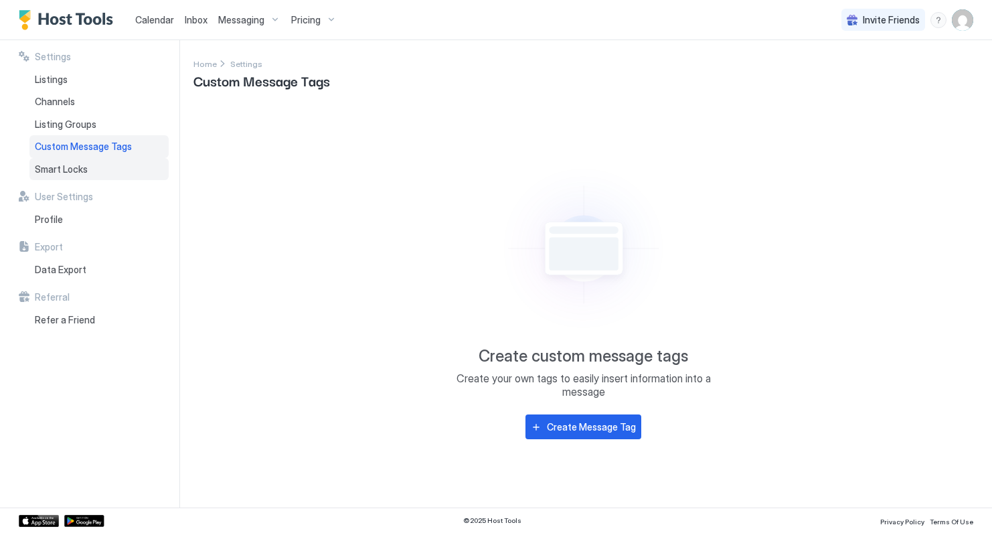
click at [79, 171] on span "Smart Locks" at bounding box center [61, 169] width 53 height 12
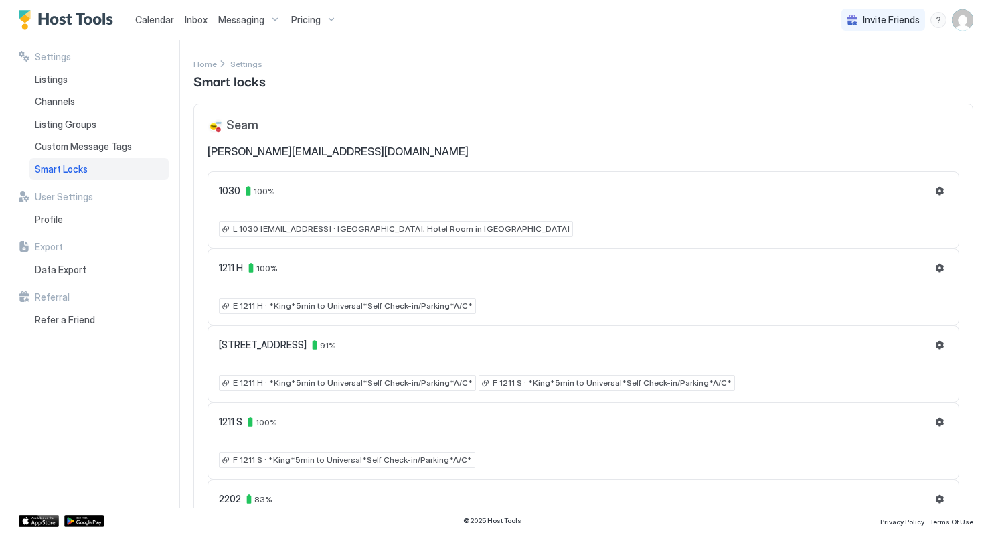
click at [961, 21] on img "User profile" at bounding box center [962, 19] width 21 height 21
click at [845, 76] on span "Settings" at bounding box center [842, 75] width 36 height 12
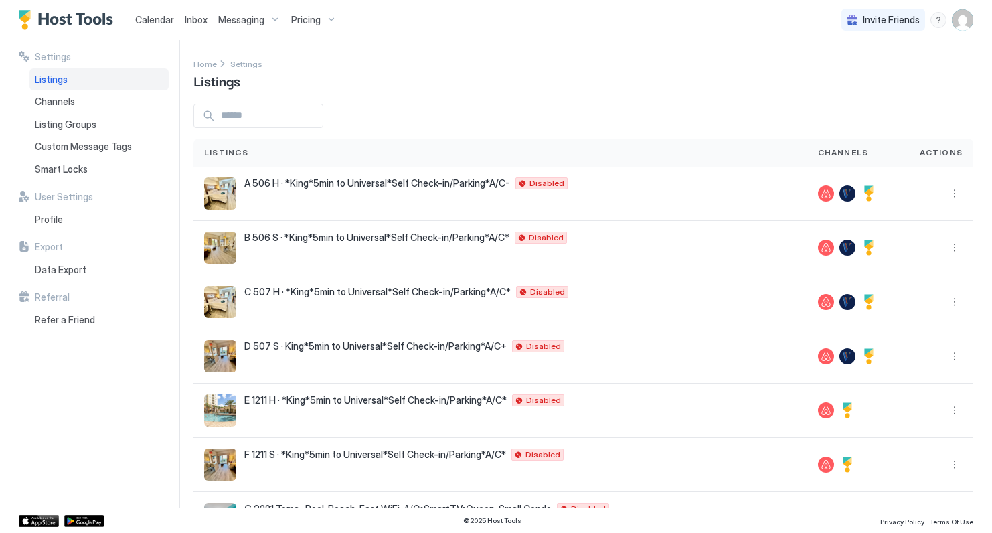
click at [308, 21] on span "Pricing" at bounding box center [305, 20] width 29 height 12
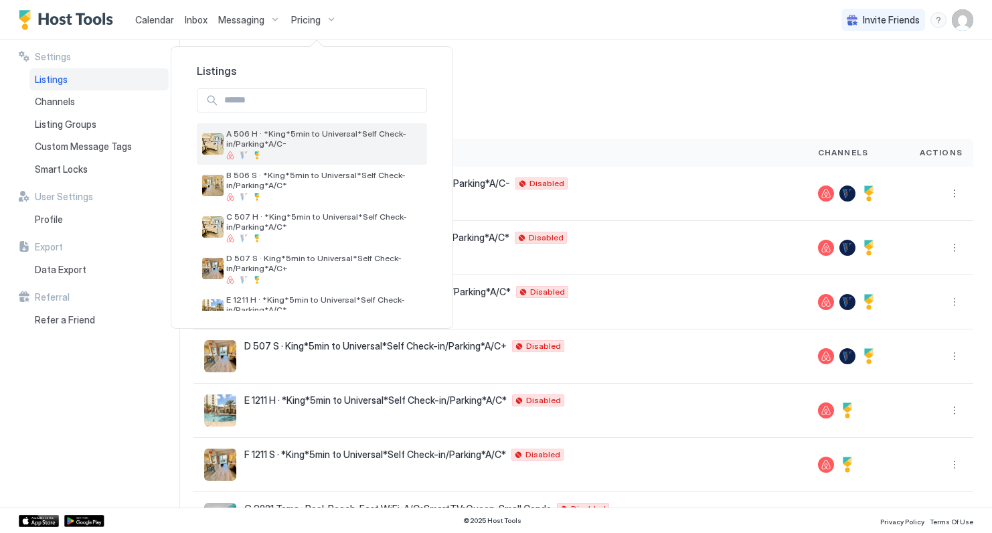
click at [277, 146] on span "A 506 H · *King*5min to Universal*Self Check-in/Parking*A/C-" at bounding box center [324, 139] width 196 height 20
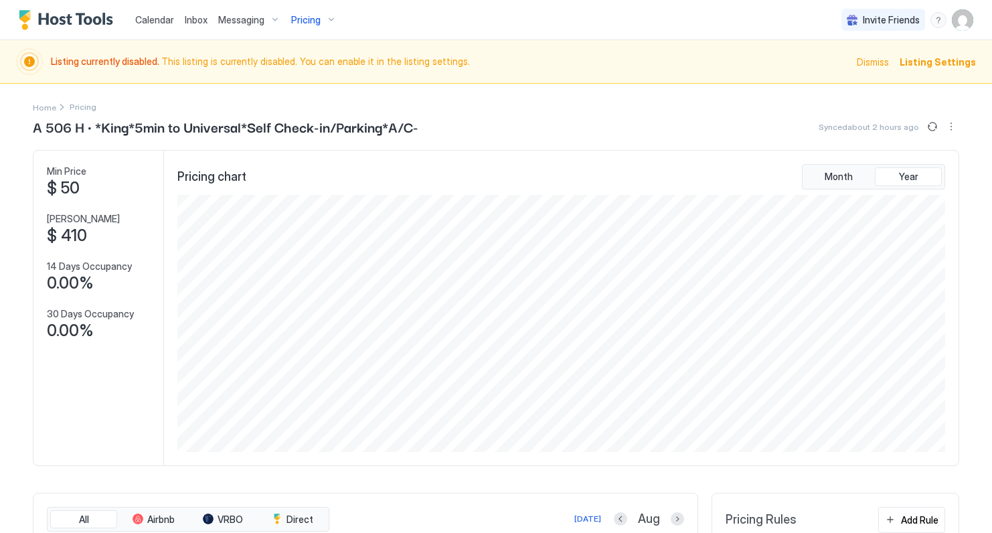
click at [157, 25] on span "Calendar" at bounding box center [154, 19] width 39 height 11
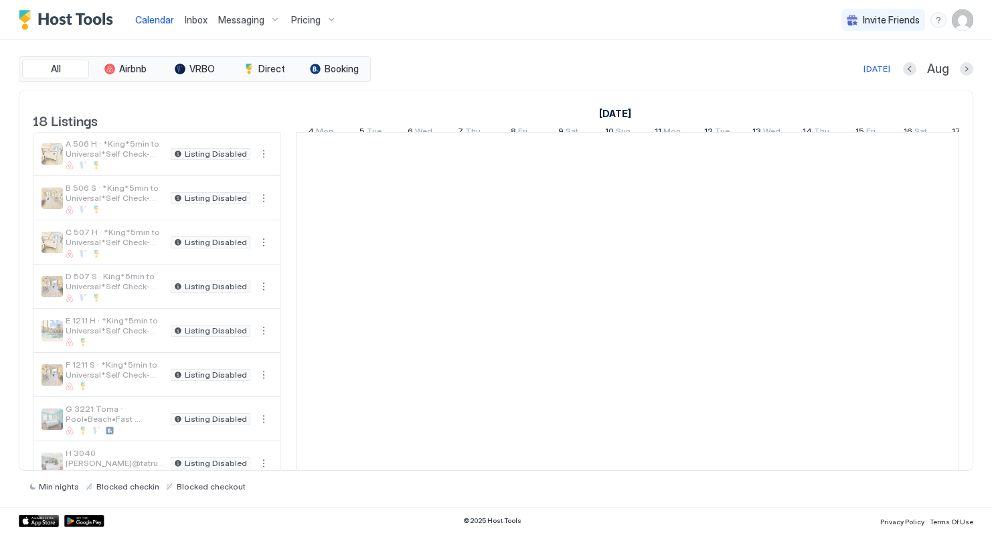
scroll to position [0, 744]
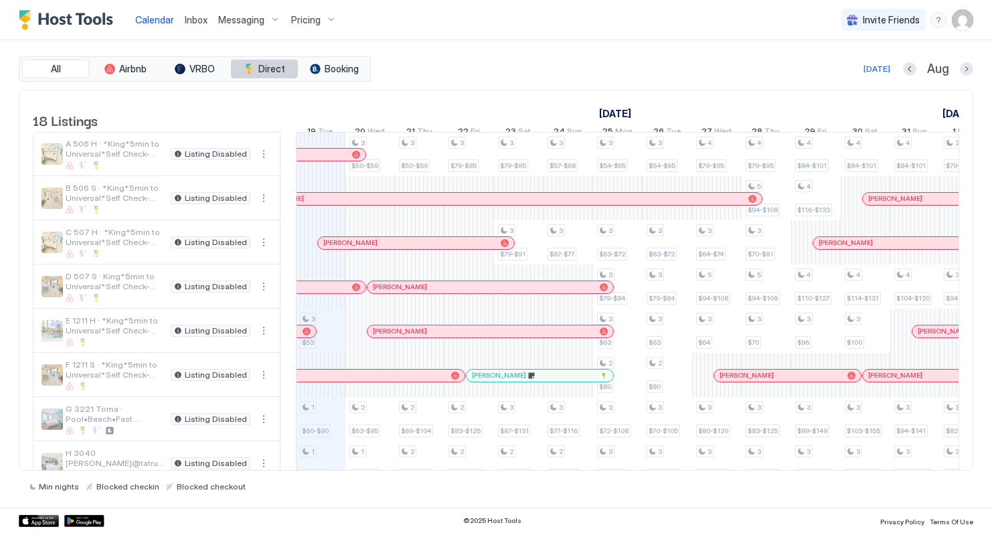
click at [262, 67] on span "Direct" at bounding box center [271, 69] width 27 height 12
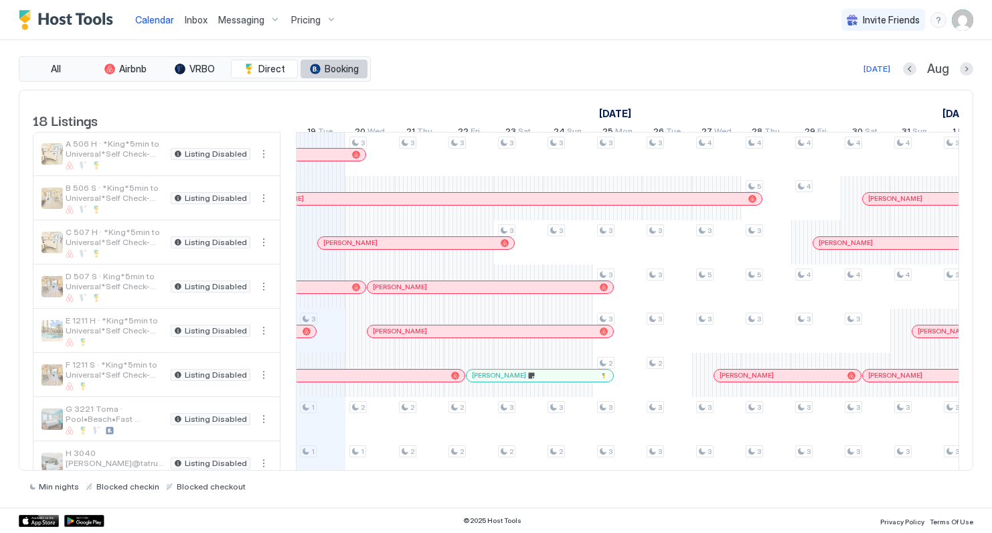
click at [317, 69] on div "tab-group" at bounding box center [315, 69] width 11 height 11
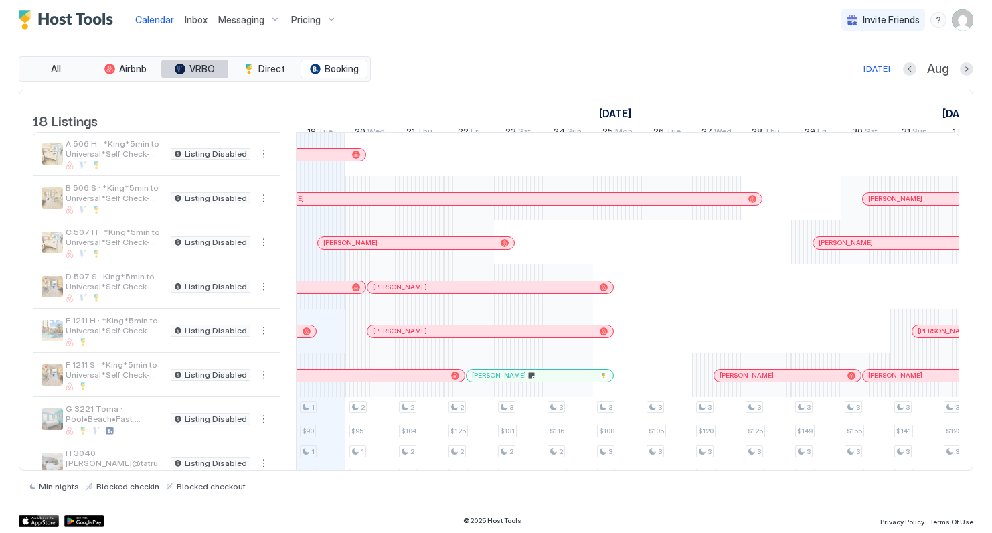
click at [206, 68] on span "VRBO" at bounding box center [201, 69] width 25 height 12
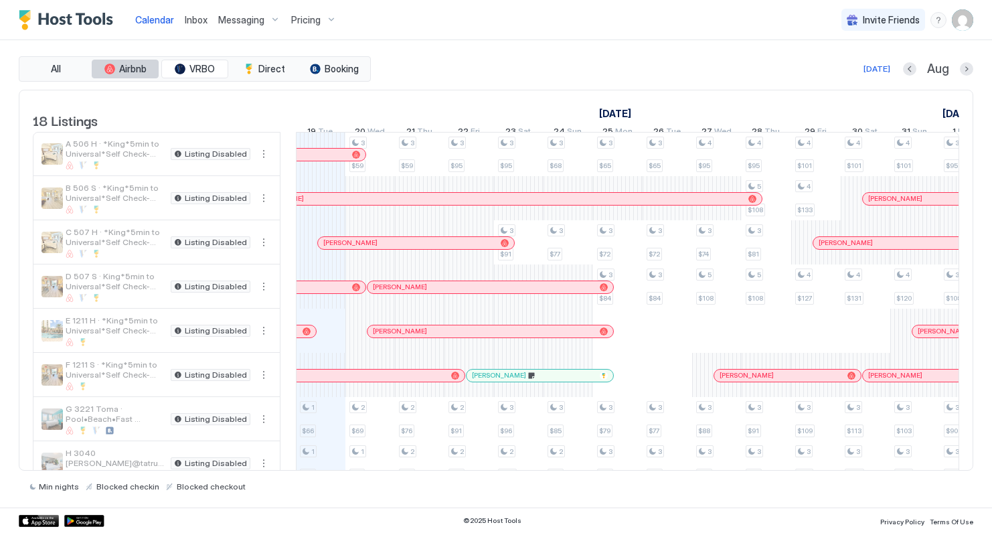
click at [137, 66] on span "Airbnb" at bounding box center [132, 69] width 27 height 12
click at [156, 17] on span "Calendar" at bounding box center [154, 19] width 39 height 11
click at [82, 13] on img "Host Tools Logo" at bounding box center [69, 20] width 100 height 20
click at [268, 162] on button "More options" at bounding box center [264, 154] width 16 height 16
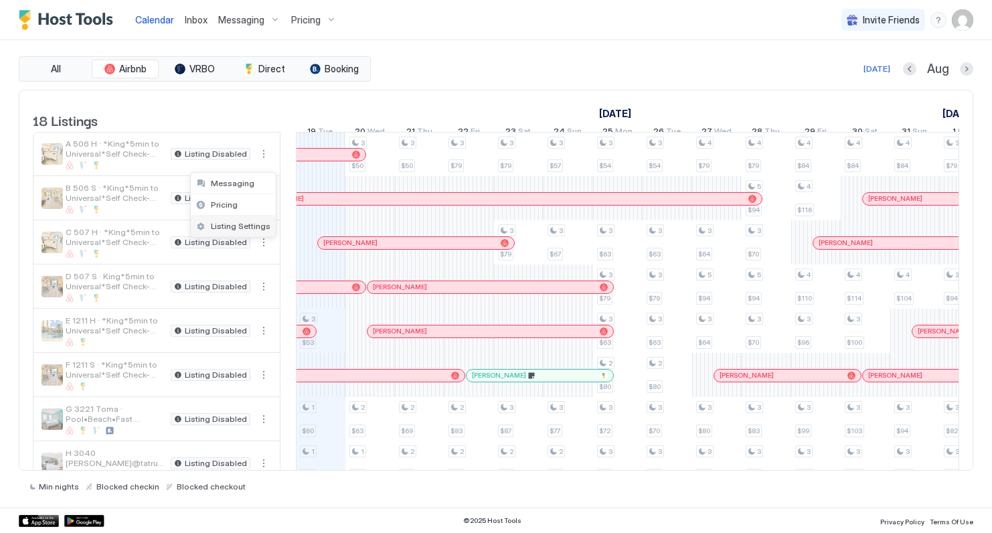
click at [246, 230] on span "Listing Settings" at bounding box center [241, 226] width 60 height 10
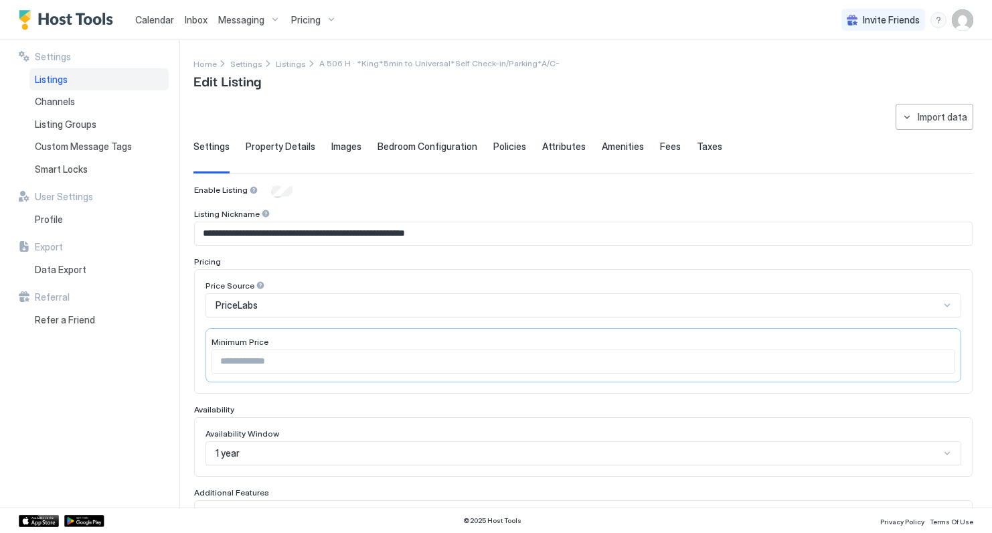
click at [964, 16] on img "User profile" at bounding box center [962, 19] width 21 height 21
click at [868, 76] on div "Settings" at bounding box center [888, 75] width 170 height 23
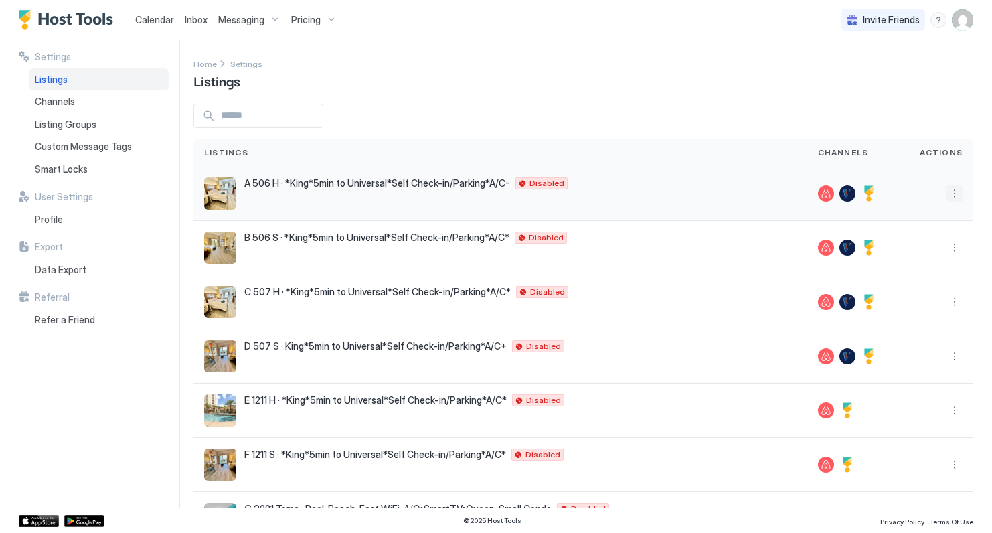
click at [956, 195] on button "More options" at bounding box center [955, 193] width 16 height 16
click at [870, 189] on div at bounding box center [496, 266] width 992 height 533
click at [846, 191] on div at bounding box center [848, 193] width 16 height 16
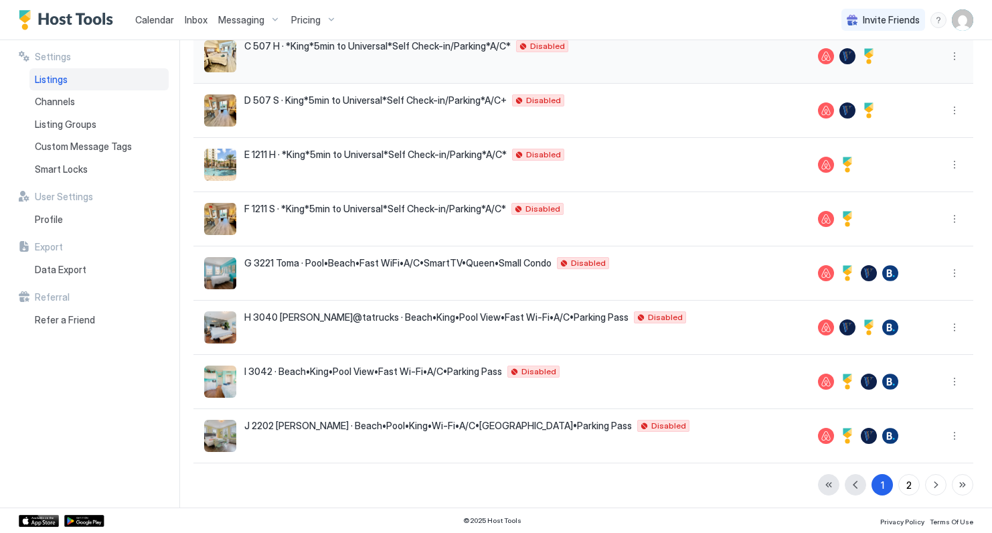
scroll to position [250, 0]
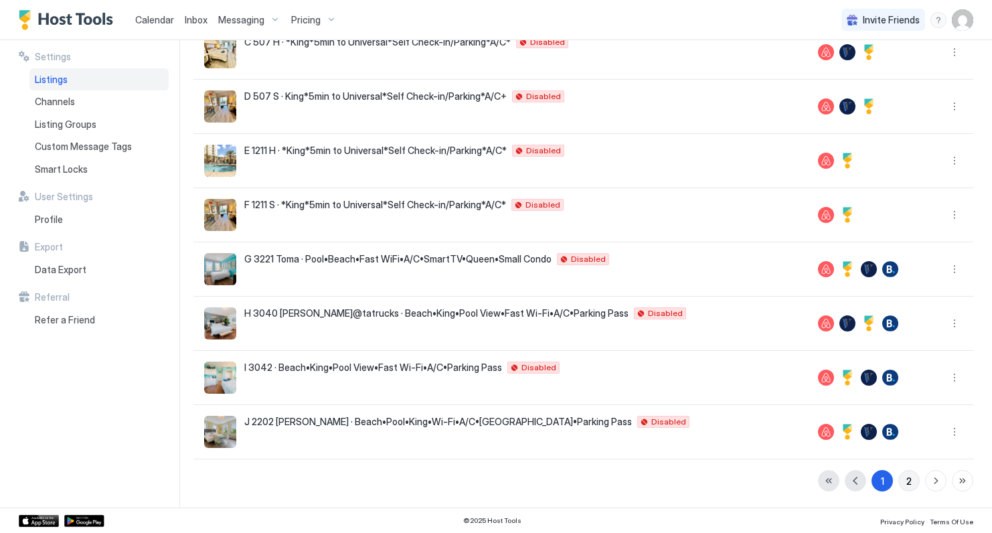
click at [907, 476] on div "2" at bounding box center [909, 481] width 5 height 14
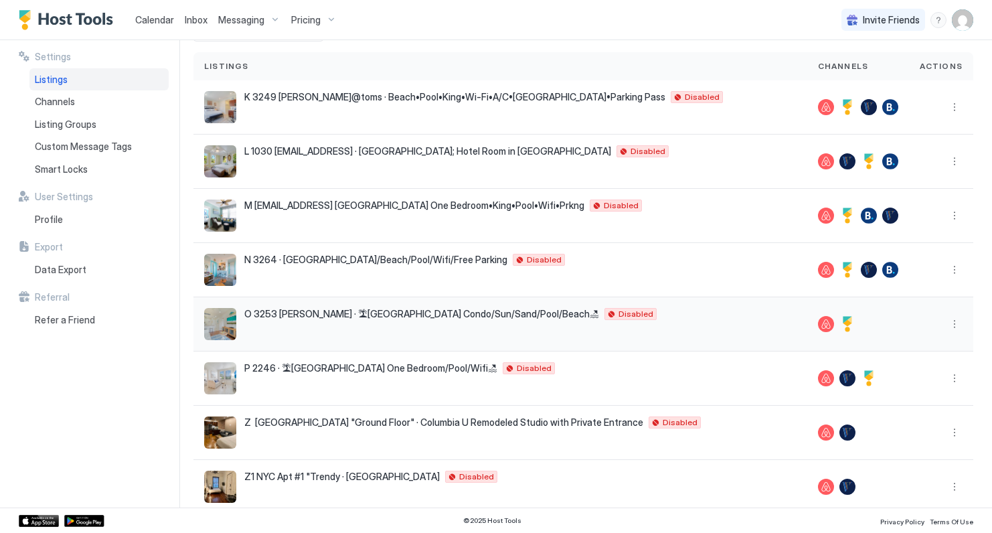
scroll to position [0, 0]
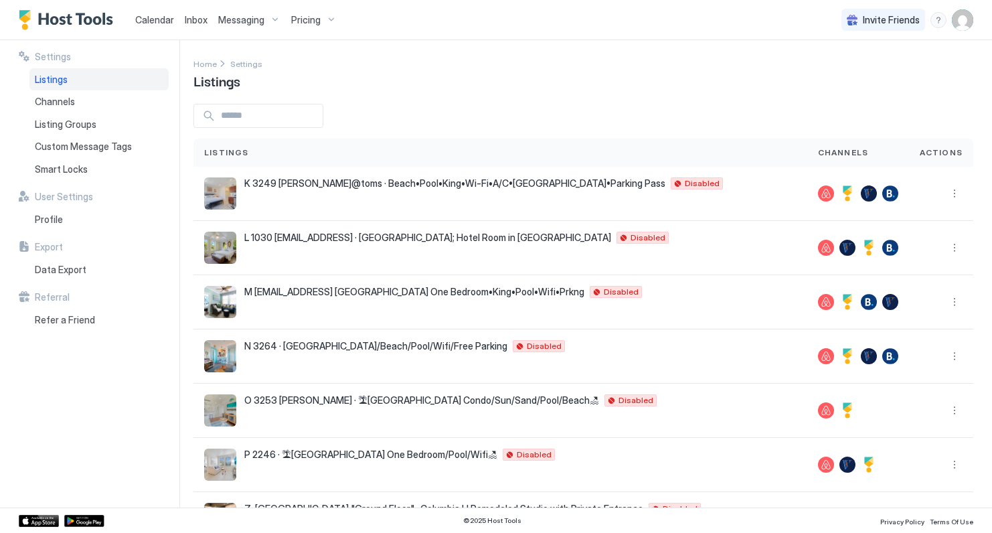
click at [153, 21] on span "Calendar" at bounding box center [154, 19] width 39 height 11
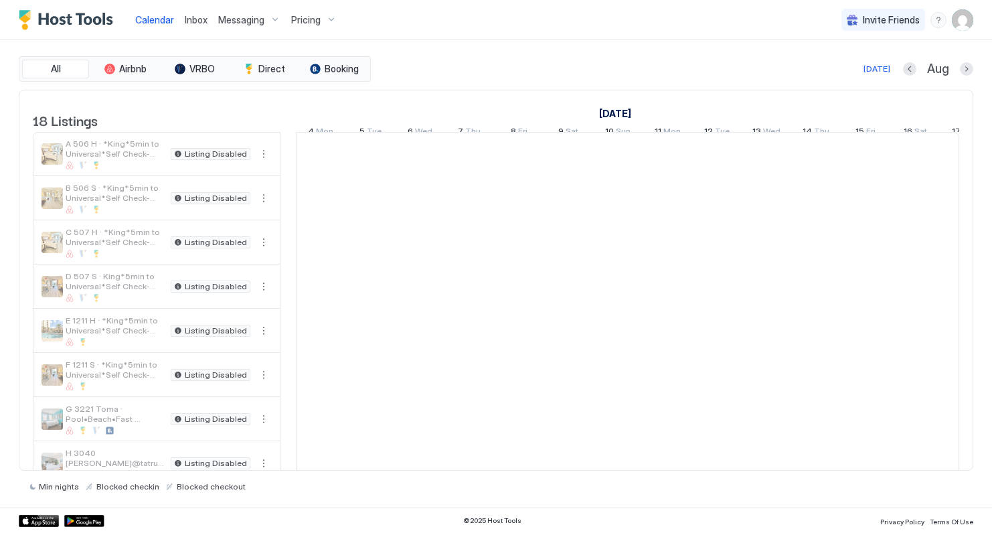
scroll to position [0, 744]
click at [82, 19] on img "Host Tools Logo" at bounding box center [69, 20] width 100 height 20
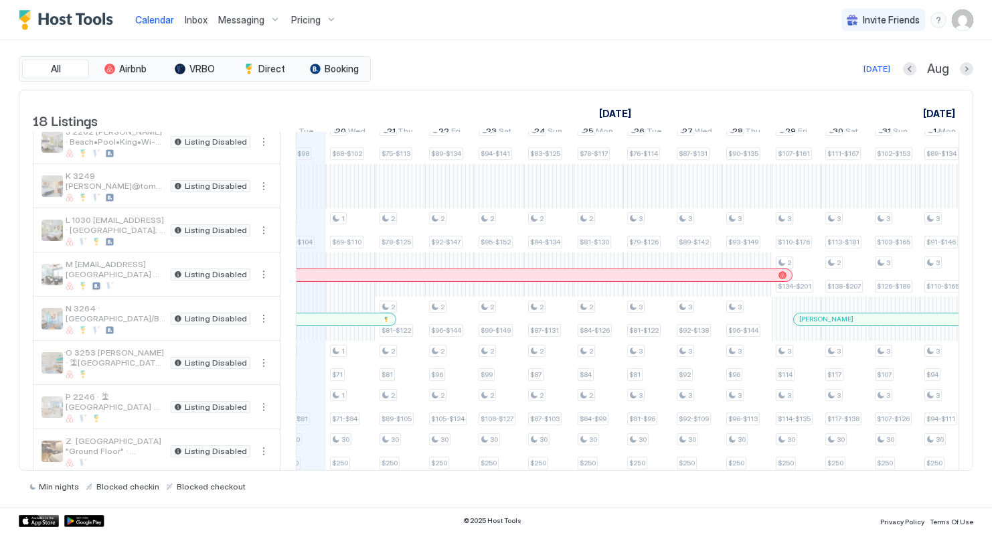
scroll to position [0, 688]
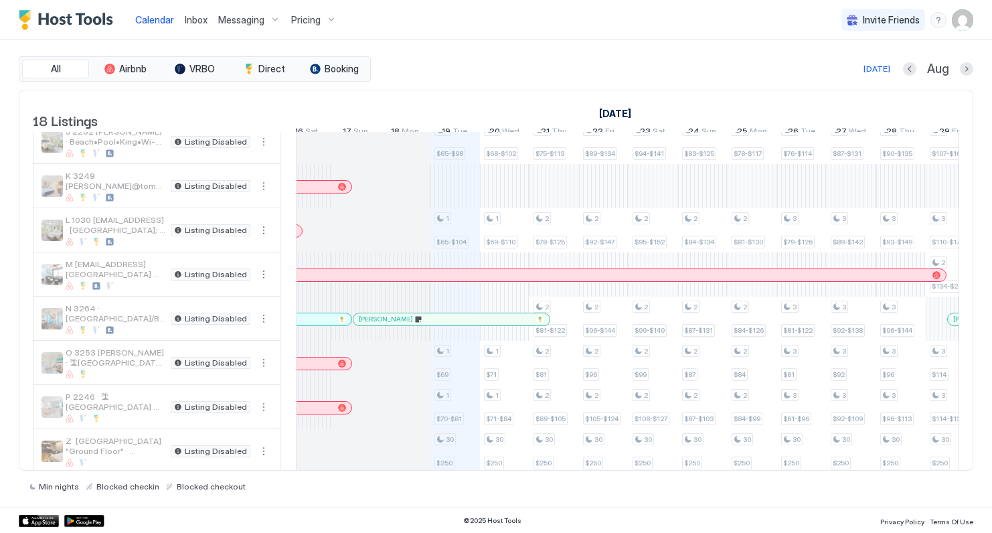
click at [393, 325] on div at bounding box center [393, 319] width 11 height 11
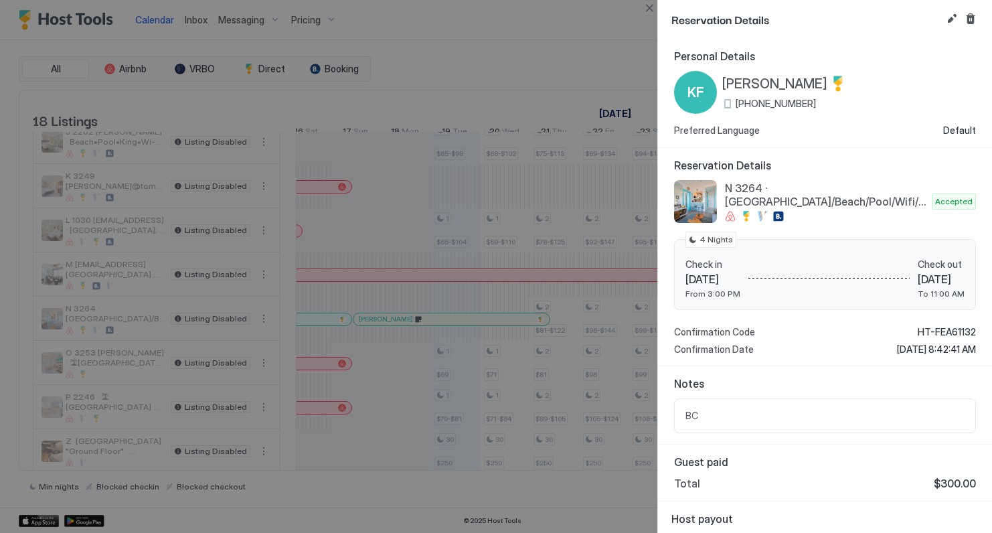
click at [770, 102] on span "(954) 944-7959" at bounding box center [776, 104] width 80 height 12
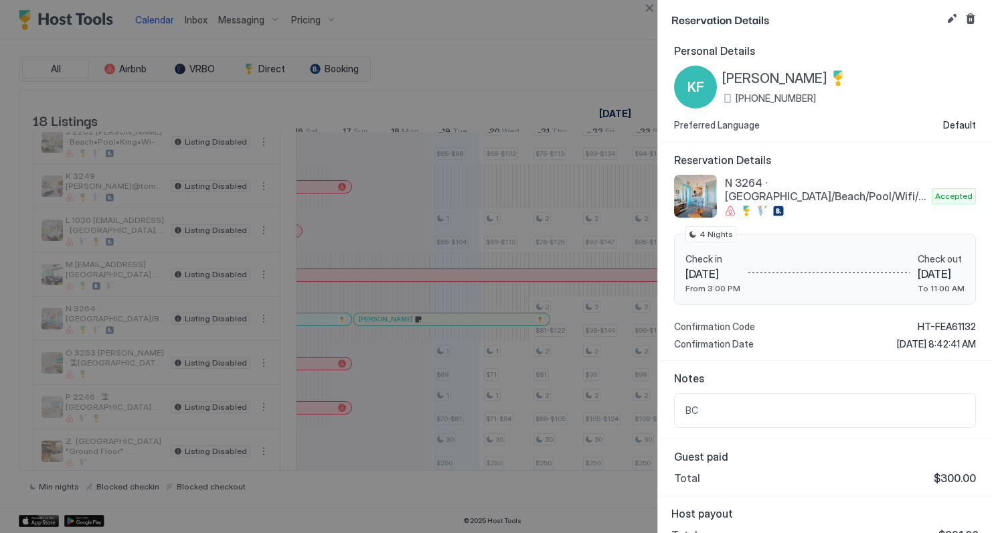
scroll to position [0, 0]
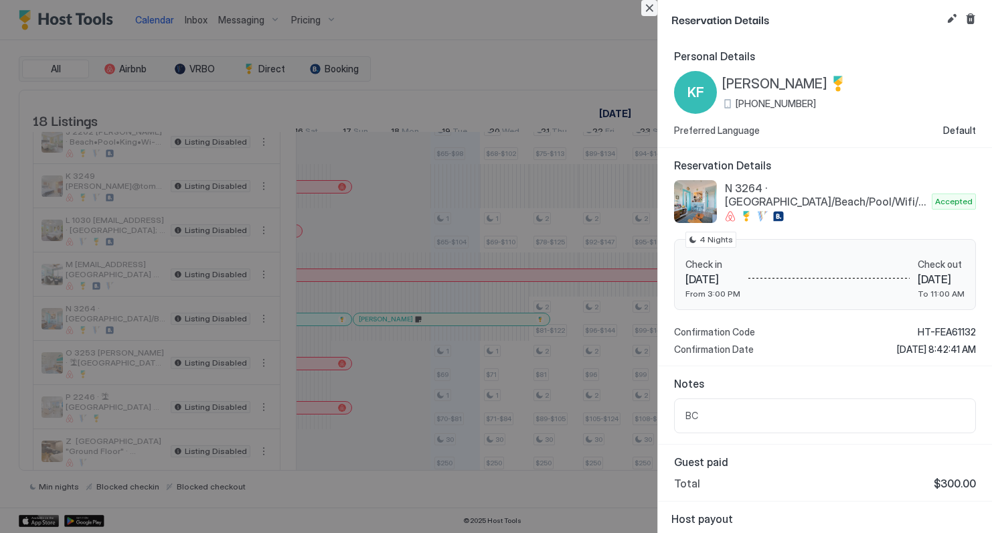
click at [653, 9] on button "Close" at bounding box center [649, 8] width 16 height 16
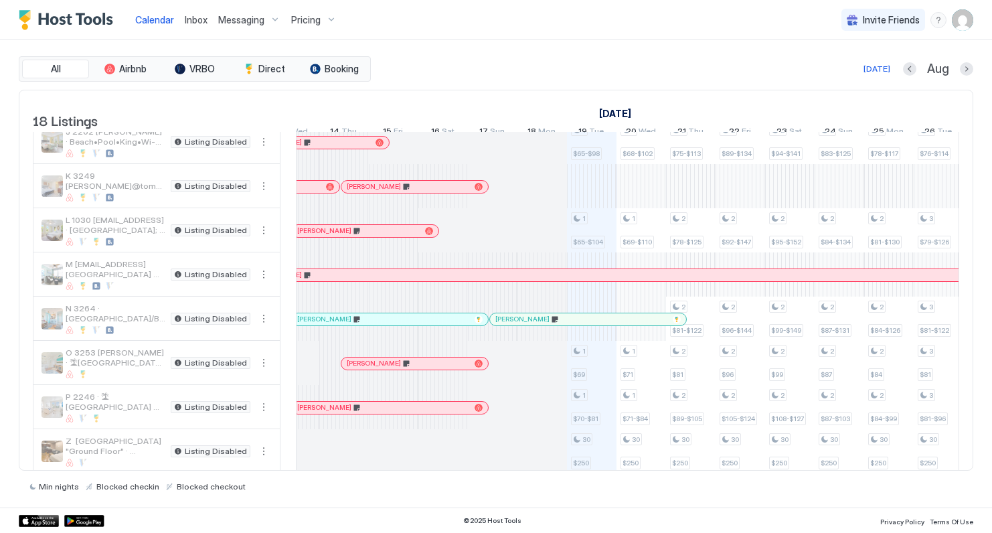
scroll to position [0, 444]
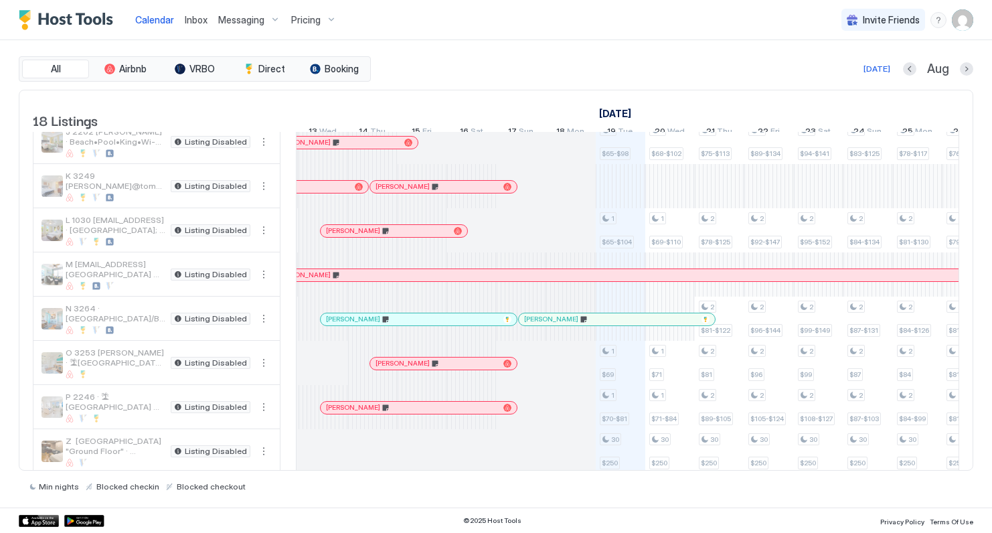
click at [389, 325] on div at bounding box center [389, 319] width 11 height 11
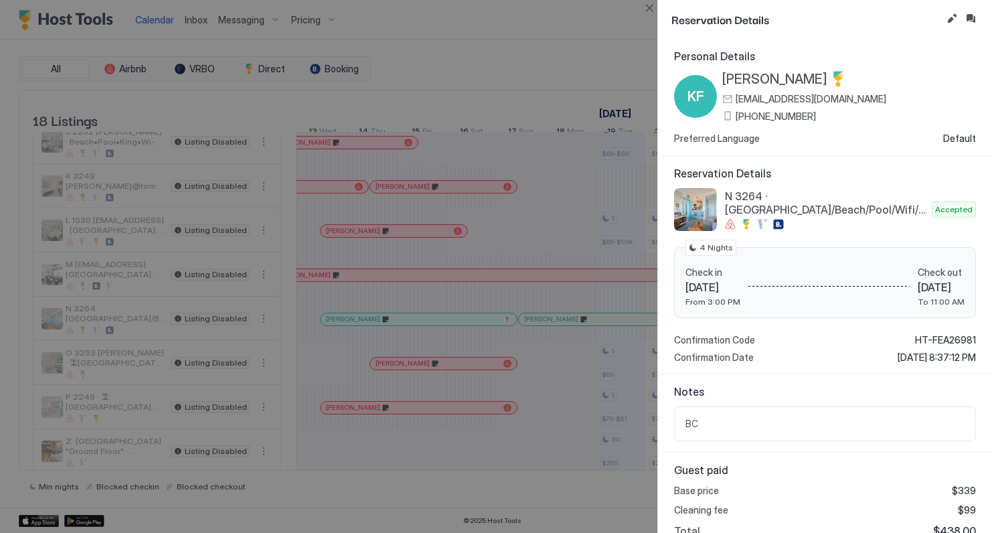
click at [768, 98] on span "kimfields1111@icloud.com" at bounding box center [811, 99] width 151 height 12
click at [493, 327] on div at bounding box center [496, 266] width 992 height 533
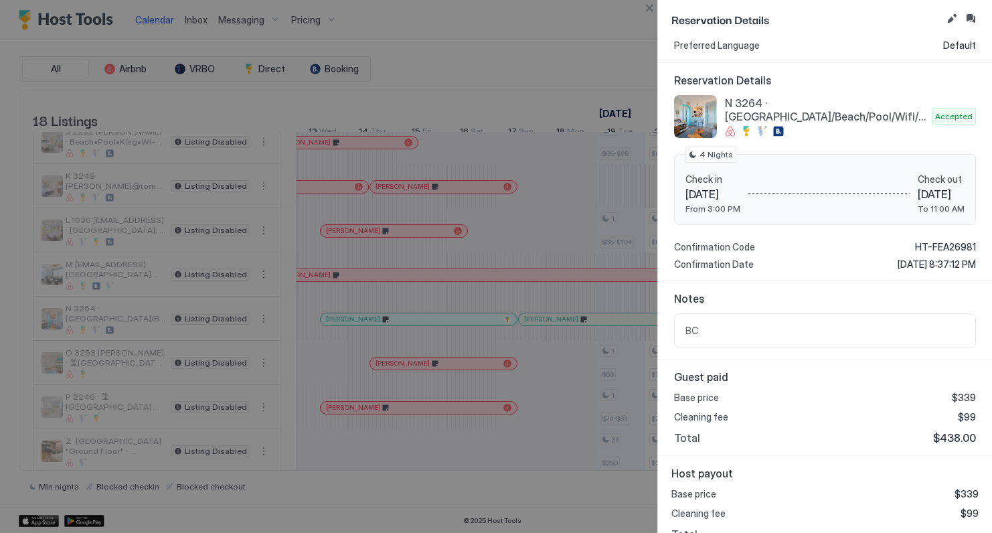
scroll to position [111, 0]
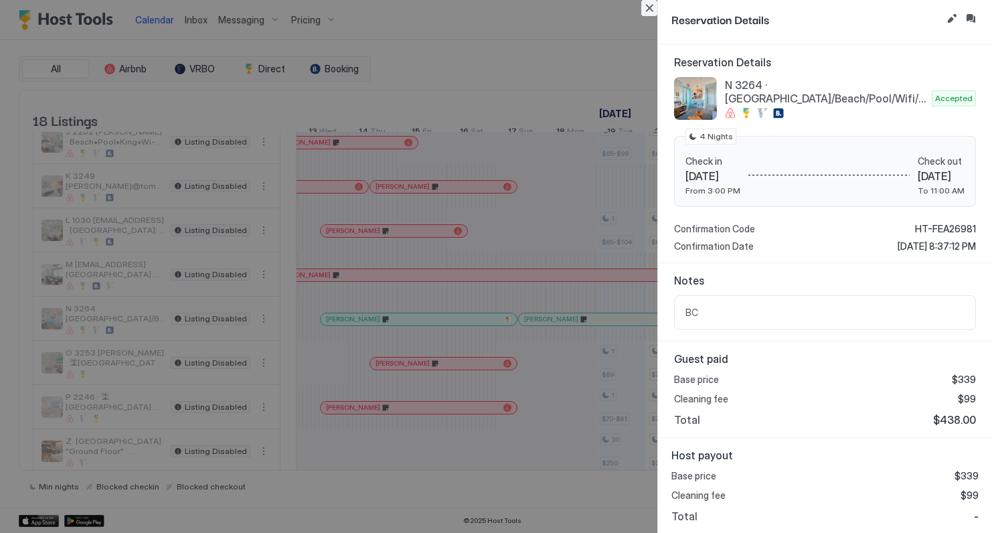
click at [649, 7] on button "Close" at bounding box center [649, 8] width 16 height 16
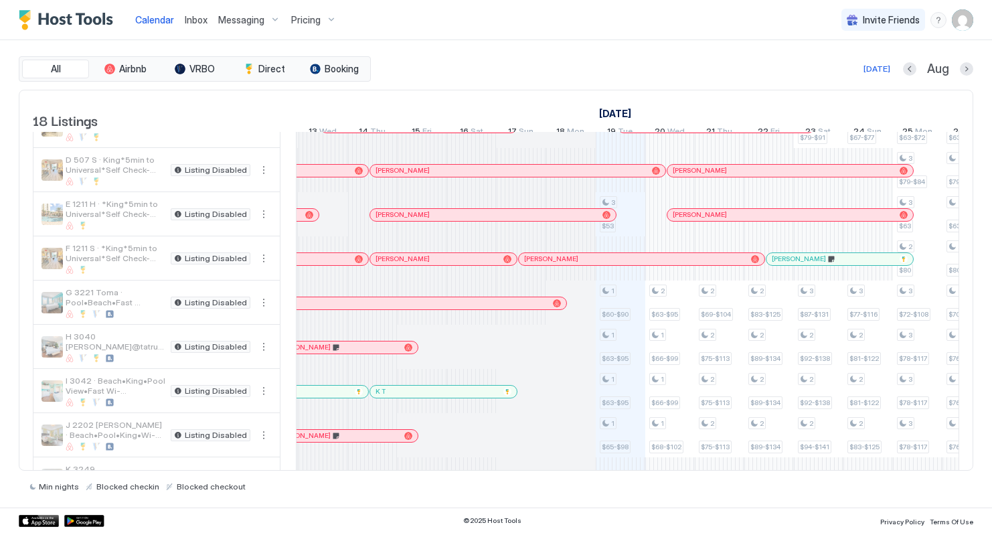
scroll to position [0, 0]
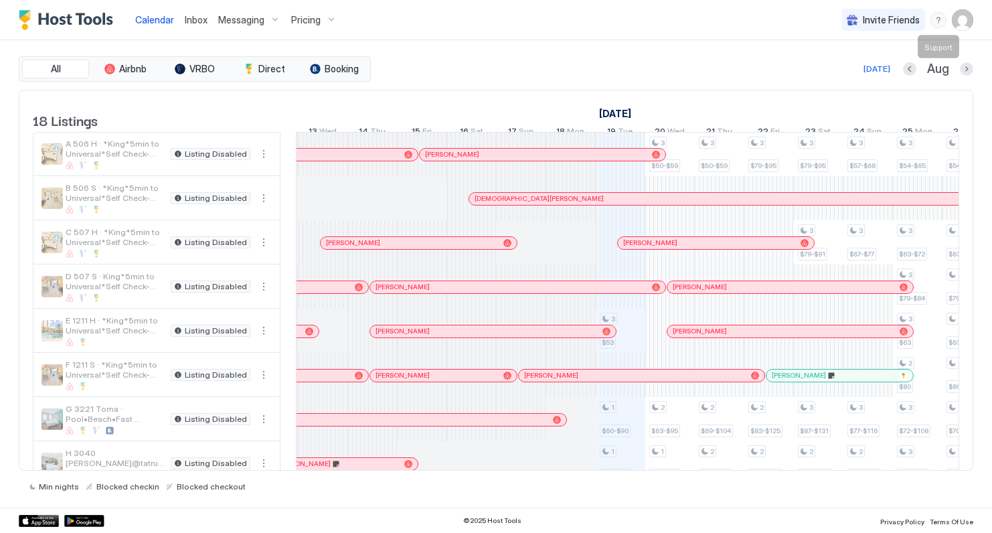
click at [936, 22] on div "menu" at bounding box center [939, 20] width 16 height 16
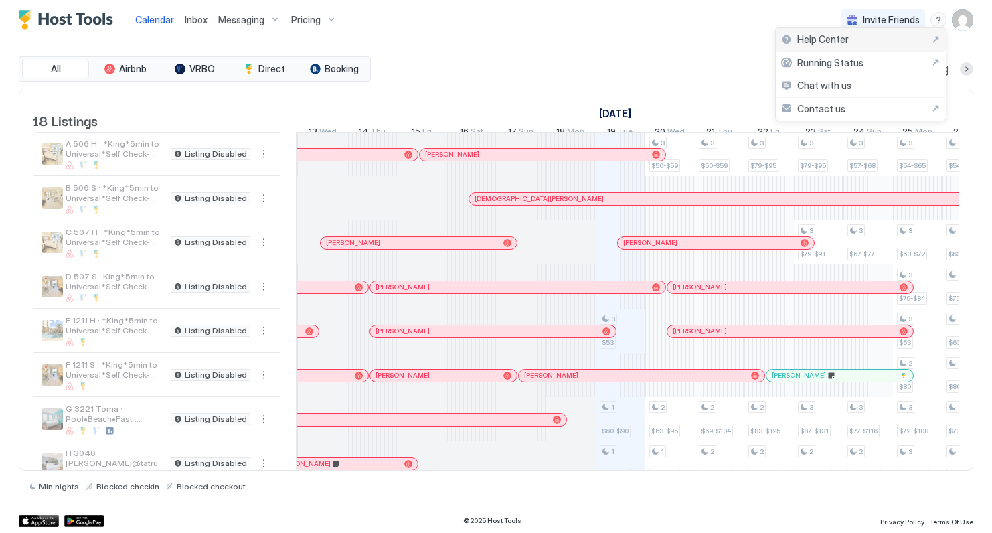
click at [840, 37] on span "Help Center" at bounding box center [823, 39] width 52 height 12
click at [965, 19] on img "User profile" at bounding box center [962, 19] width 21 height 21
click at [865, 72] on div "Settings" at bounding box center [888, 75] width 170 height 23
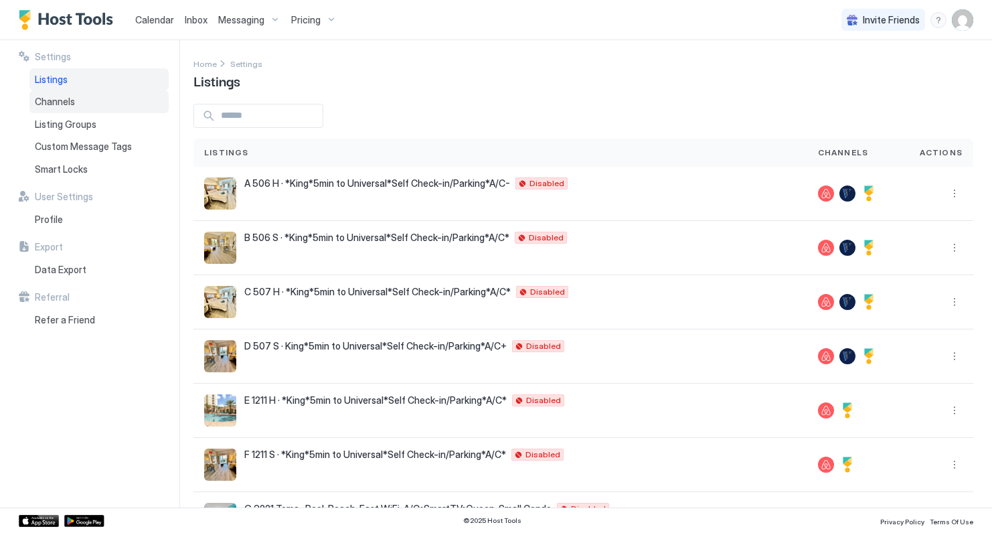
click at [52, 100] on span "Channels" at bounding box center [55, 102] width 40 height 12
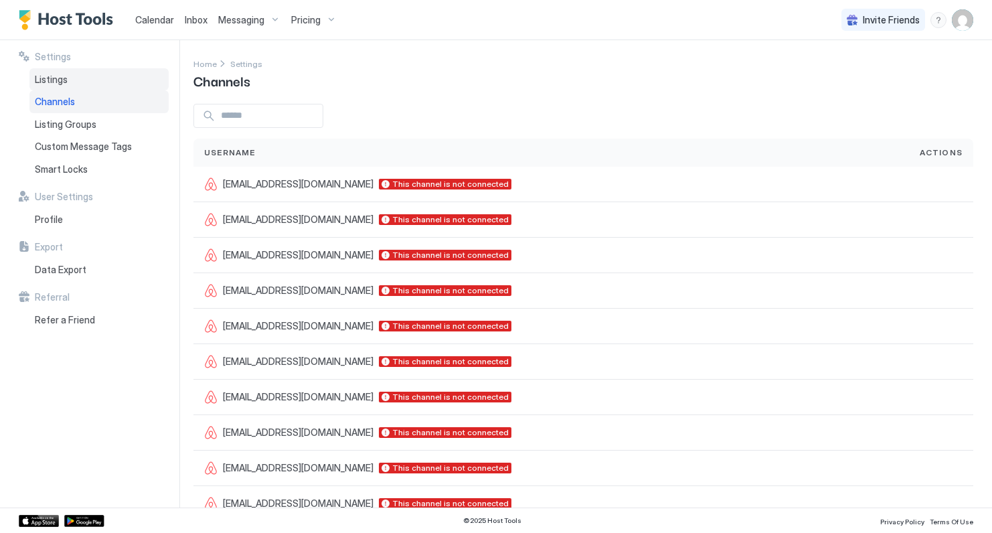
click at [75, 80] on div "Listings" at bounding box center [98, 79] width 139 height 23
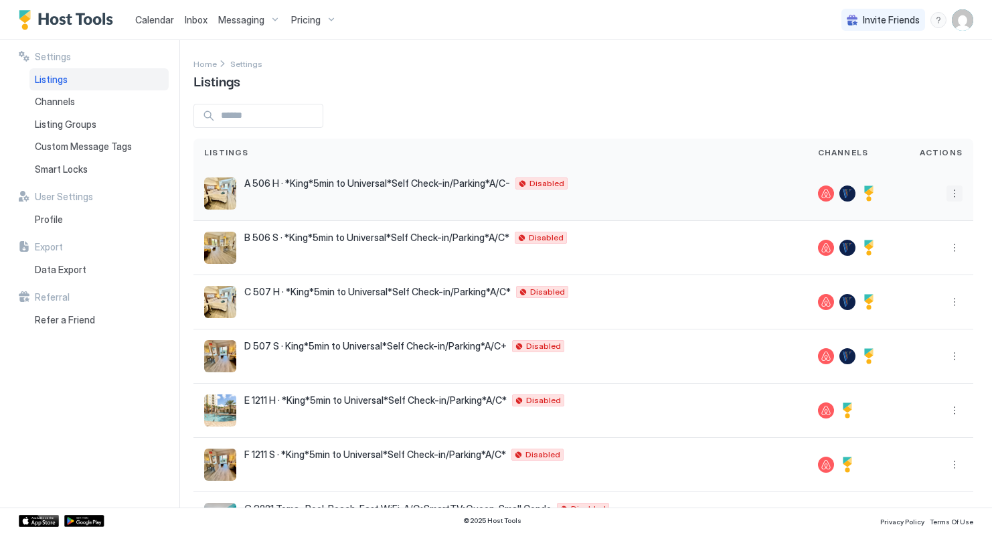
click at [952, 195] on button "More options" at bounding box center [955, 193] width 16 height 16
click at [896, 140] on div at bounding box center [496, 266] width 992 height 533
